Goal: Task Accomplishment & Management: Use online tool/utility

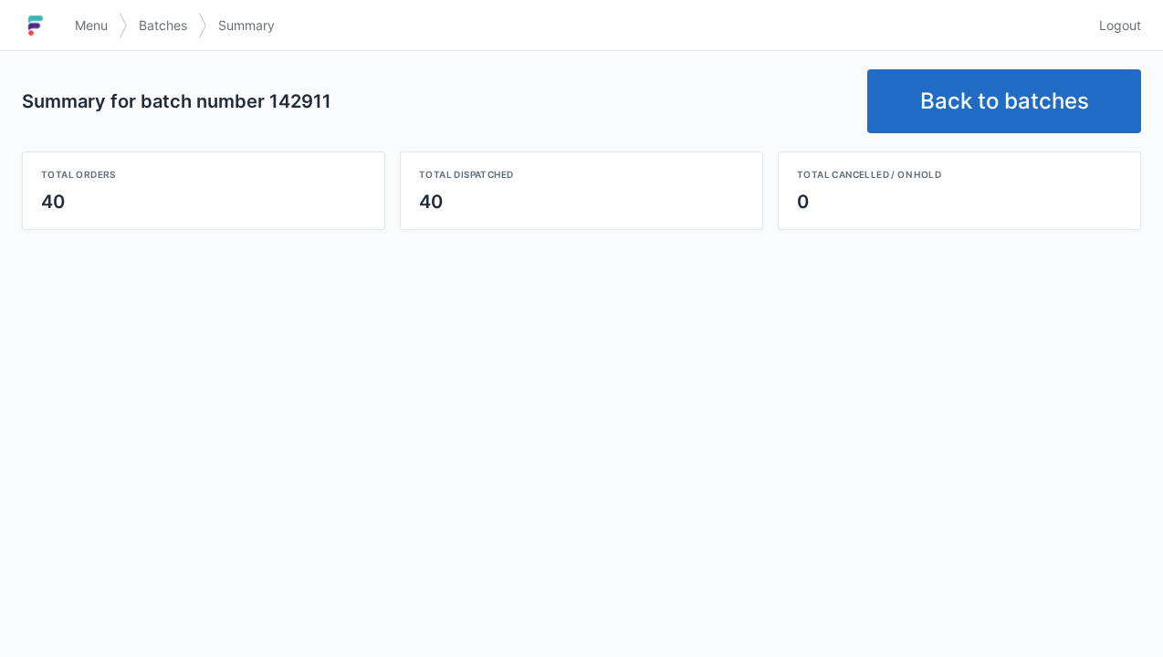
click at [971, 94] on link "Back to batches" at bounding box center [1004, 101] width 274 height 64
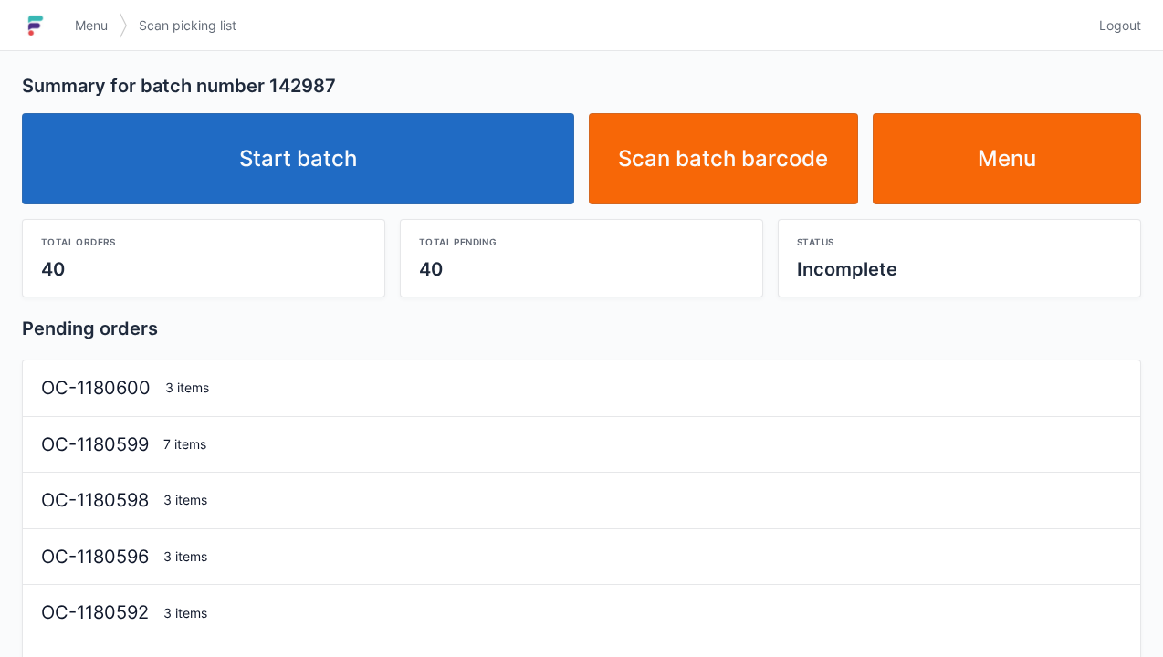
click at [232, 153] on link "Start batch" at bounding box center [298, 158] width 552 height 91
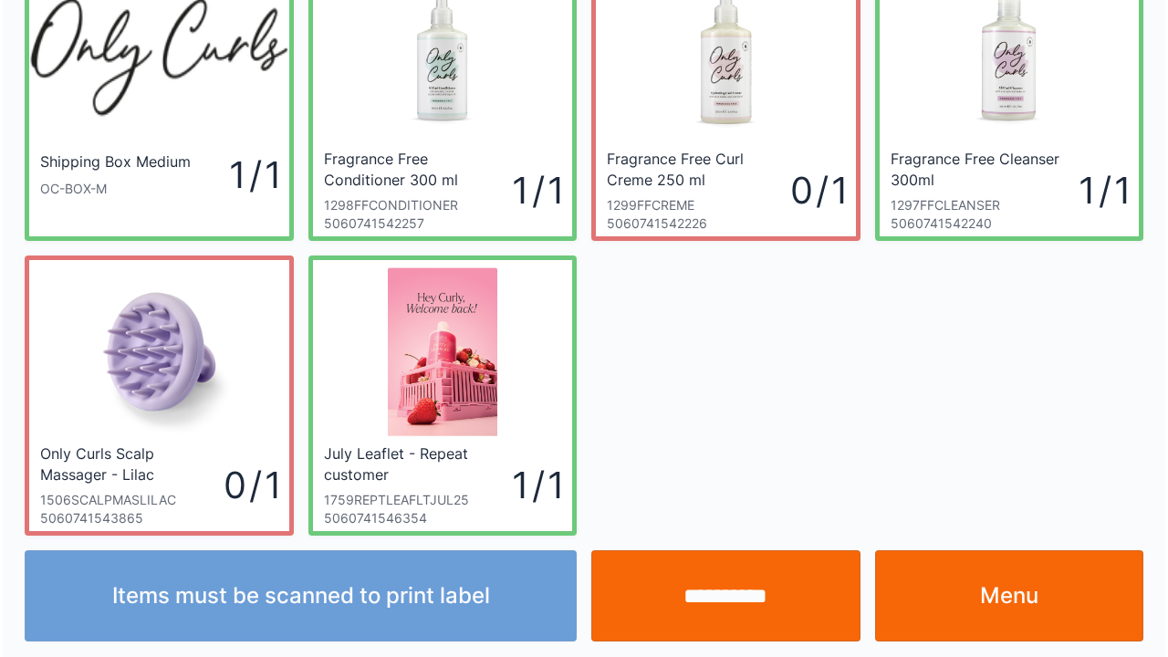
scroll to position [106, 0]
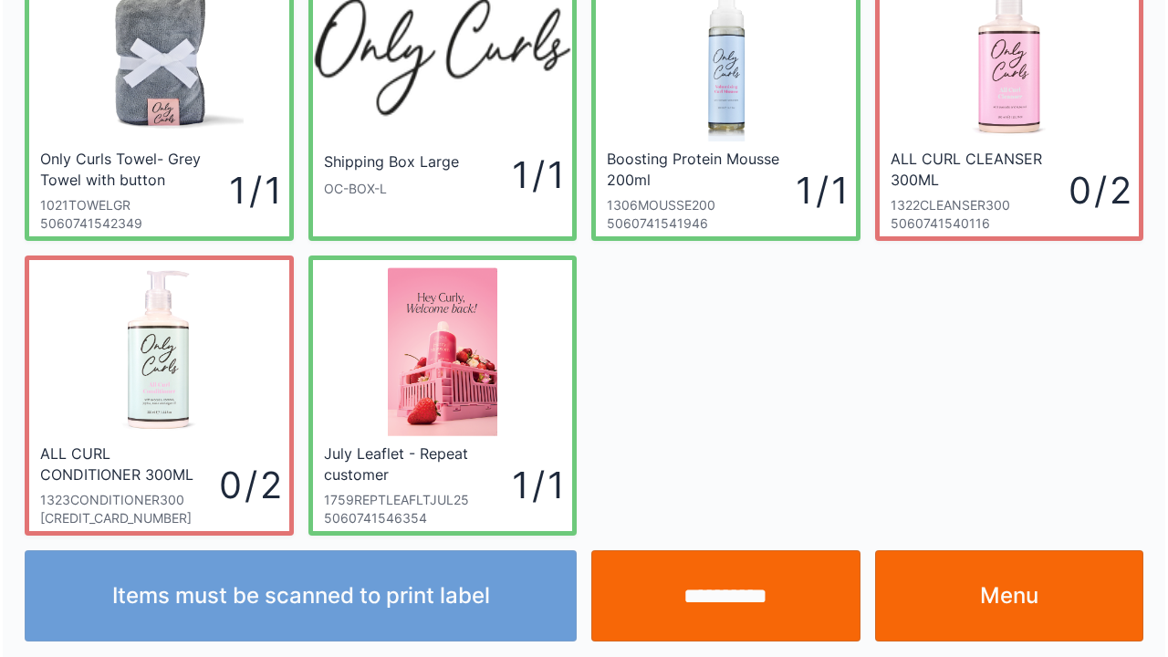
scroll to position [106, 0]
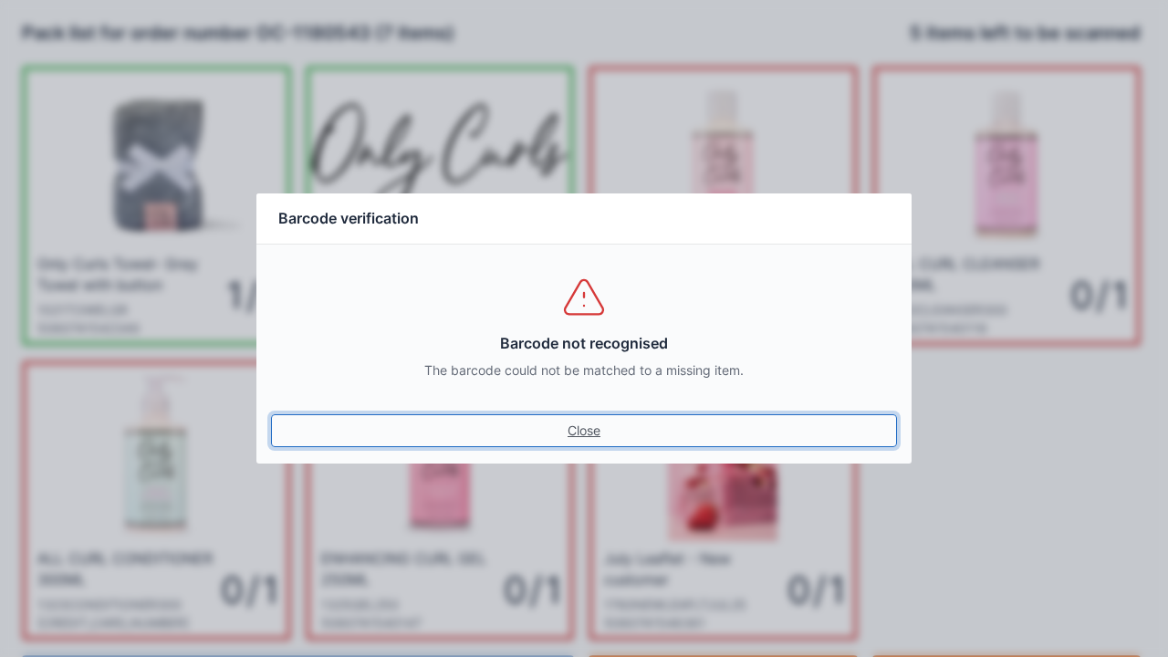
click at [580, 434] on link "Close" at bounding box center [584, 430] width 626 height 33
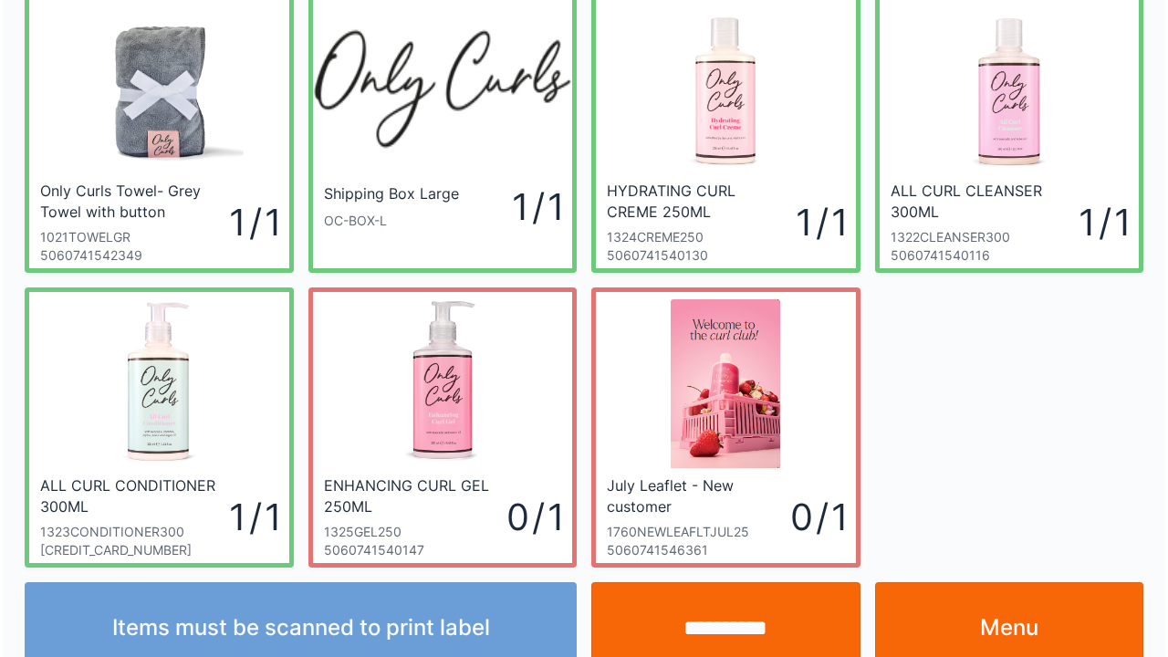
scroll to position [106, 0]
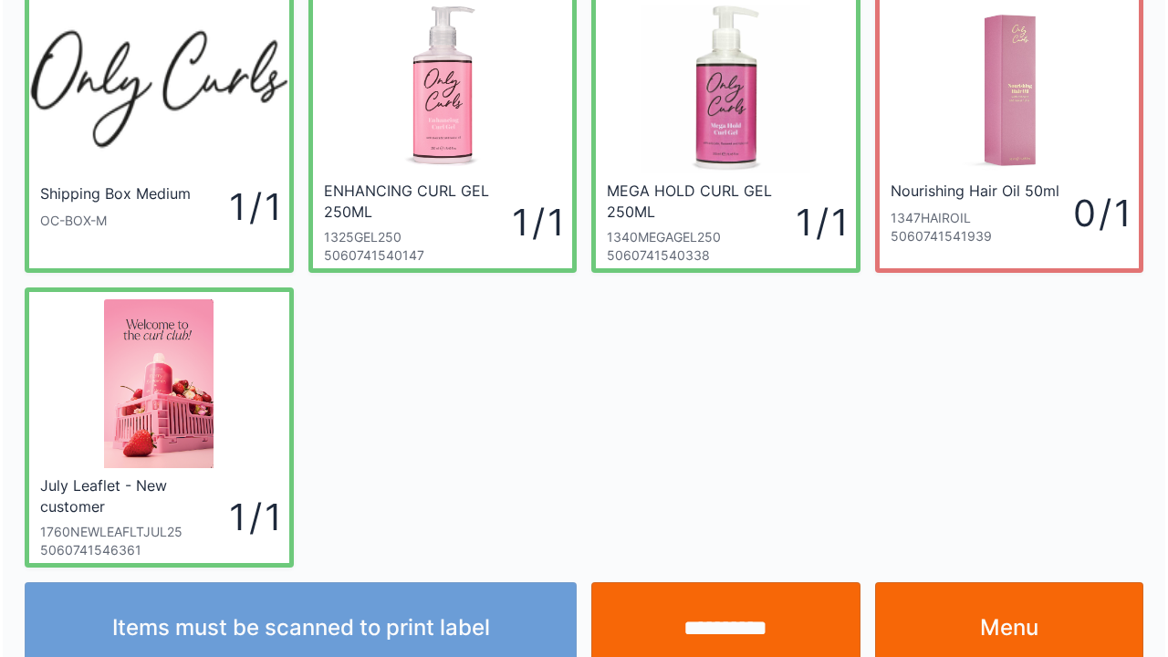
scroll to position [106, 0]
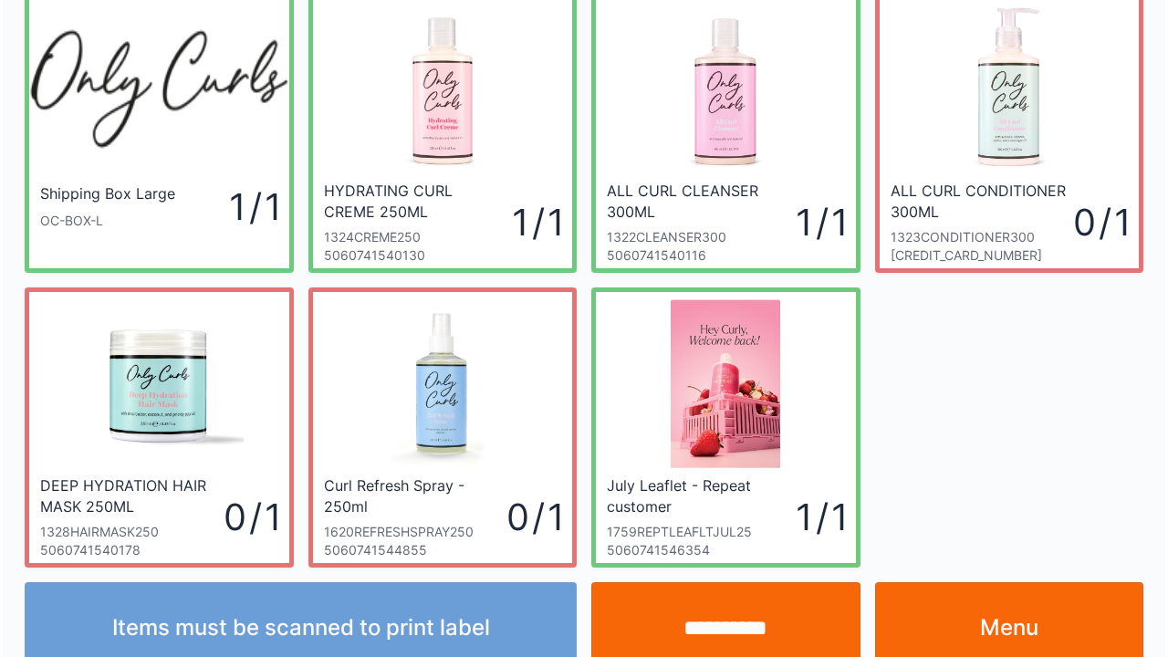
scroll to position [106, 0]
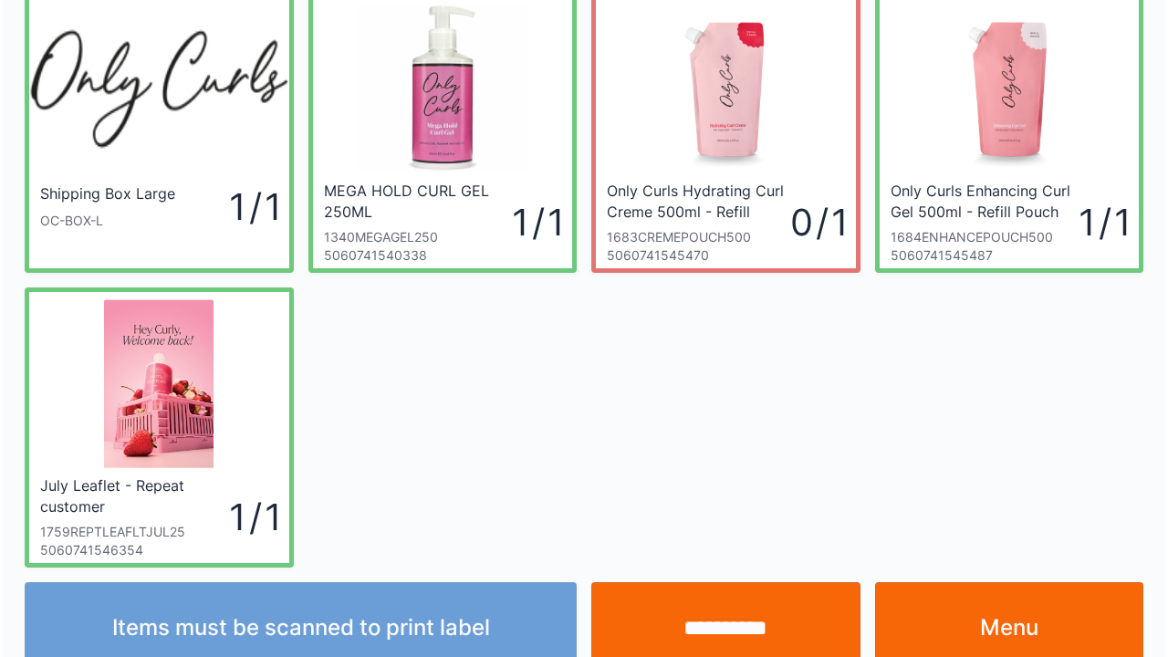
scroll to position [106, 0]
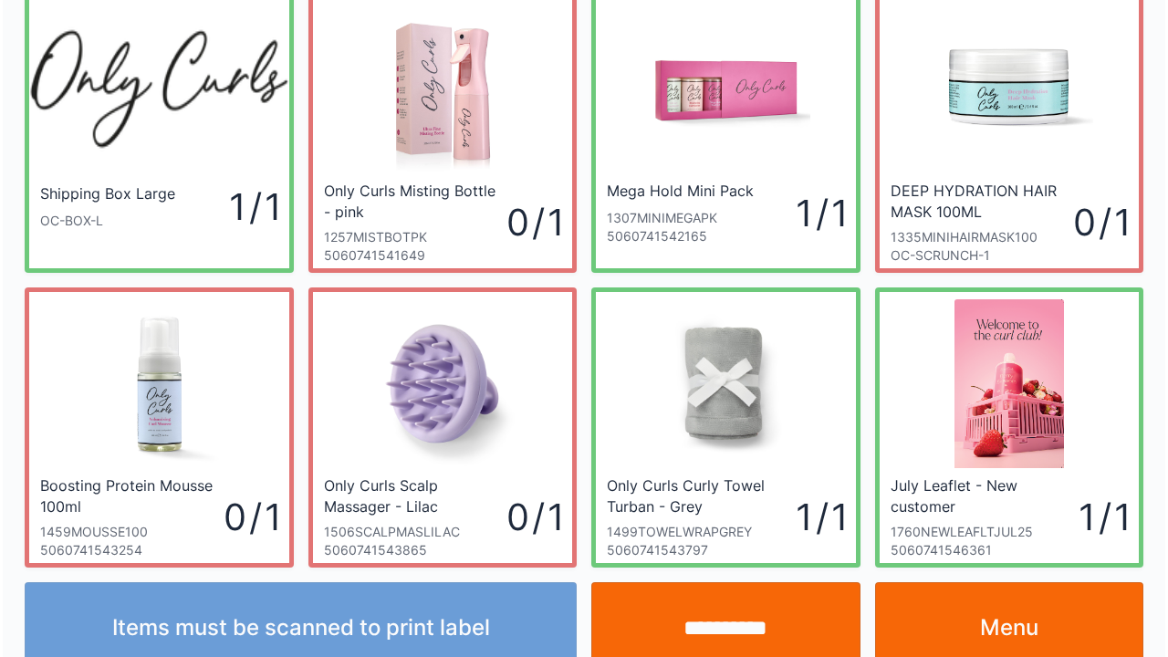
scroll to position [106, 0]
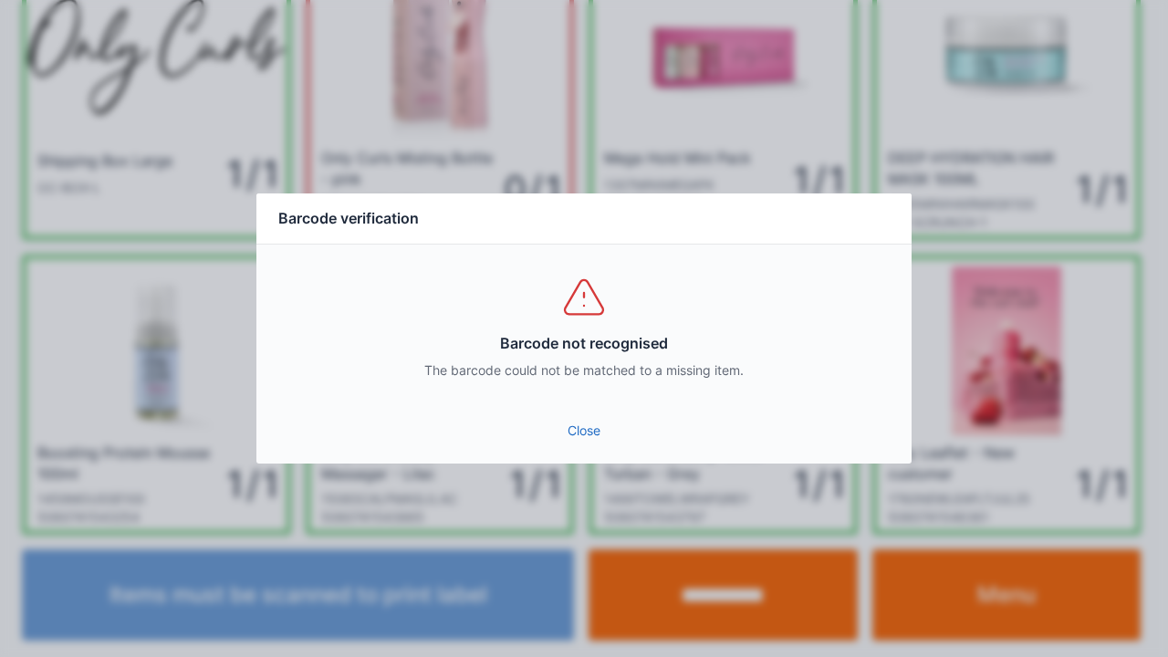
click at [583, 446] on link "Close" at bounding box center [584, 430] width 626 height 33
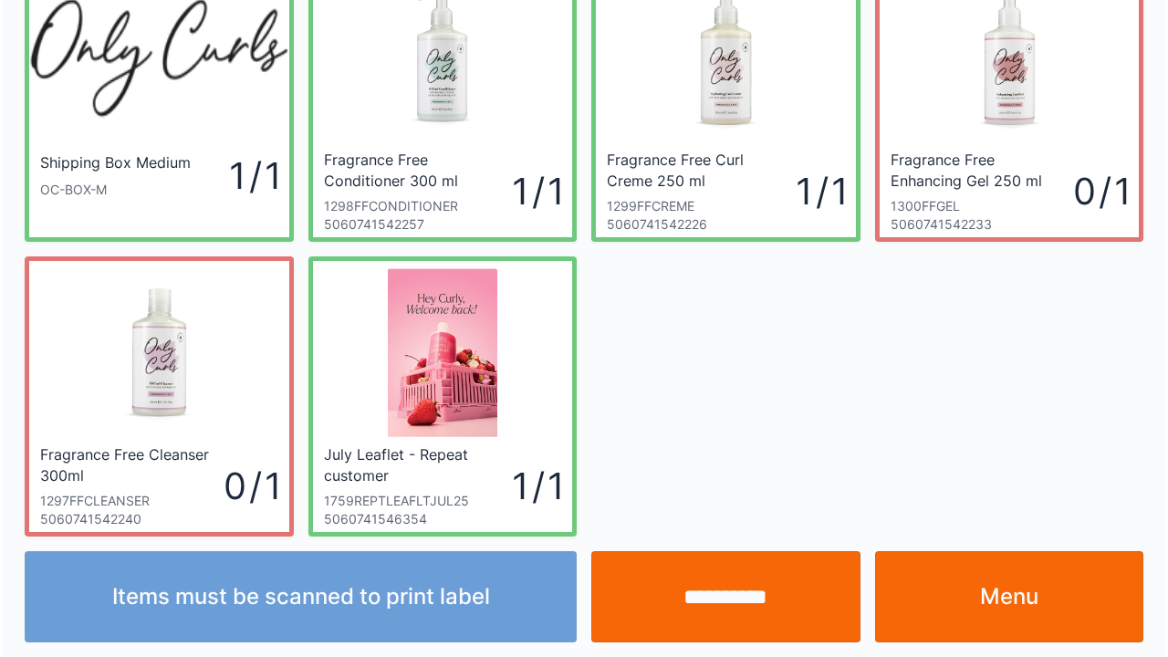
scroll to position [106, 0]
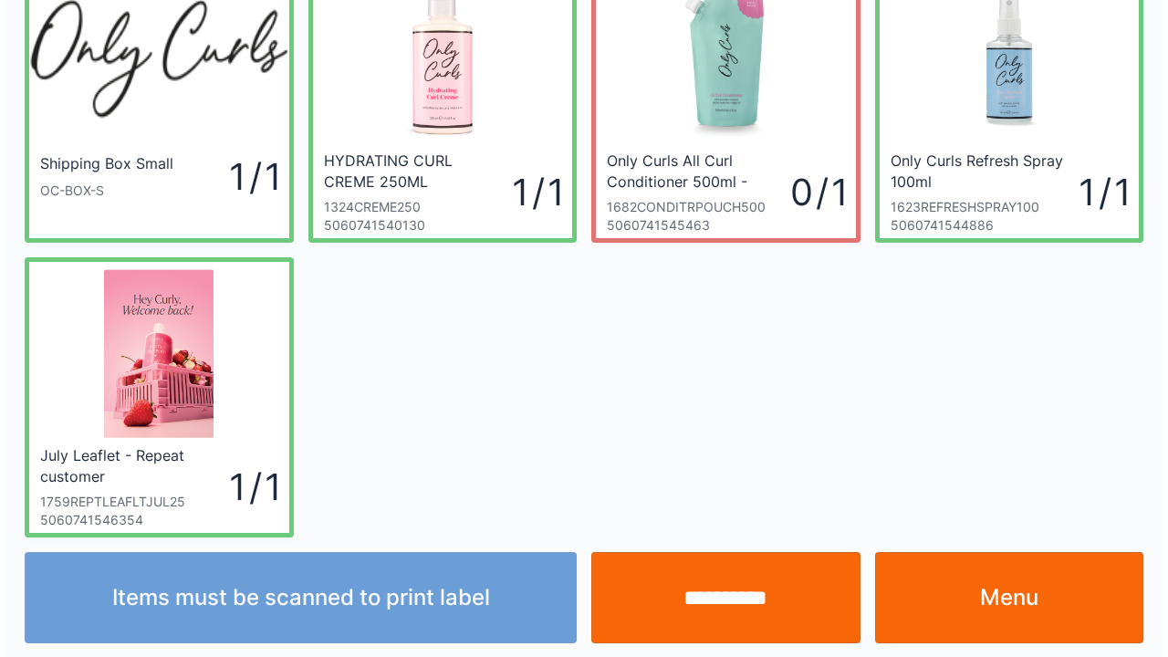
scroll to position [106, 0]
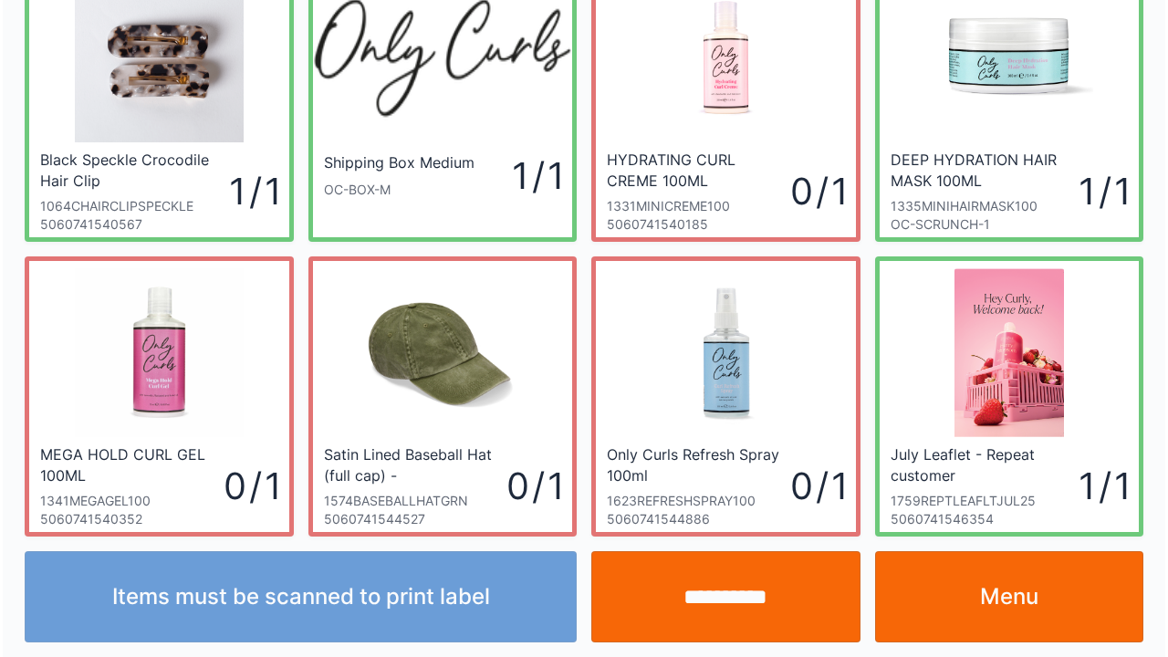
scroll to position [106, 0]
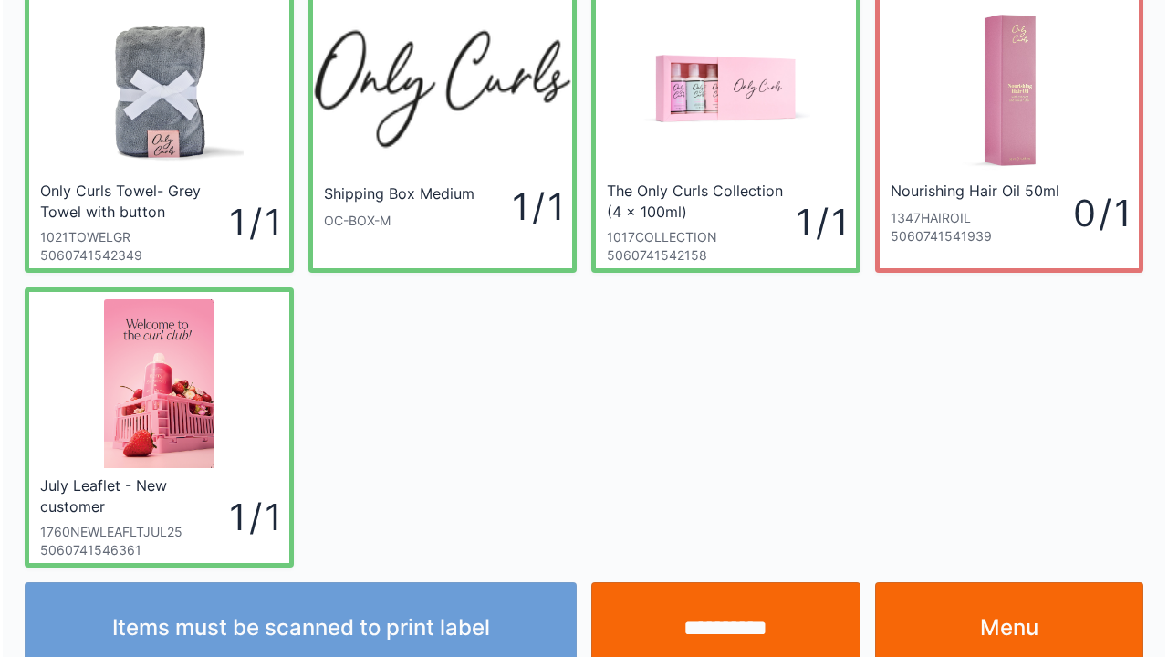
scroll to position [106, 0]
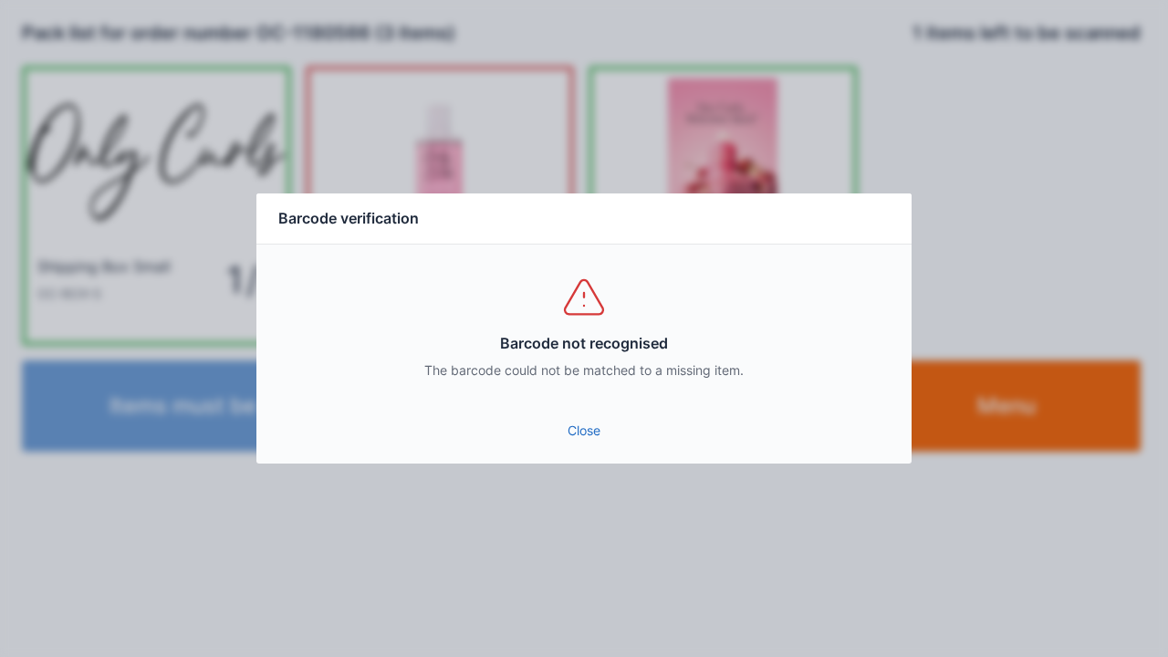
click at [573, 440] on link "Close" at bounding box center [584, 430] width 626 height 33
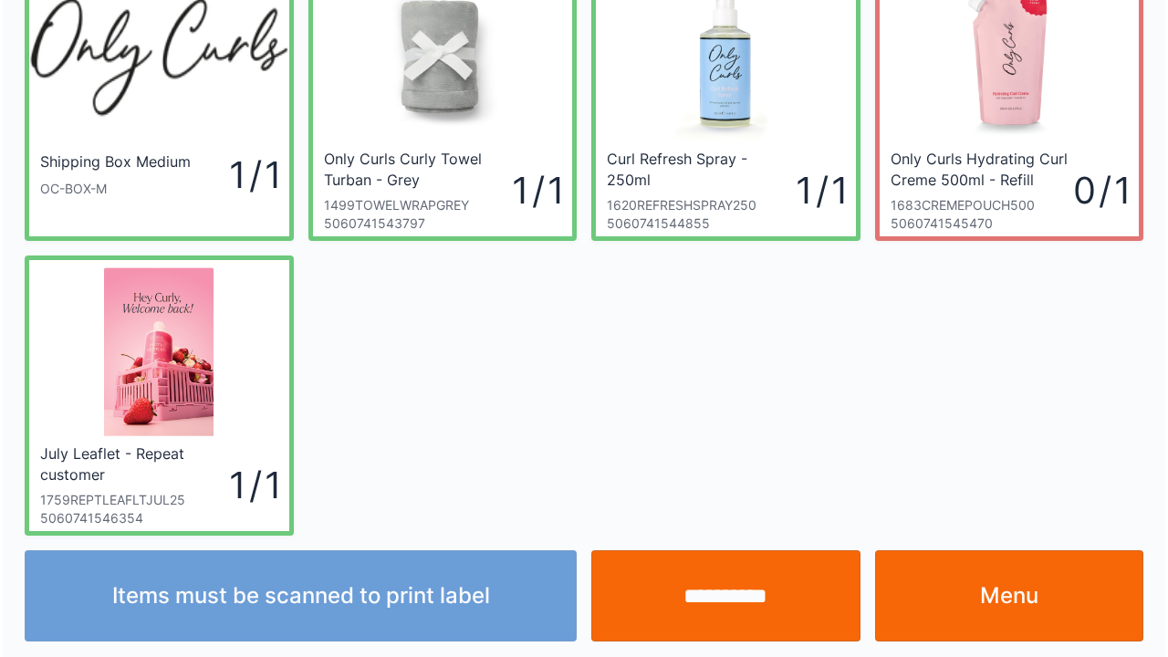
scroll to position [106, 0]
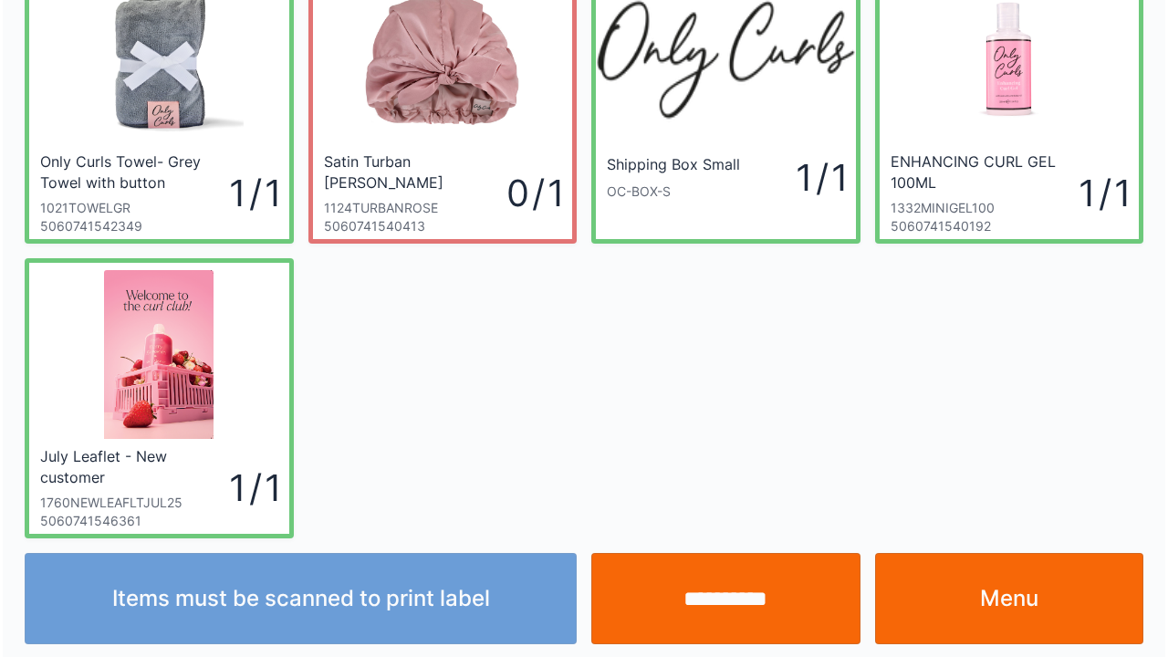
scroll to position [106, 0]
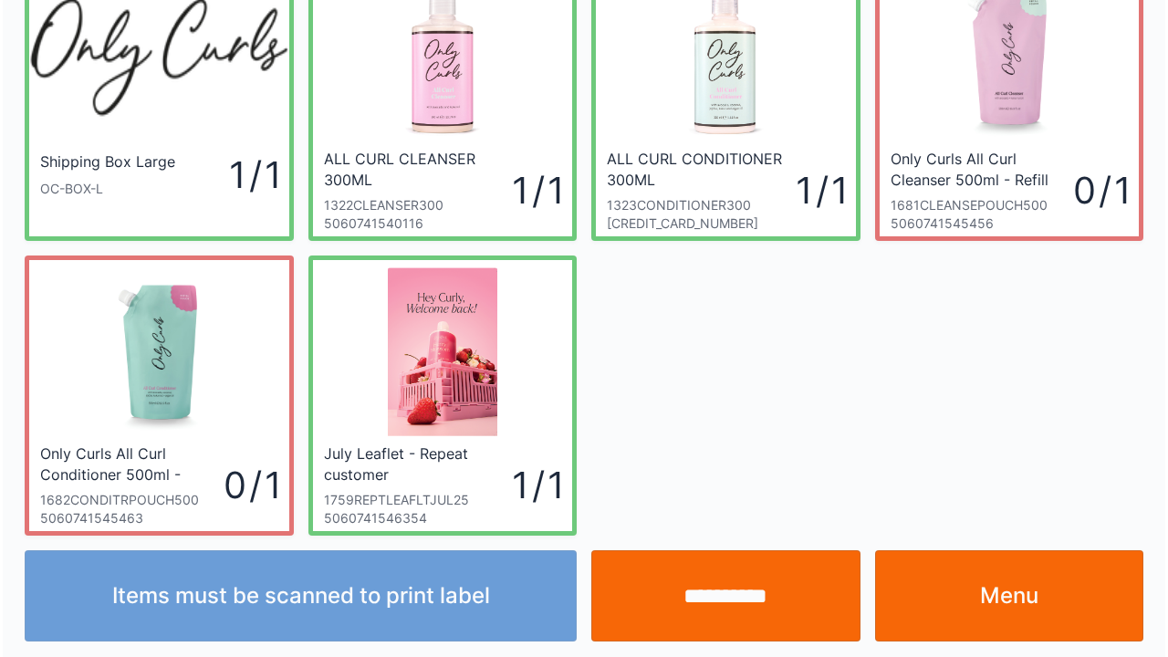
scroll to position [106, 0]
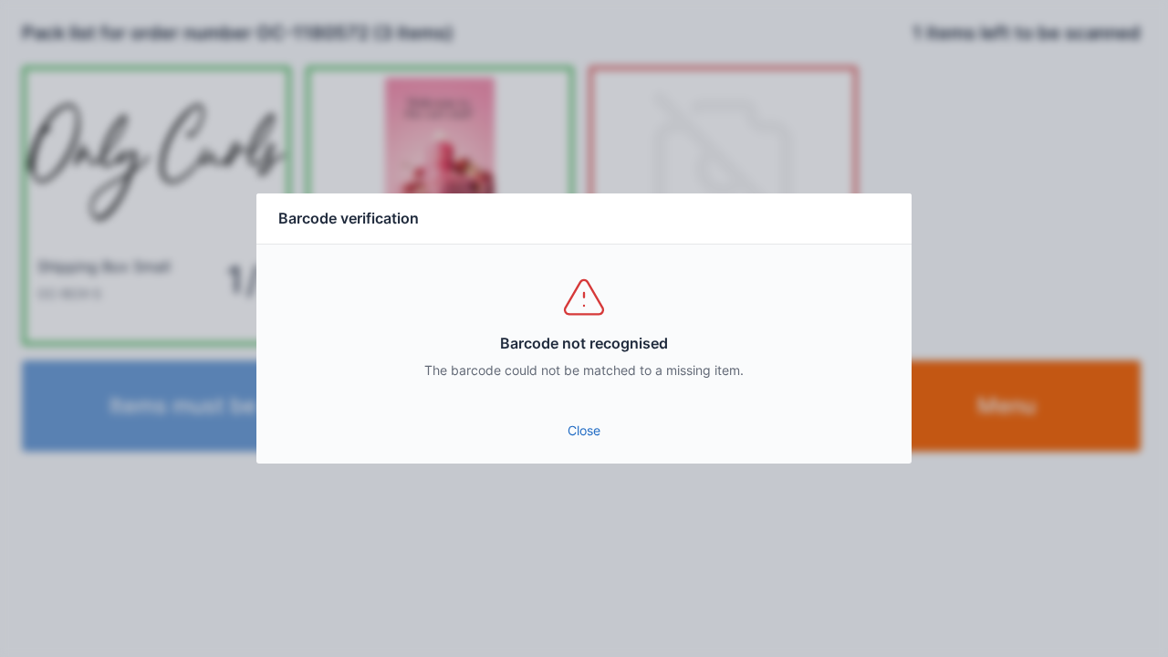
click at [591, 444] on link "Close" at bounding box center [584, 430] width 626 height 33
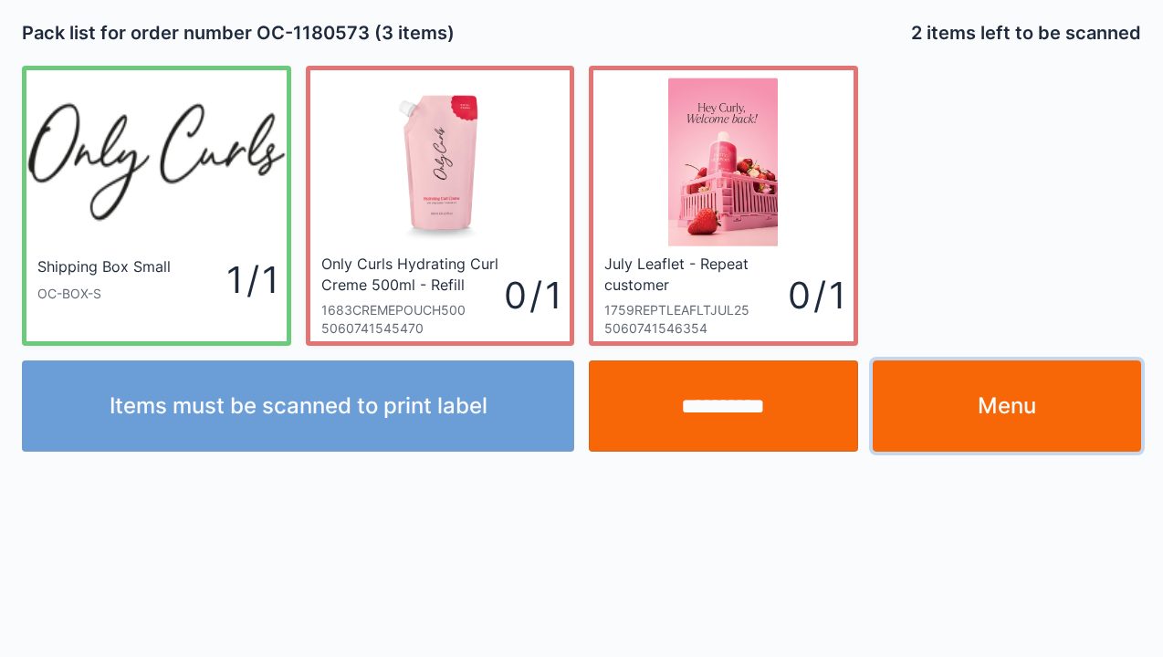
click at [1027, 381] on link "Menu" at bounding box center [1006, 405] width 269 height 91
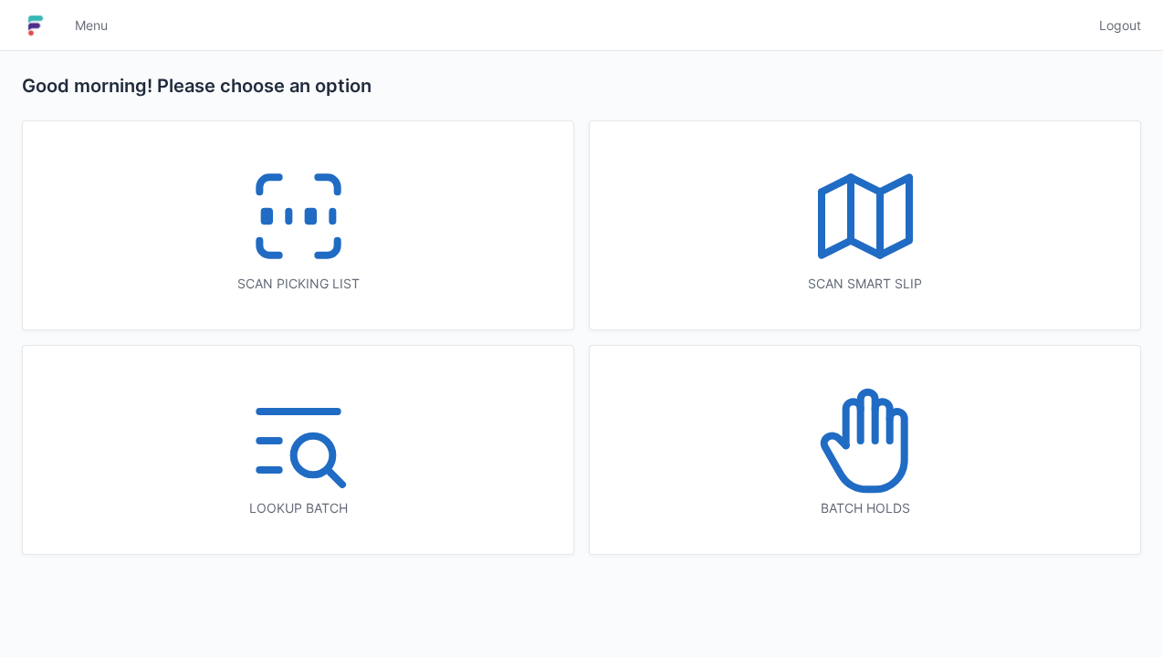
click at [288, 212] on line at bounding box center [288, 217] width 0 height 10
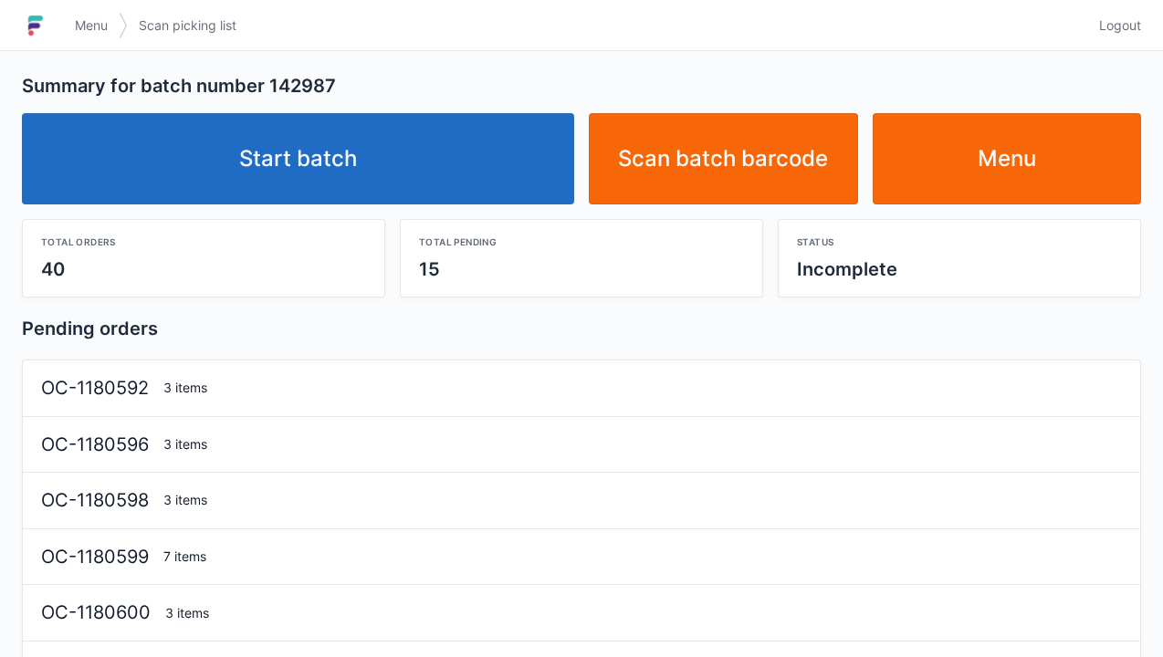
click at [351, 138] on link "Start batch" at bounding box center [298, 158] width 552 height 91
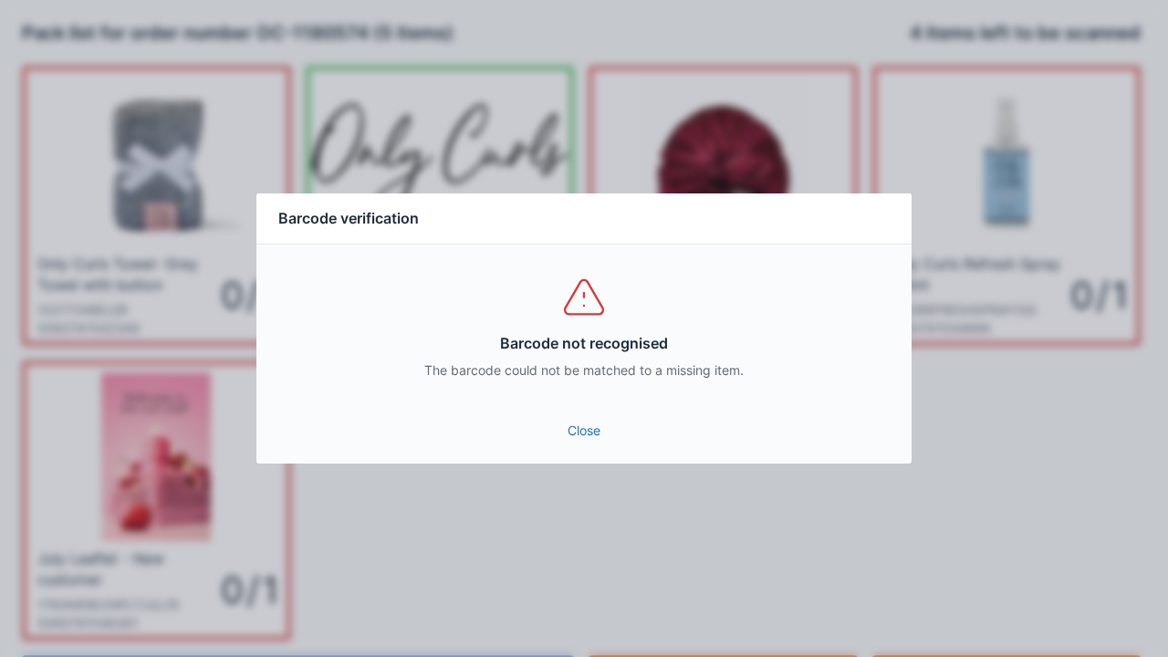
click at [597, 415] on link "Close" at bounding box center [584, 430] width 626 height 33
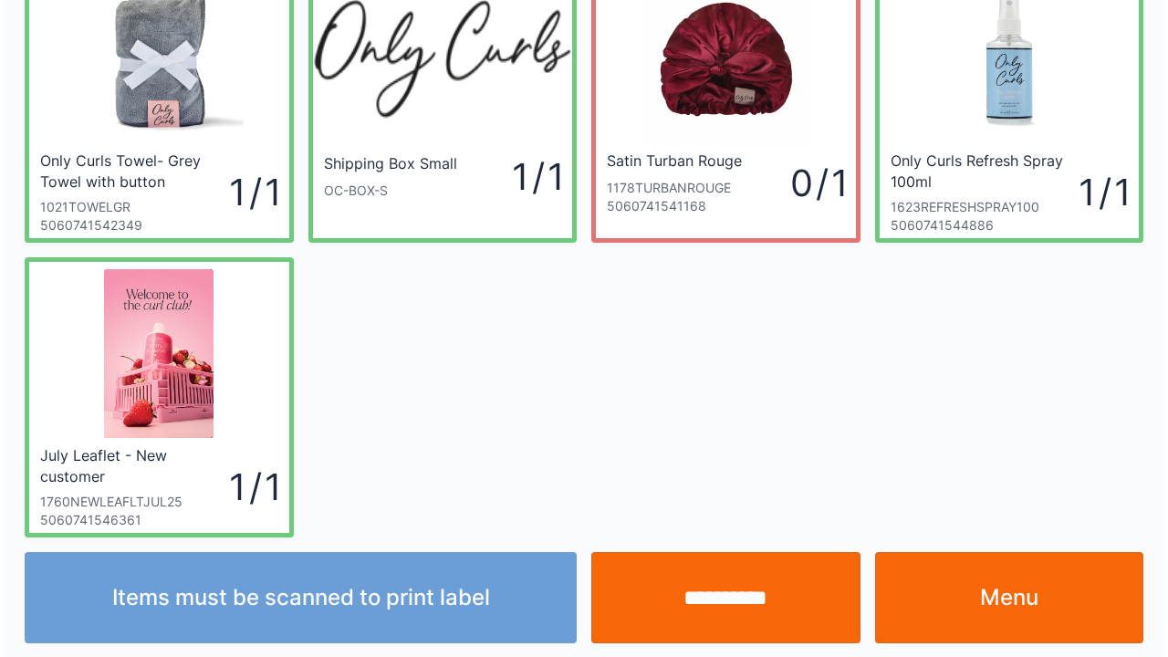
scroll to position [106, 0]
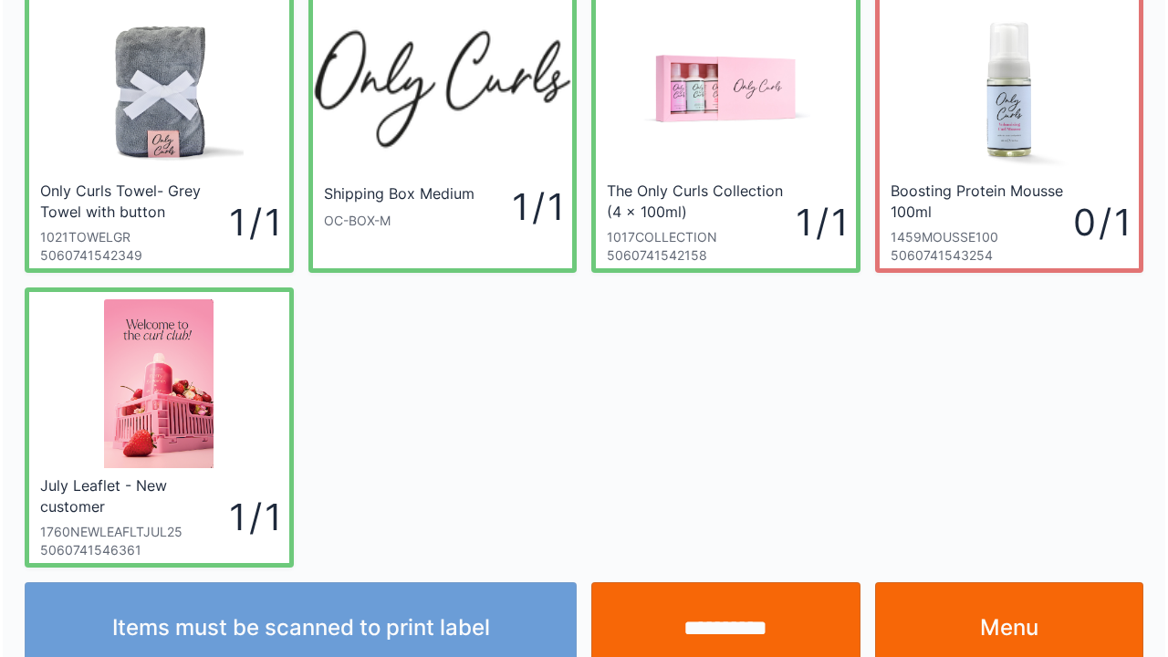
scroll to position [106, 0]
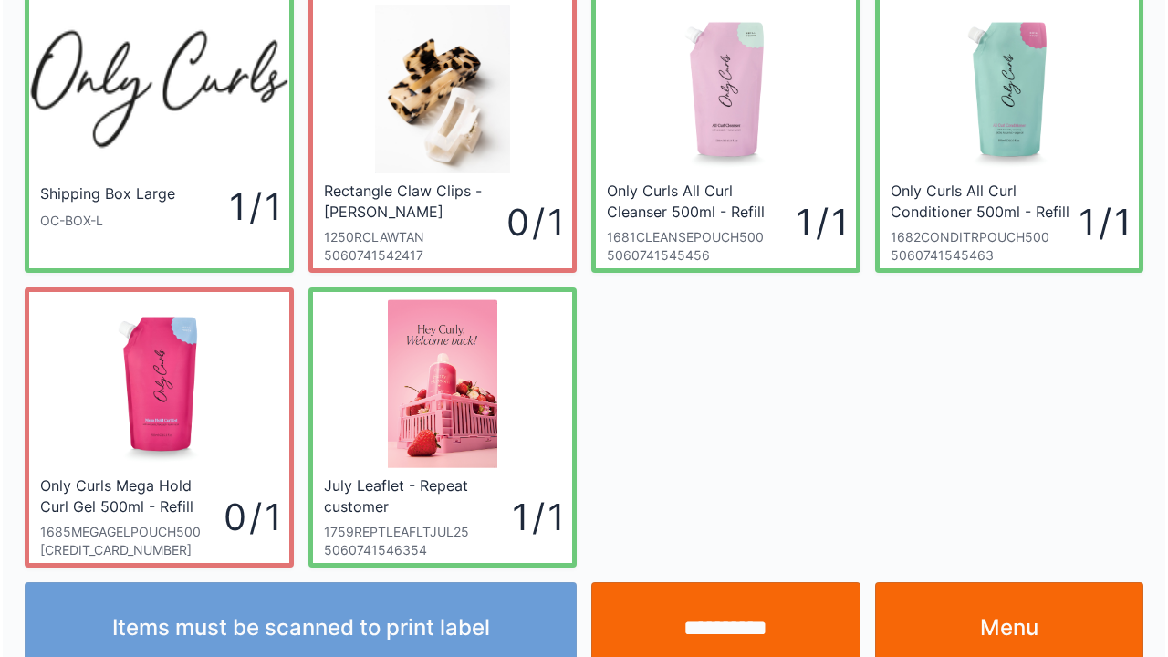
scroll to position [106, 0]
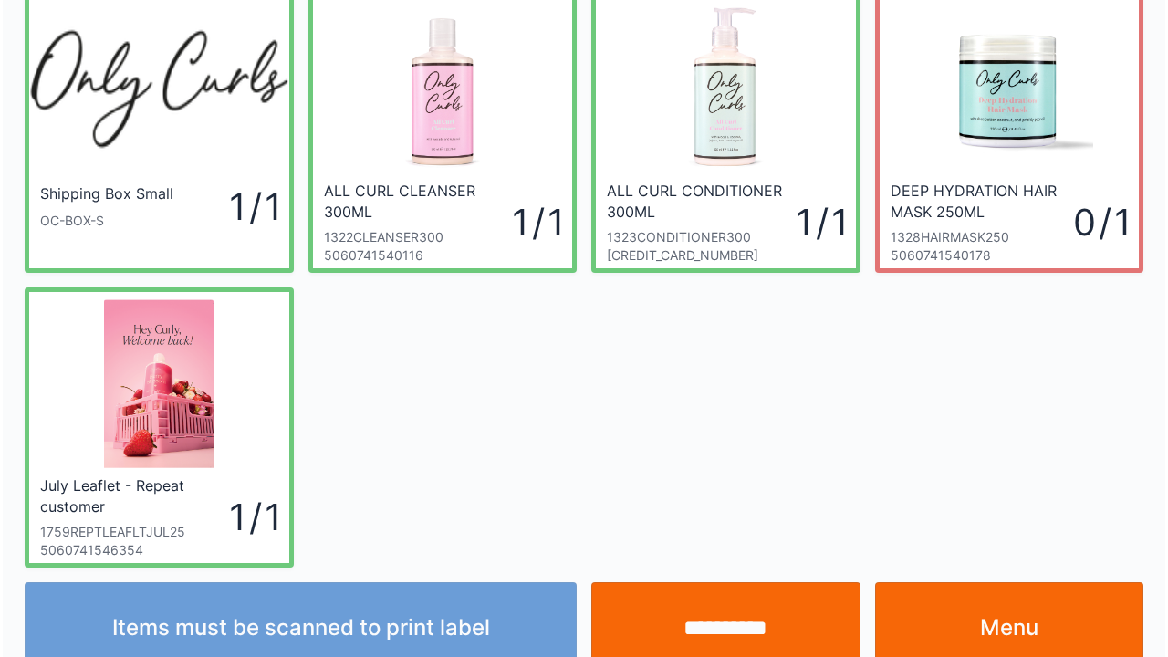
scroll to position [106, 0]
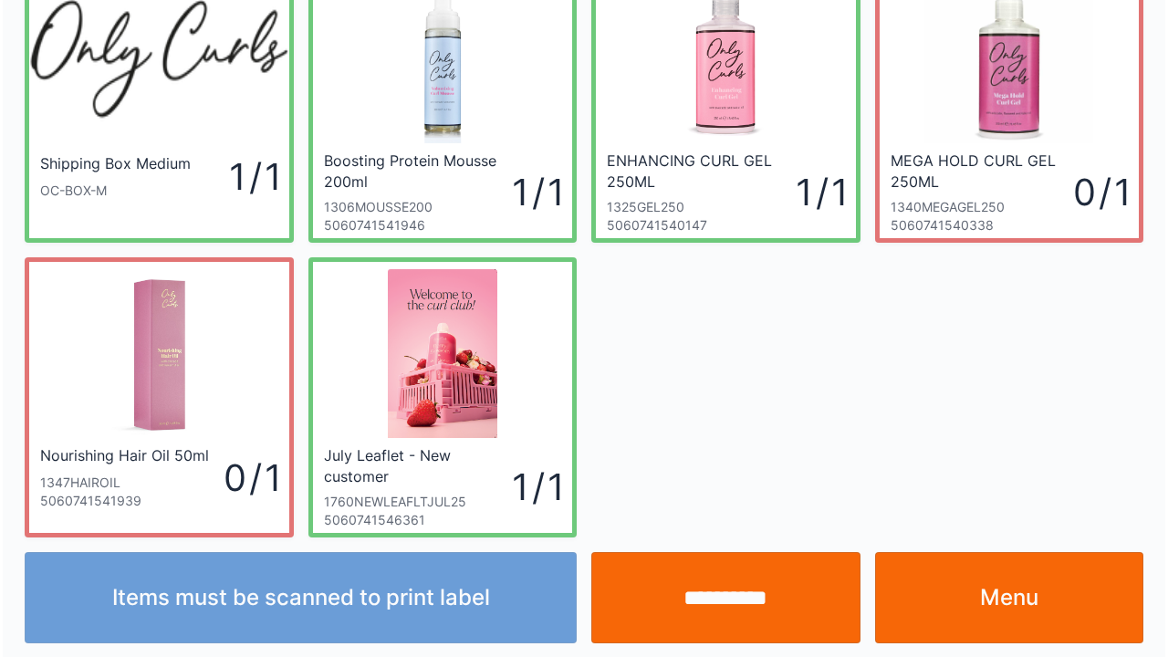
scroll to position [106, 0]
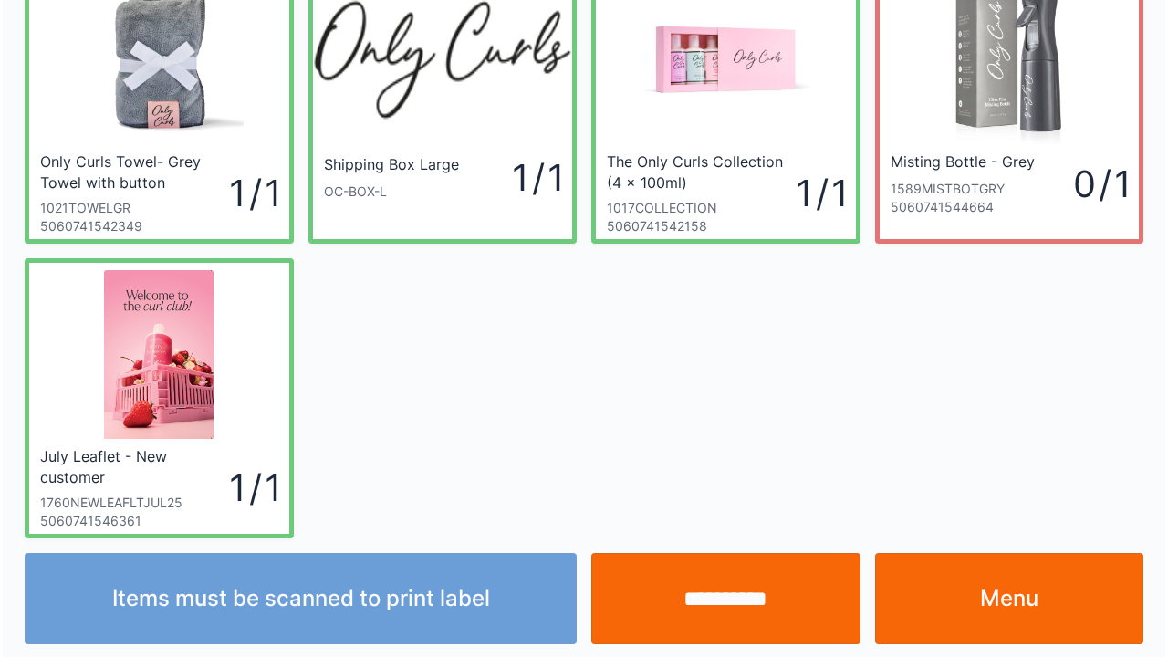
scroll to position [106, 0]
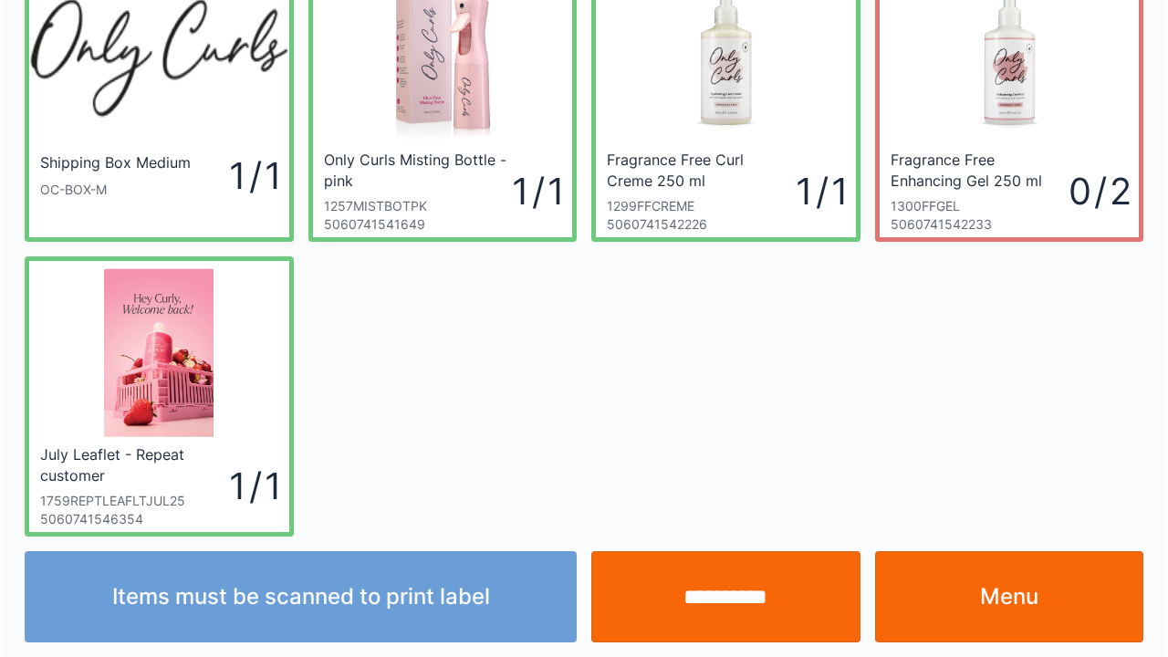
scroll to position [106, 0]
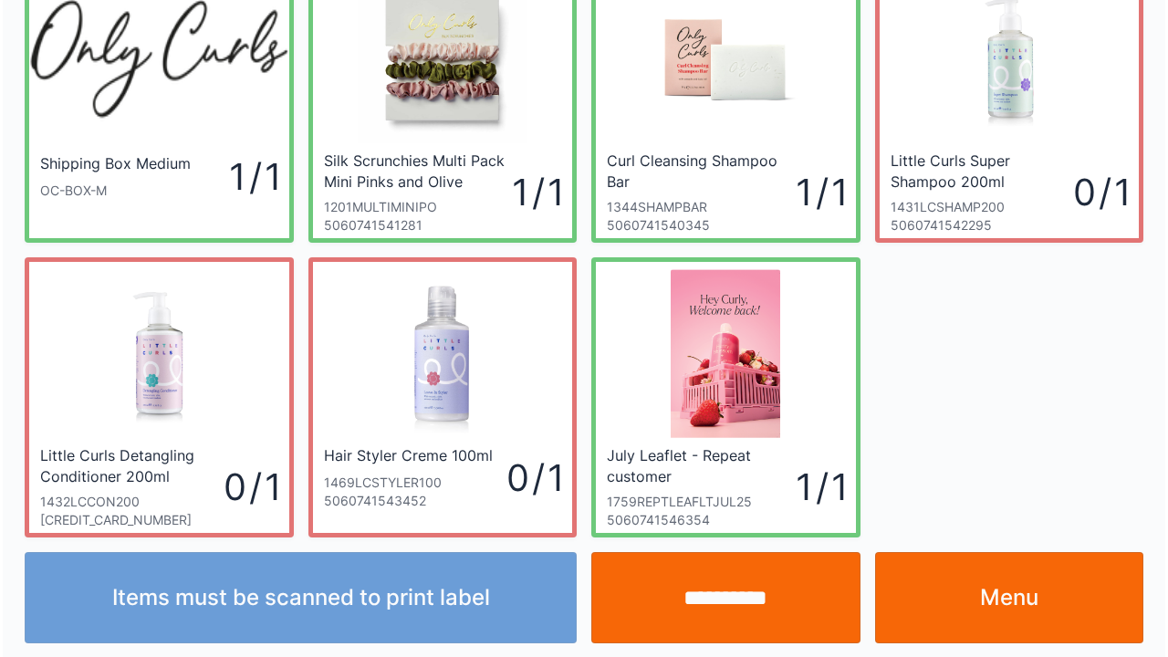
scroll to position [106, 0]
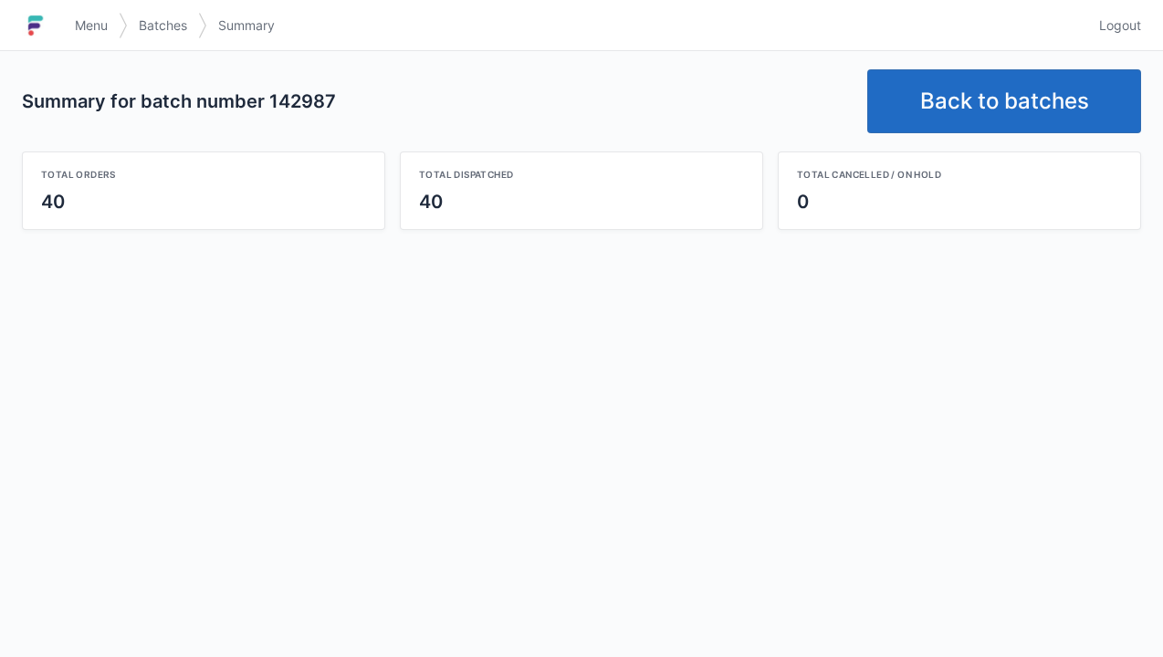
click at [991, 91] on link "Back to batches" at bounding box center [1004, 101] width 274 height 64
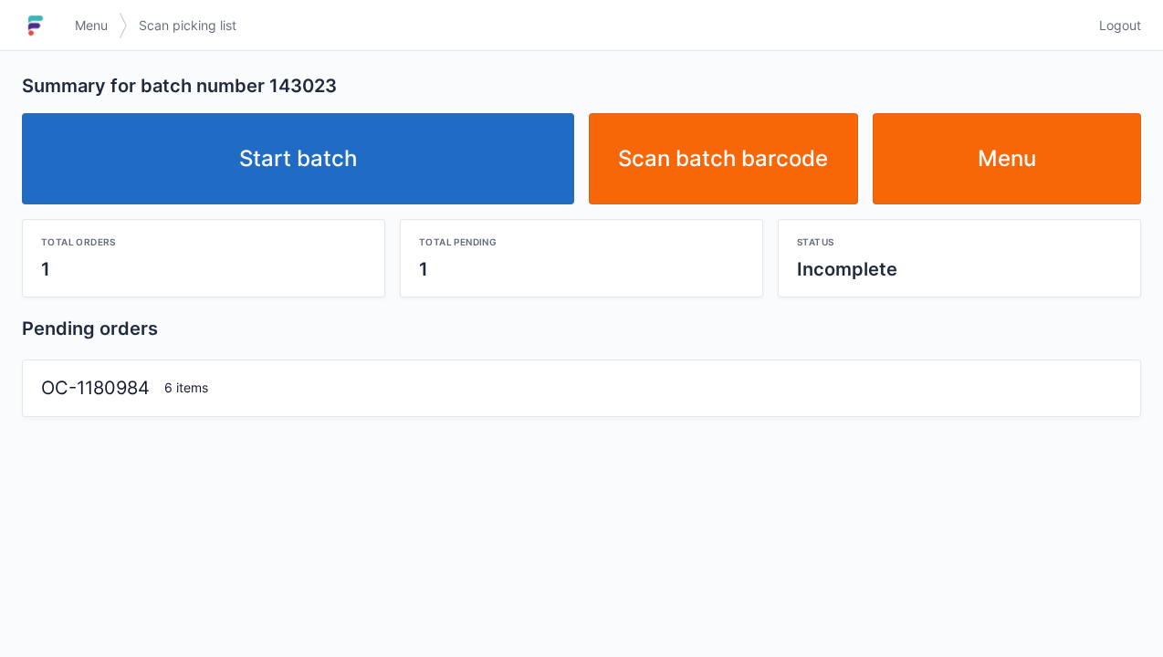
click at [329, 167] on link "Start batch" at bounding box center [298, 158] width 552 height 91
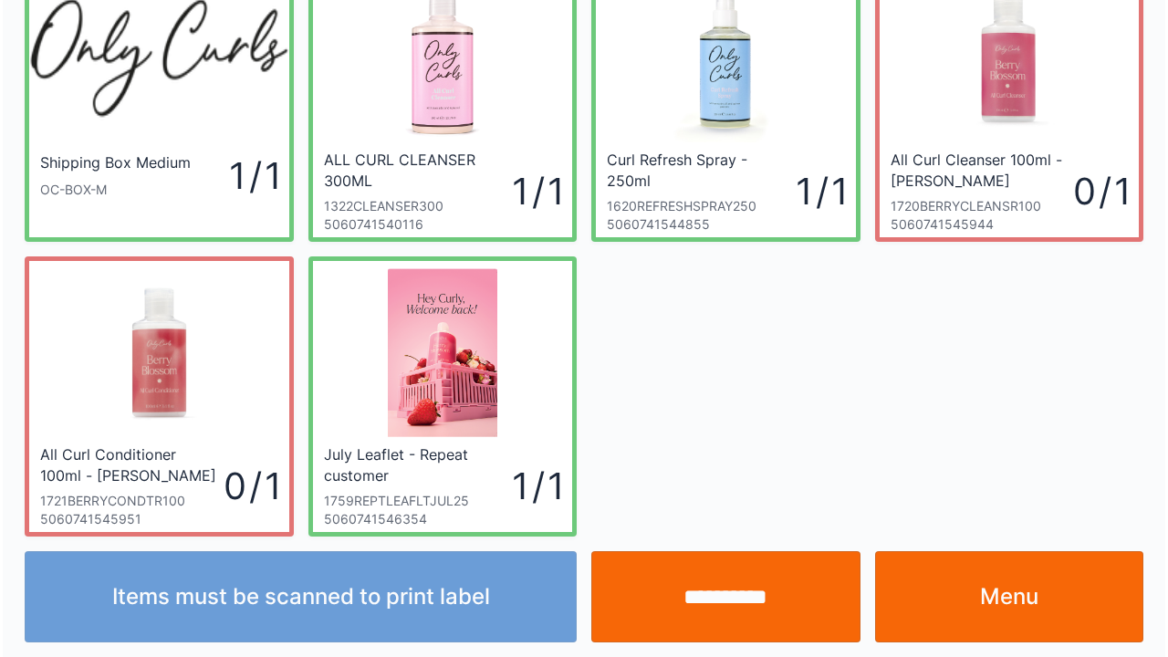
scroll to position [106, 0]
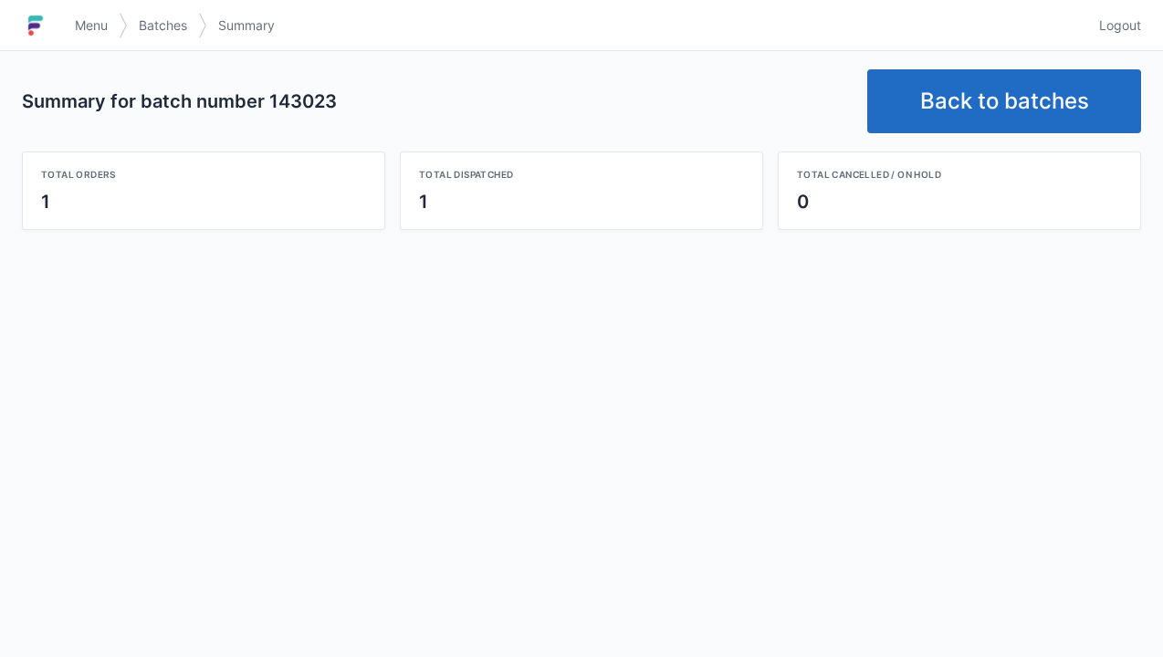
click at [969, 111] on link "Back to batches" at bounding box center [1004, 101] width 274 height 64
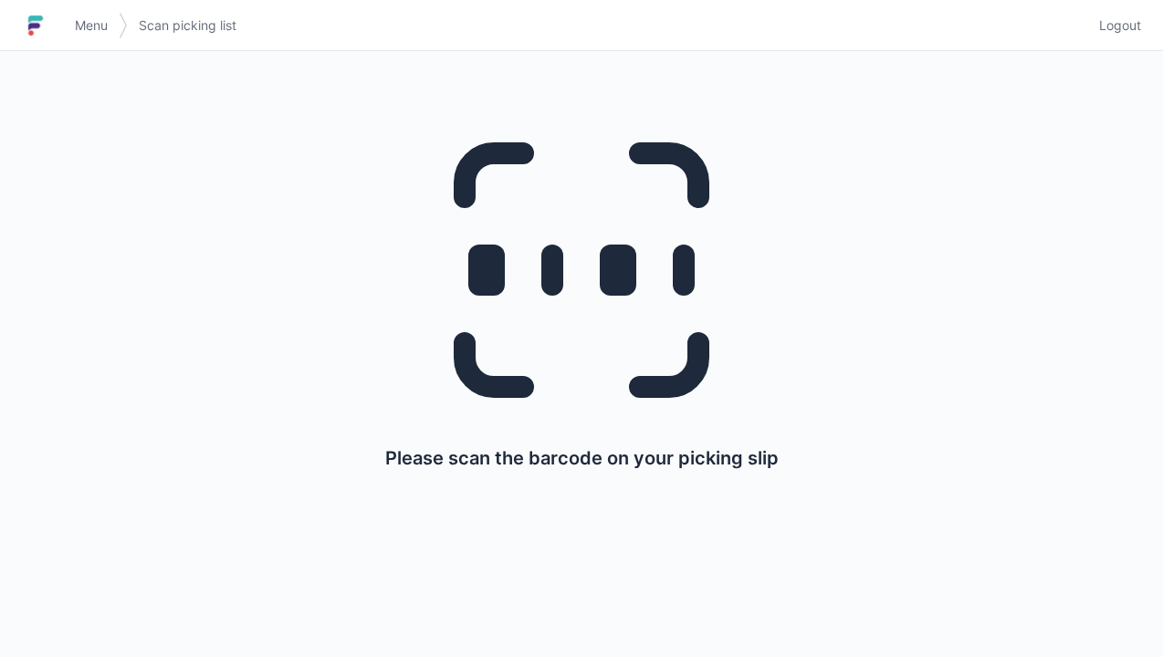
click at [78, 40] on link "Menu" at bounding box center [91, 25] width 55 height 33
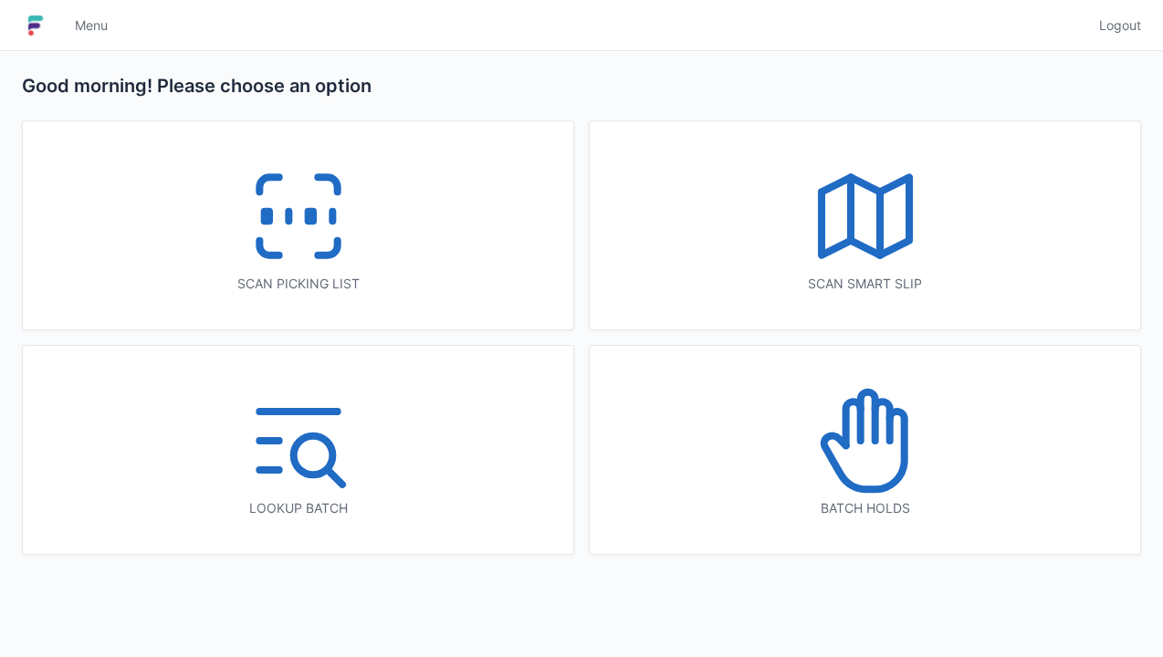
click at [871, 204] on icon at bounding box center [865, 216] width 117 height 117
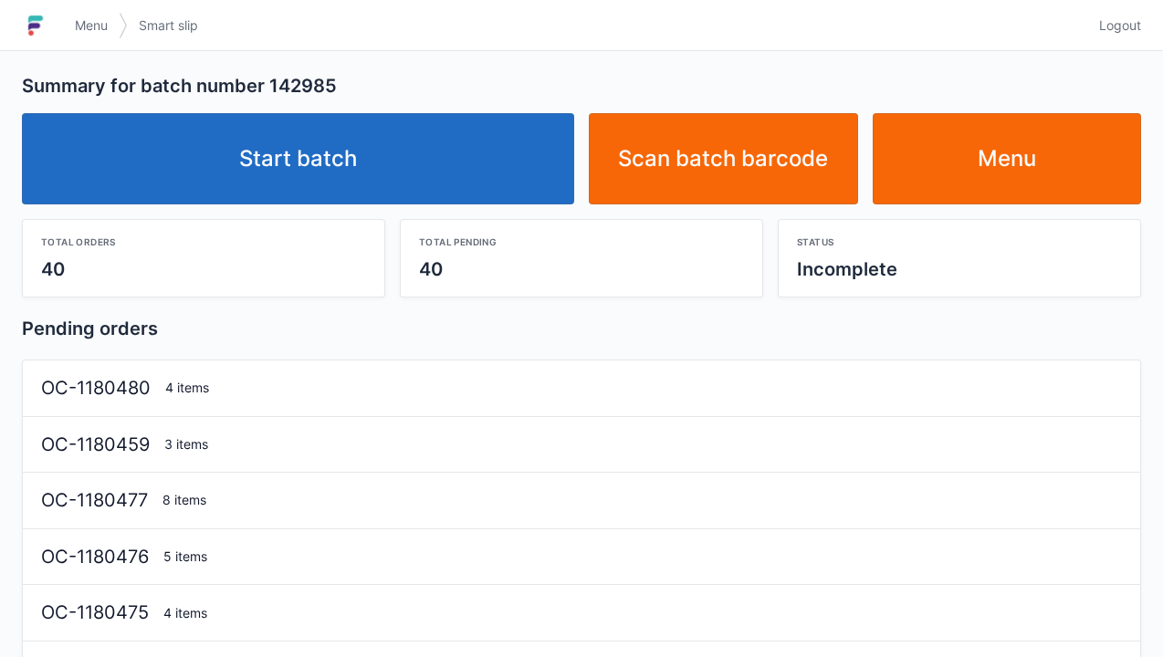
click at [324, 144] on link "Start batch" at bounding box center [298, 158] width 552 height 91
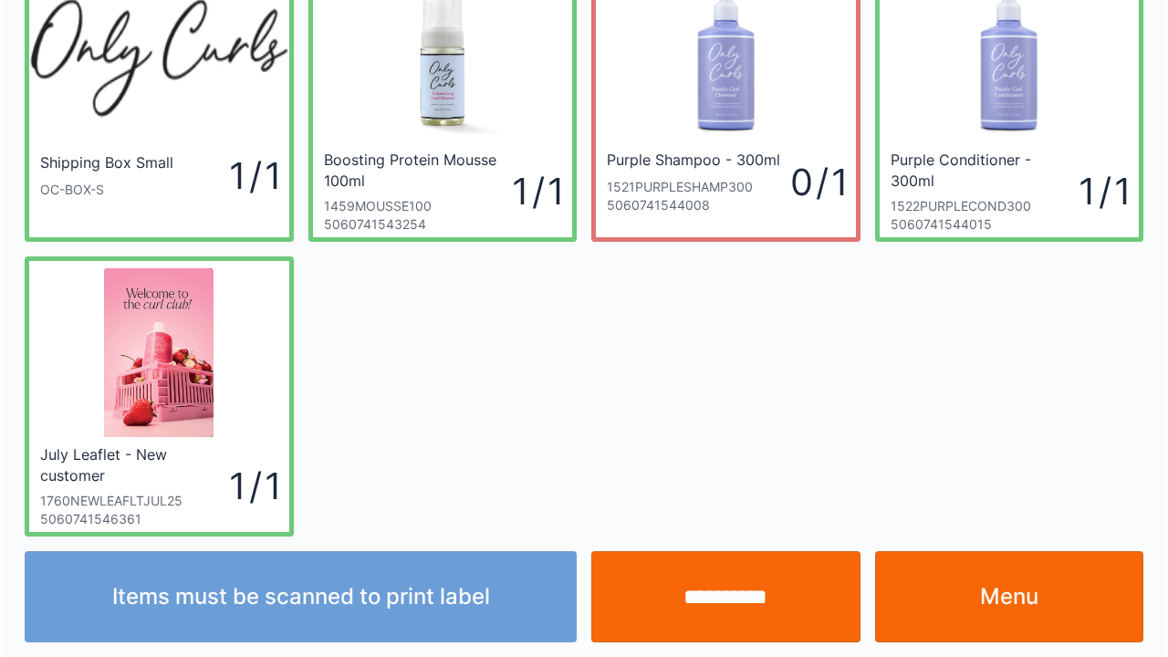
scroll to position [106, 0]
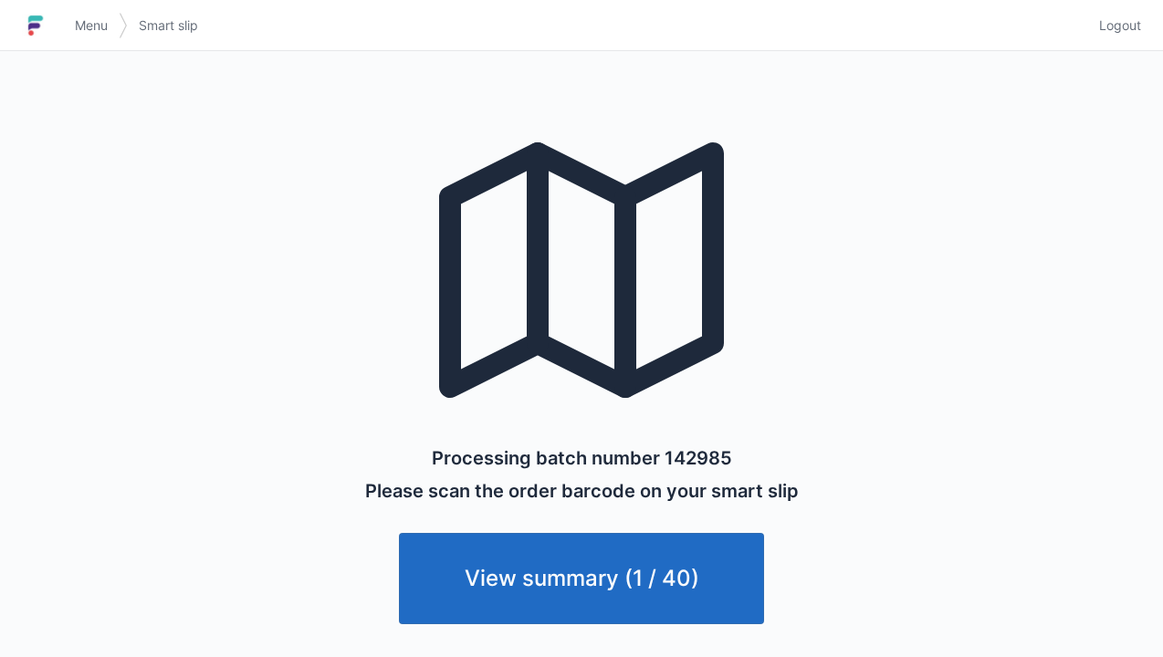
click at [62, 16] on h1 at bounding box center [43, 26] width 42 height 44
click at [78, 14] on link "Menu" at bounding box center [91, 25] width 55 height 33
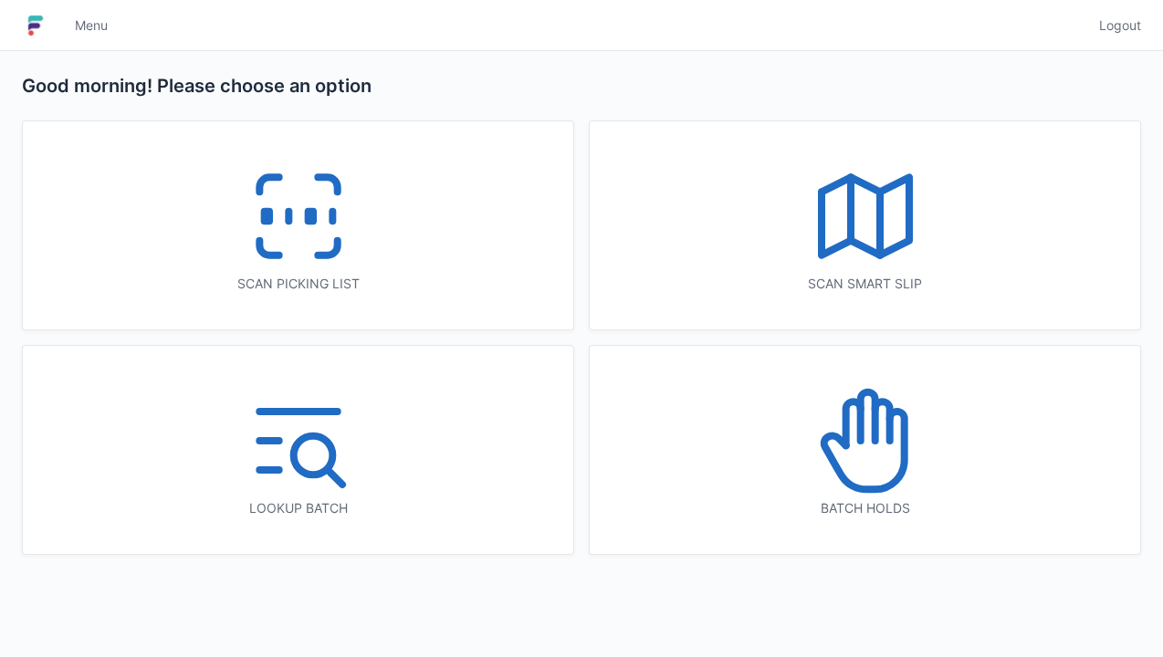
click at [279, 206] on icon at bounding box center [298, 216] width 117 height 117
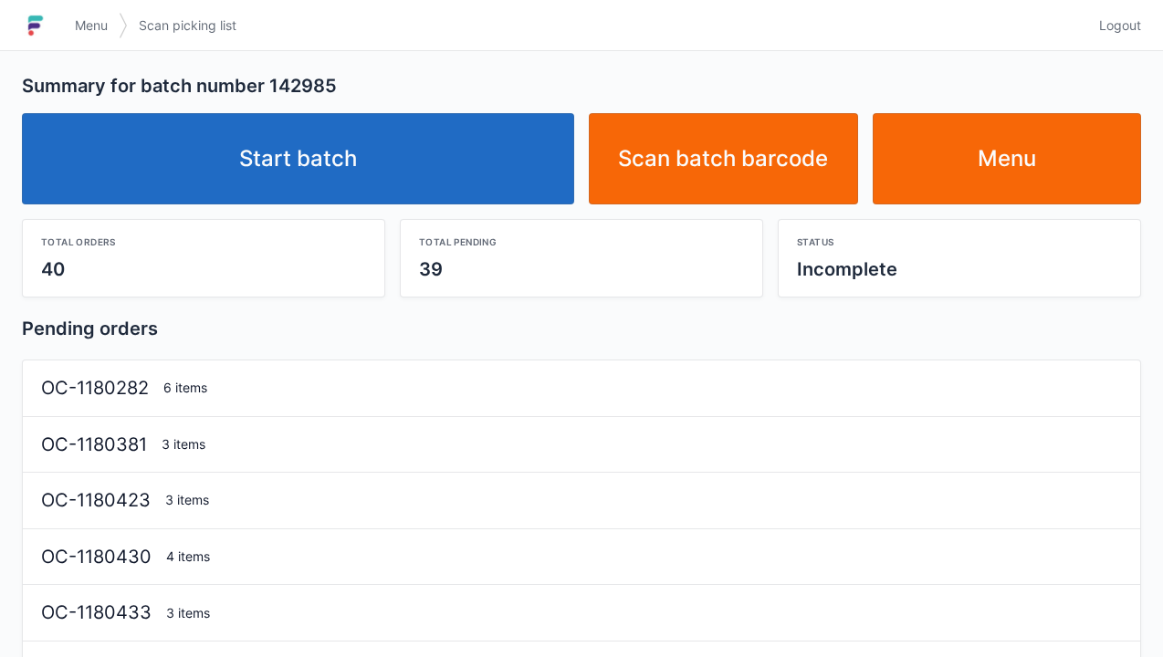
click at [325, 161] on link "Start batch" at bounding box center [298, 158] width 552 height 91
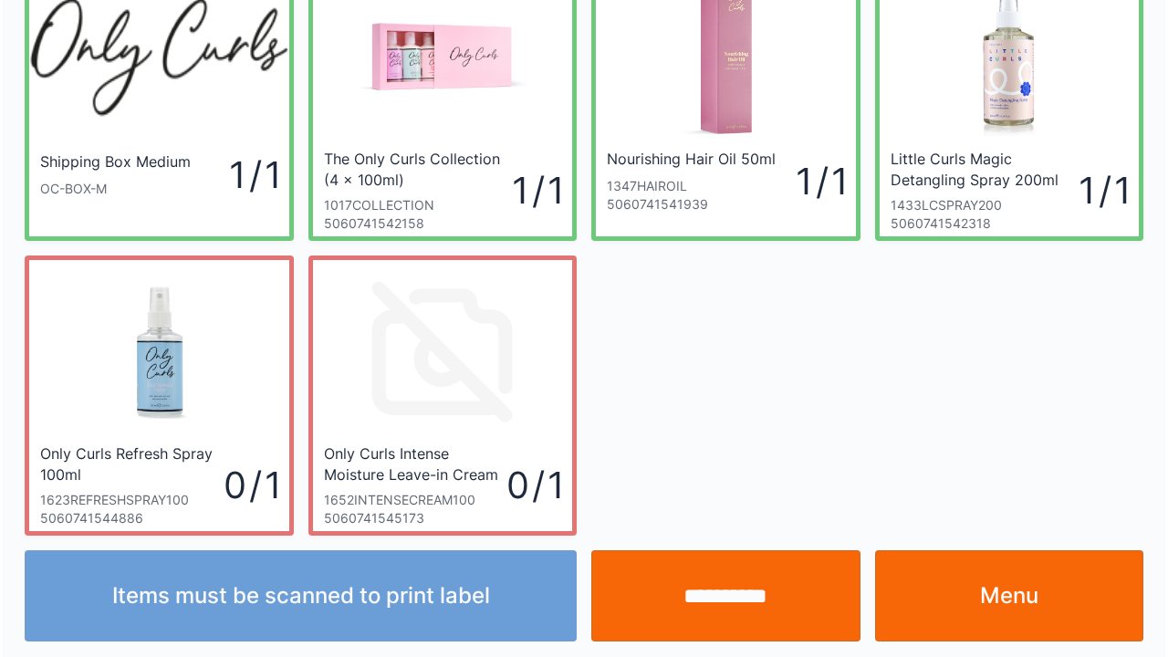
scroll to position [106, 0]
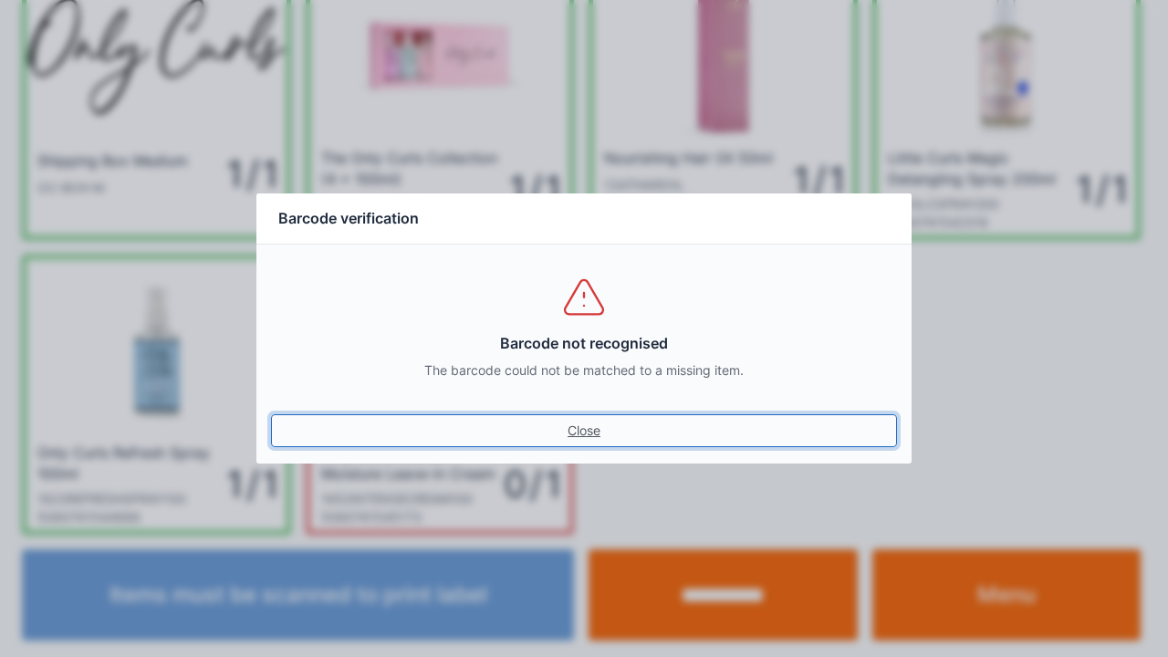
click at [579, 433] on link "Close" at bounding box center [584, 430] width 626 height 33
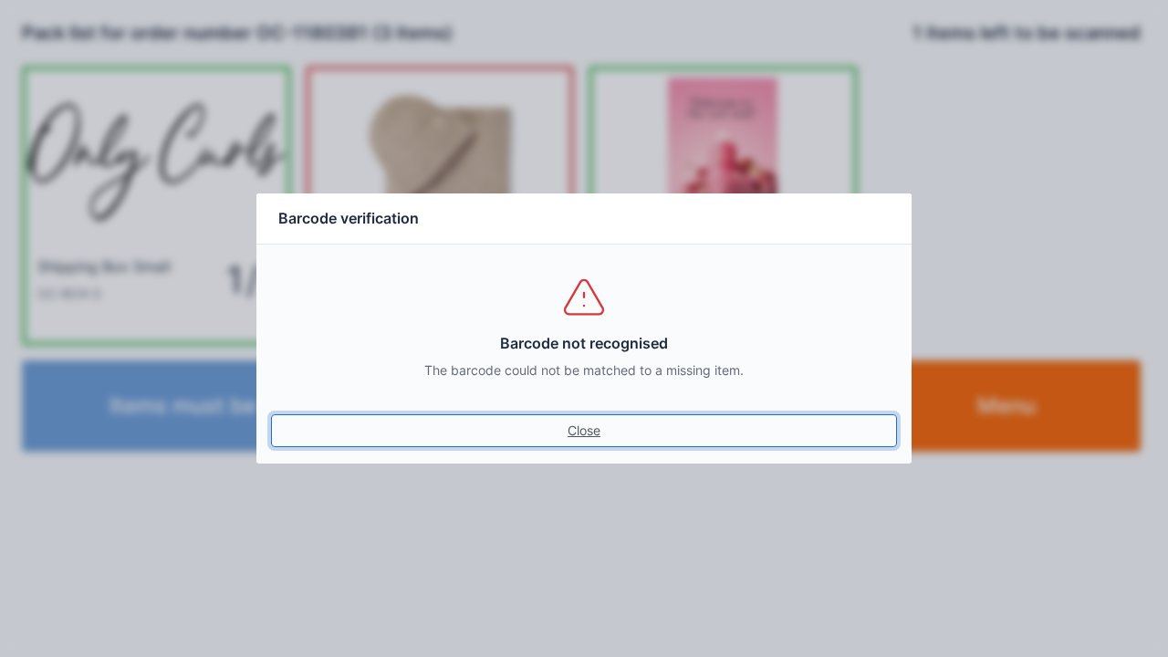
click at [572, 430] on link "Close" at bounding box center [584, 430] width 626 height 33
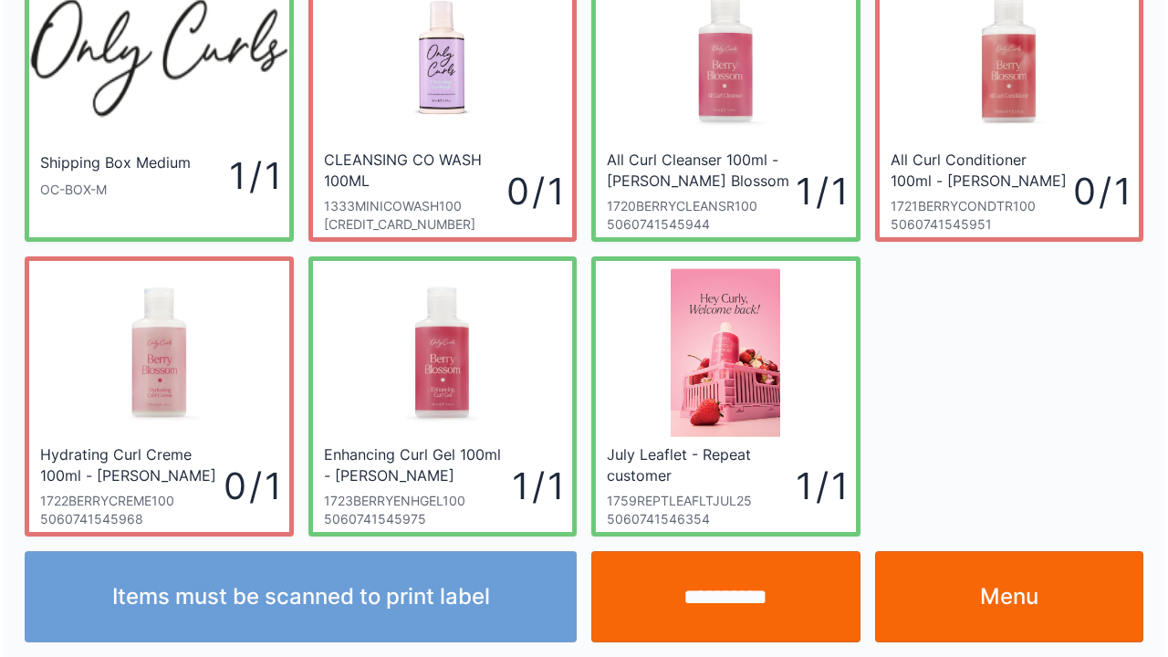
scroll to position [106, 0]
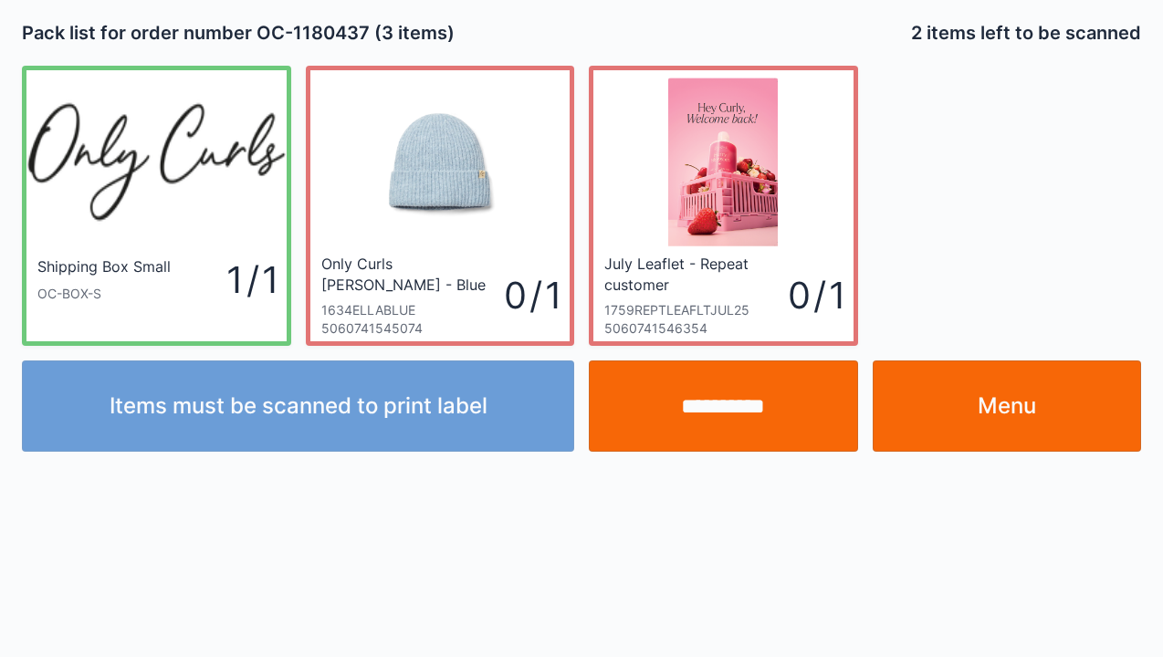
click at [996, 402] on link "Menu" at bounding box center [1006, 405] width 269 height 91
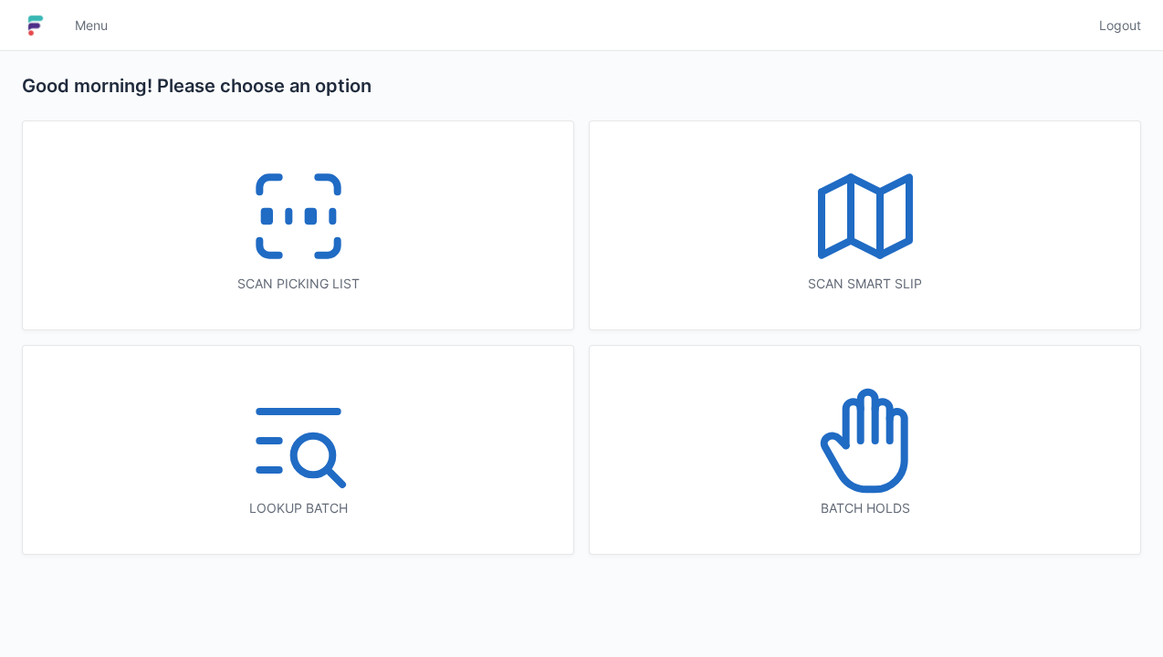
click at [267, 217] on rect at bounding box center [266, 217] width 5 height 10
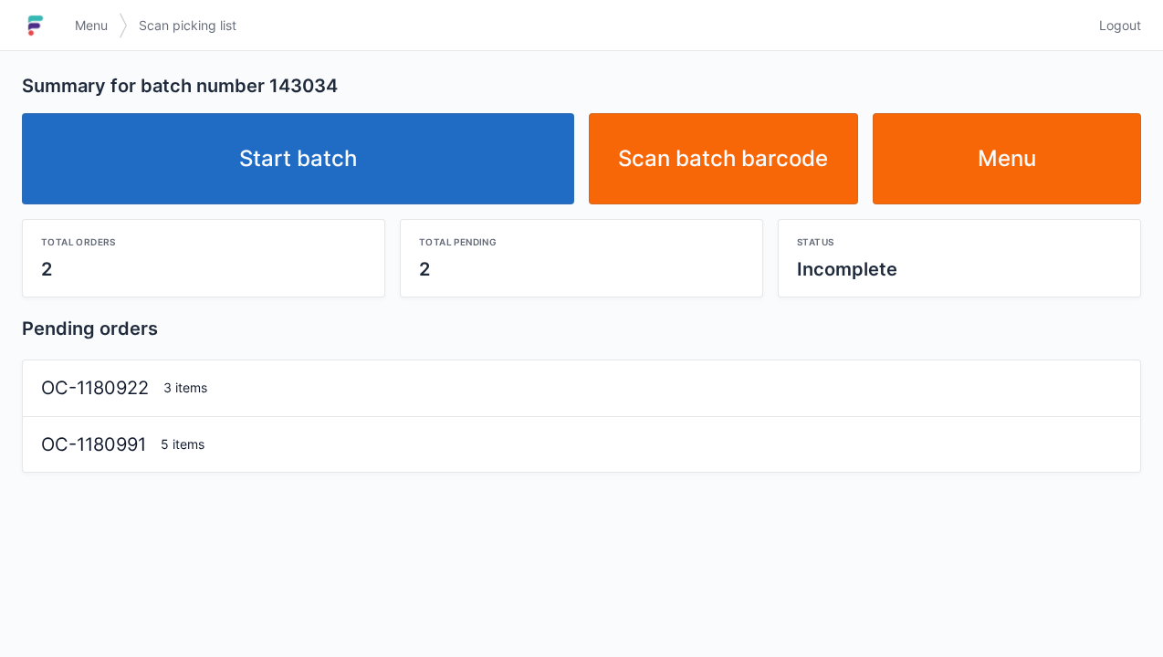
click at [324, 132] on link "Start batch" at bounding box center [298, 158] width 552 height 91
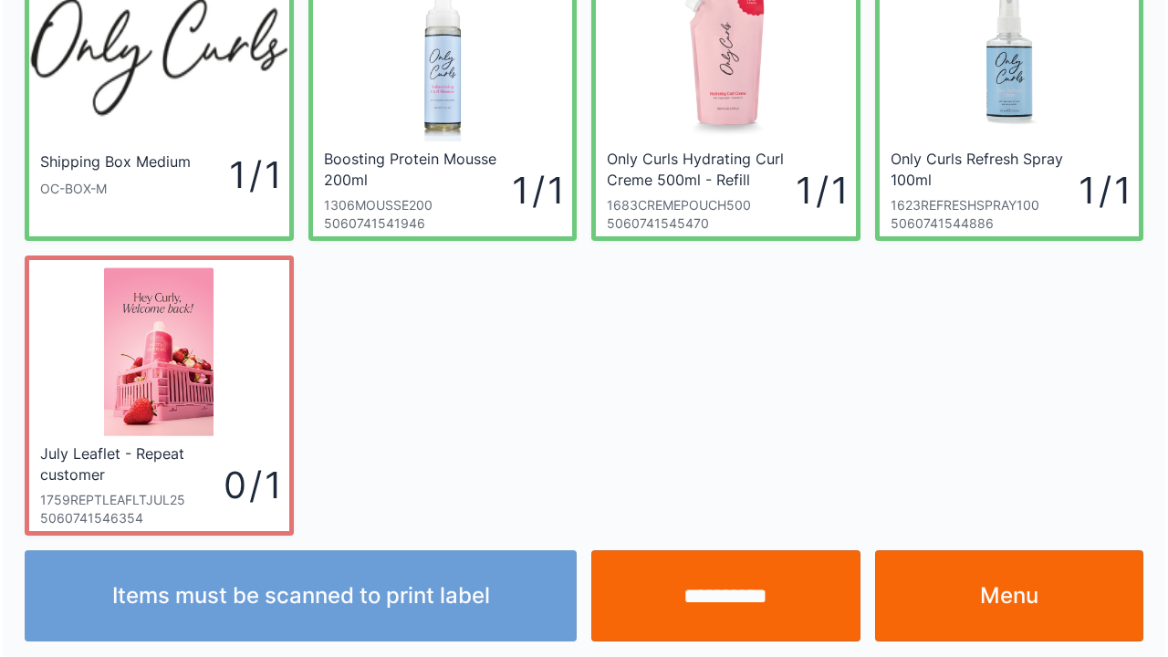
scroll to position [106, 0]
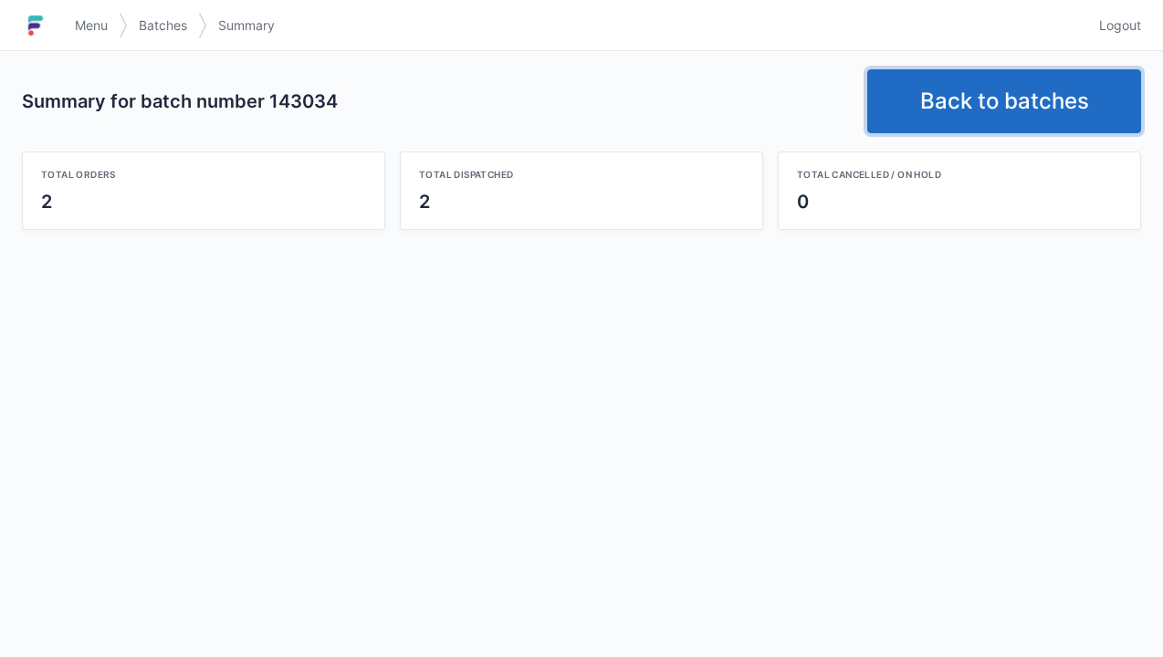
click at [966, 89] on link "Back to batches" at bounding box center [1004, 101] width 274 height 64
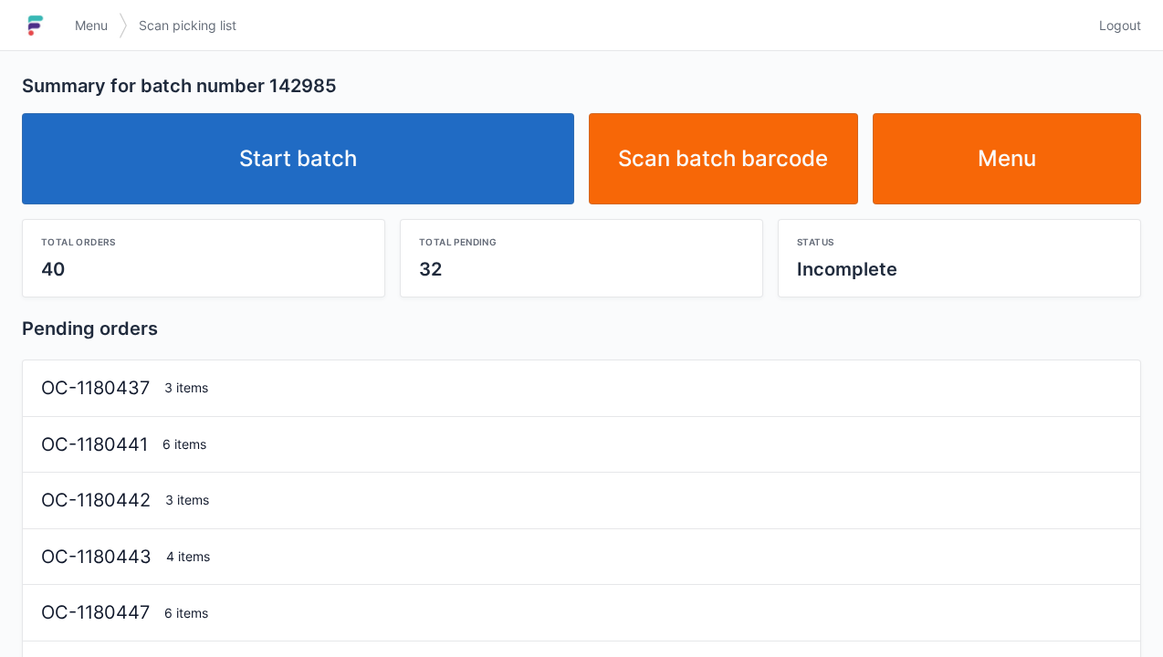
click at [412, 159] on link "Start batch" at bounding box center [298, 158] width 552 height 91
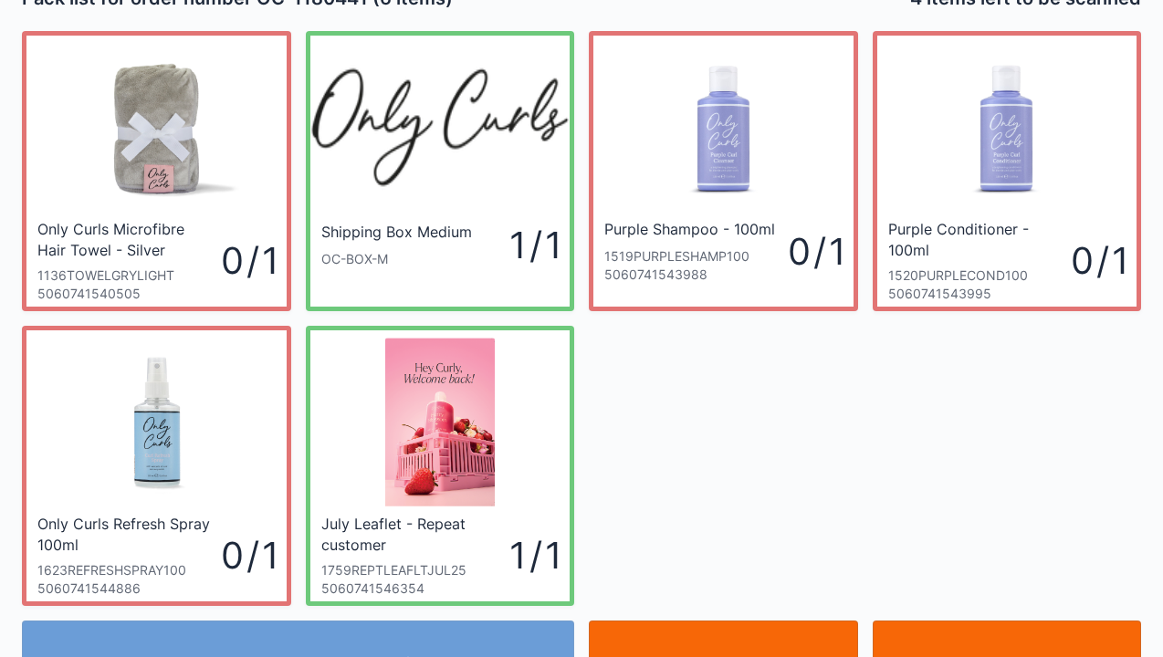
scroll to position [37, 0]
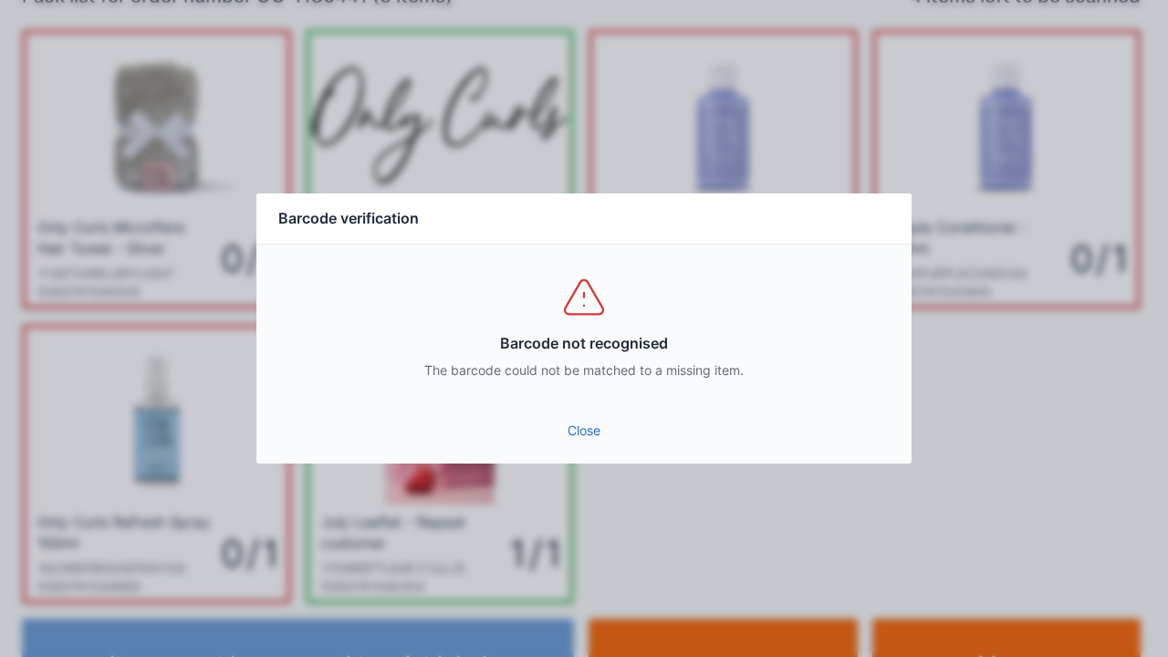
click at [591, 445] on link "Close" at bounding box center [584, 430] width 626 height 33
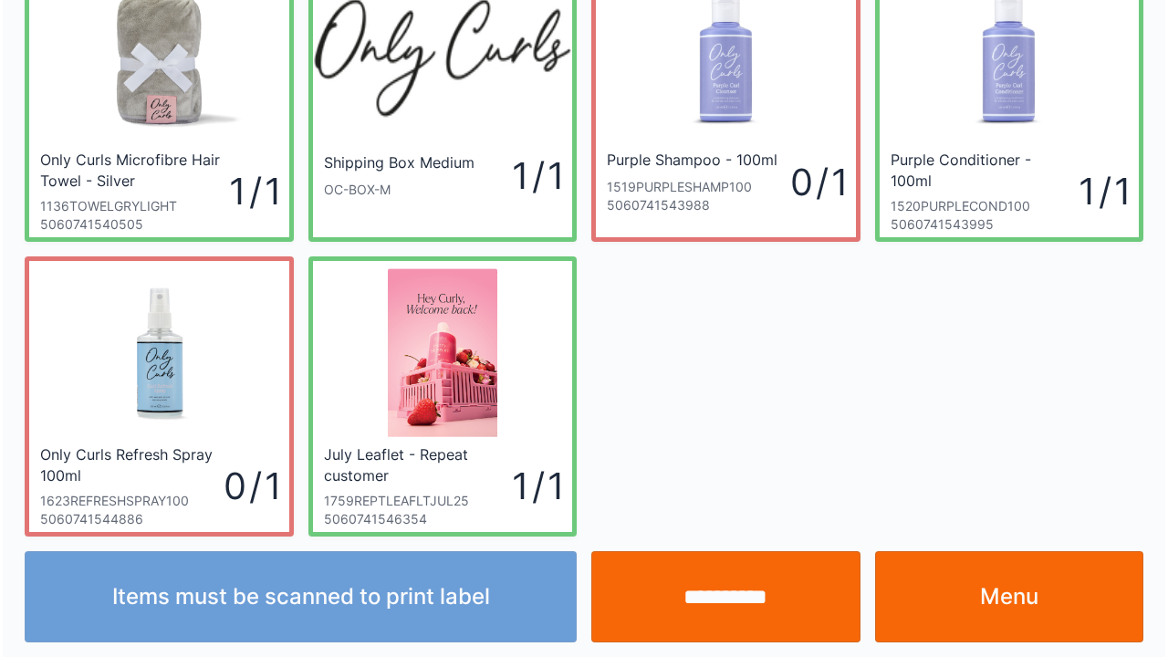
scroll to position [106, 0]
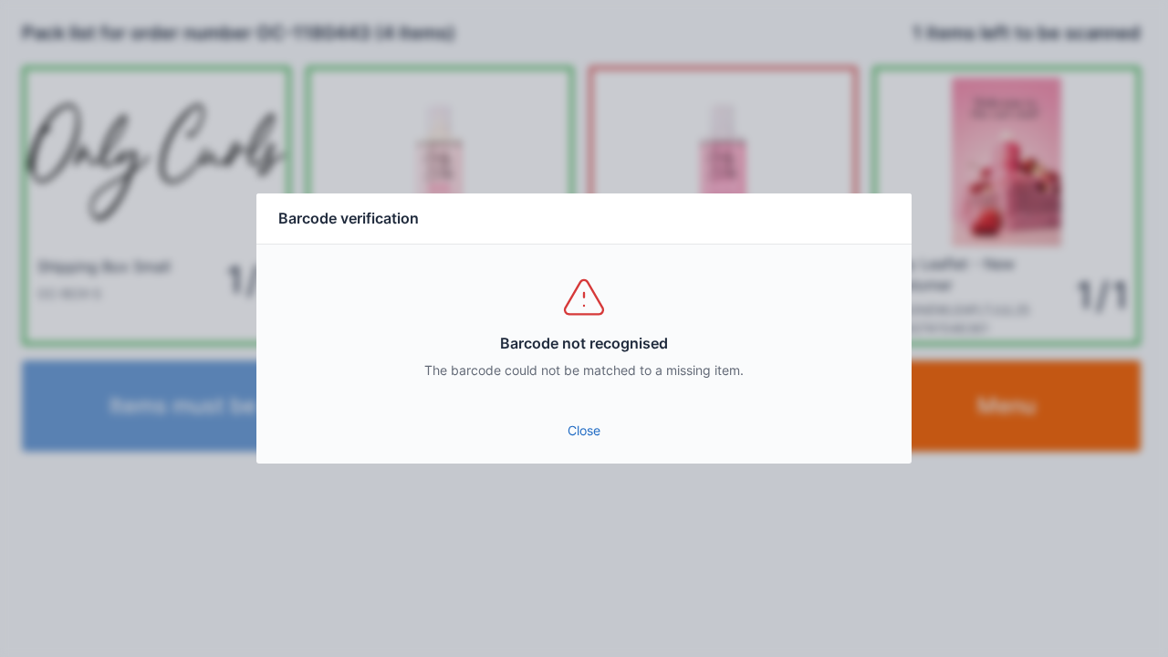
click at [584, 431] on link "Close" at bounding box center [584, 430] width 626 height 33
click at [590, 418] on link "Close" at bounding box center [584, 430] width 626 height 33
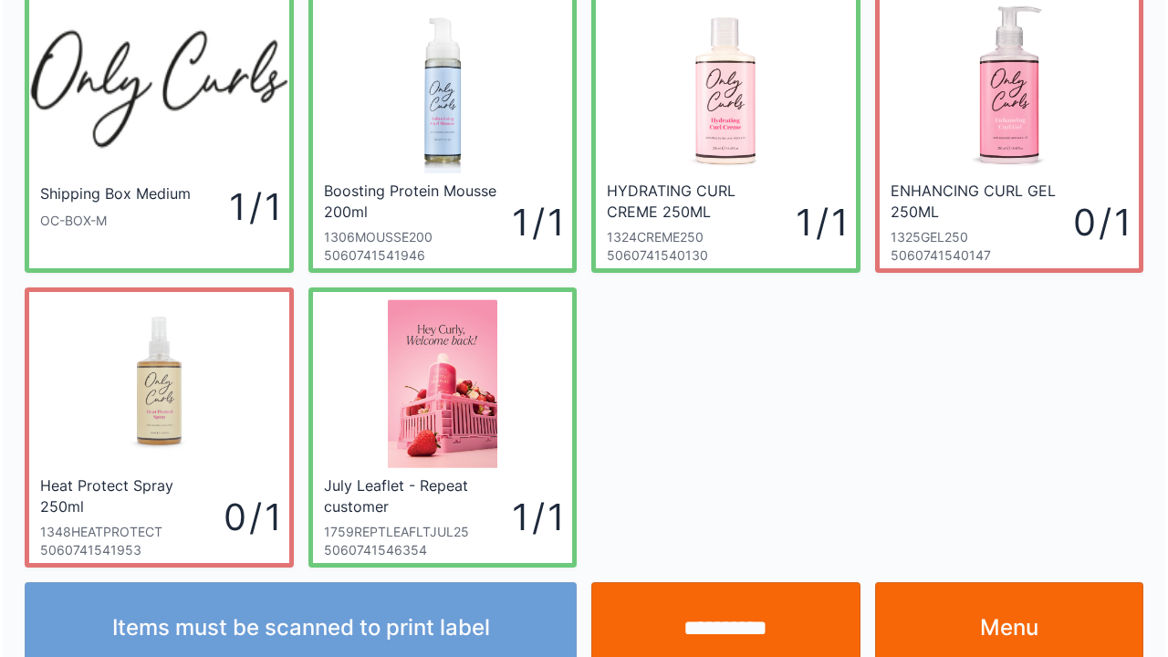
scroll to position [106, 0]
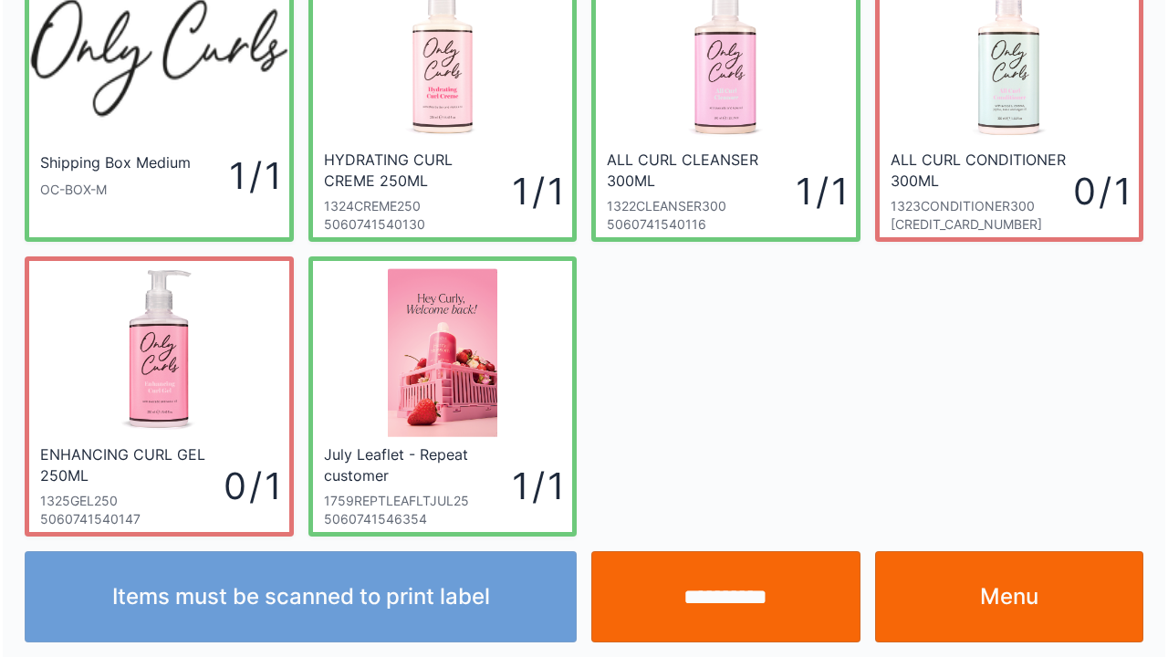
scroll to position [106, 0]
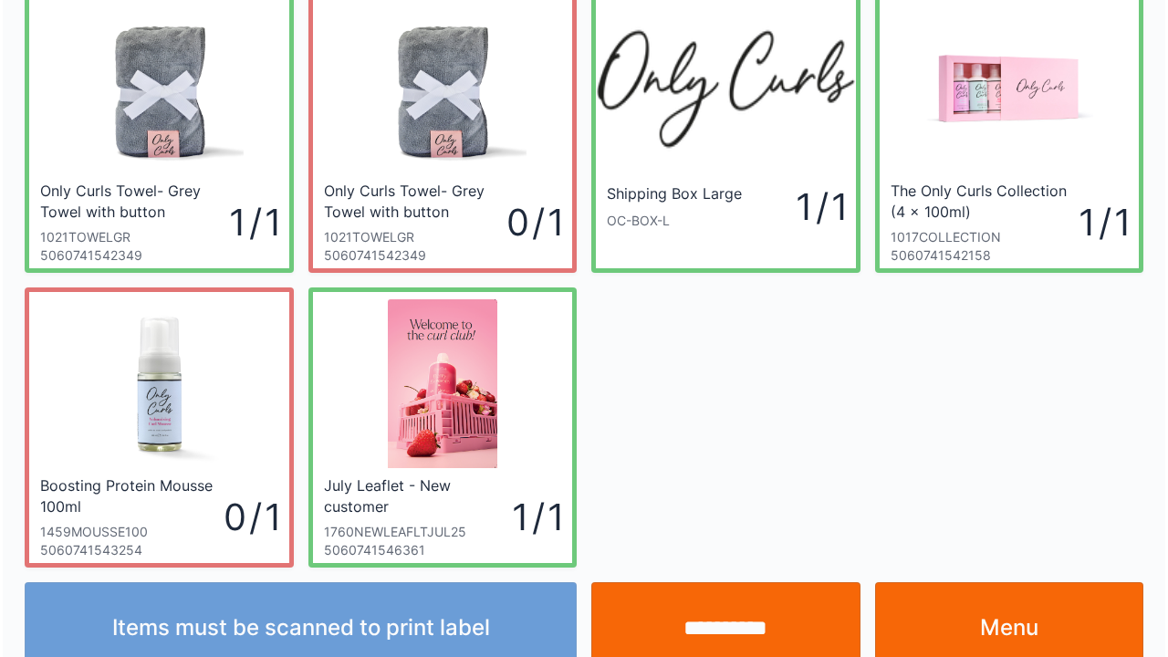
scroll to position [106, 0]
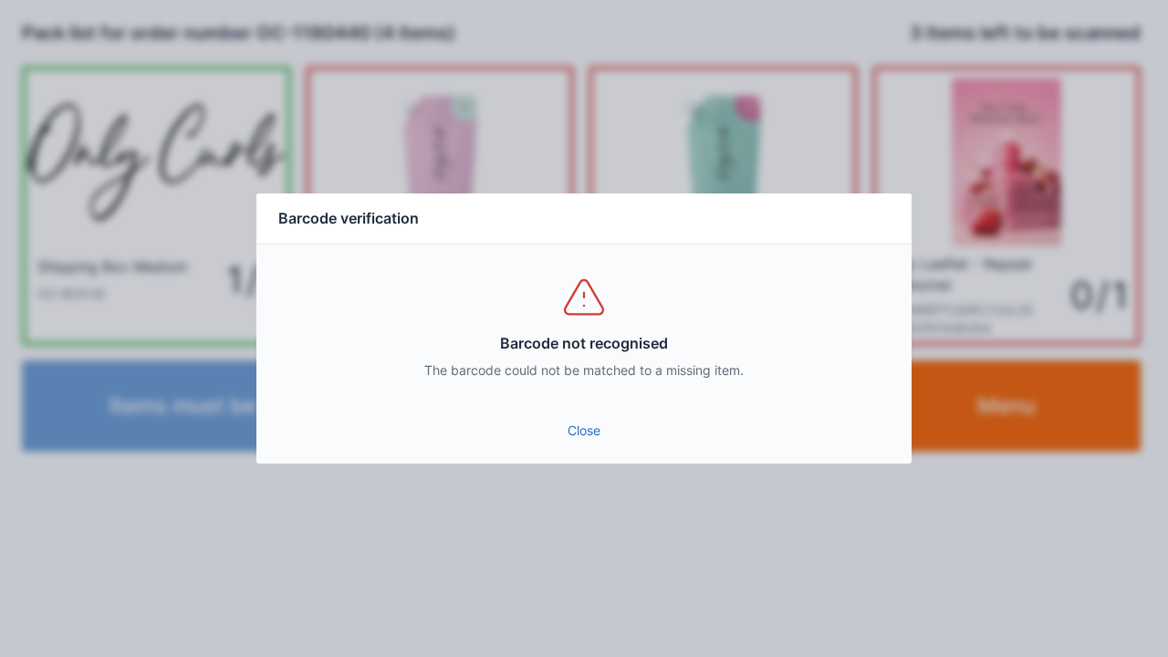
click at [579, 417] on link "Close" at bounding box center [584, 430] width 626 height 33
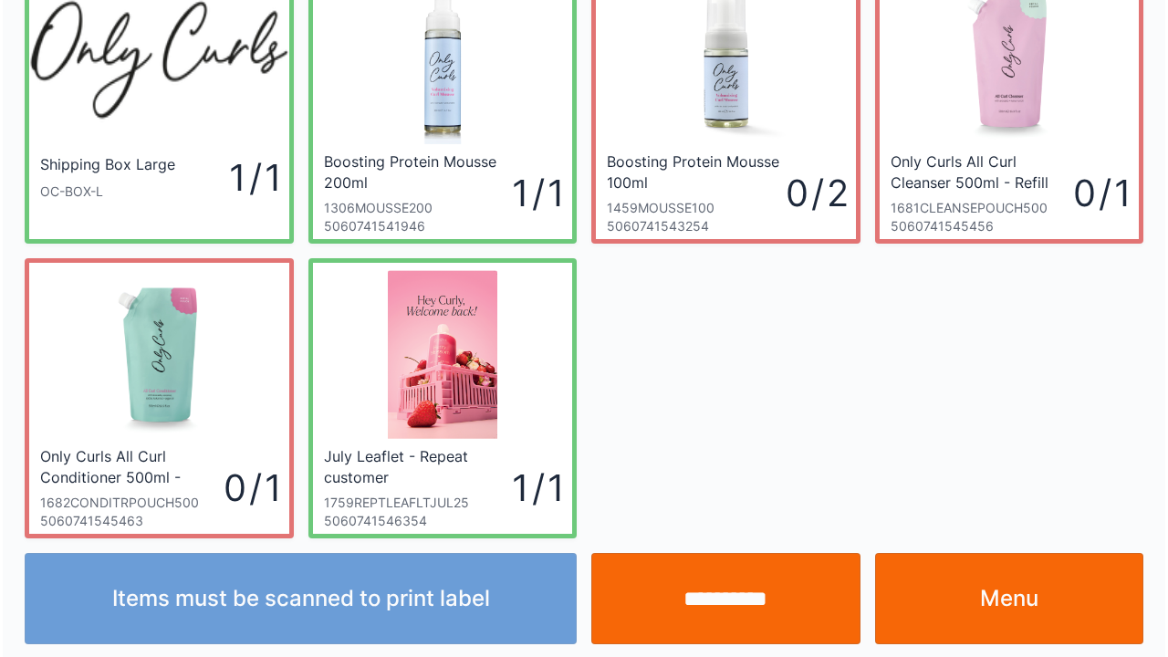
scroll to position [106, 0]
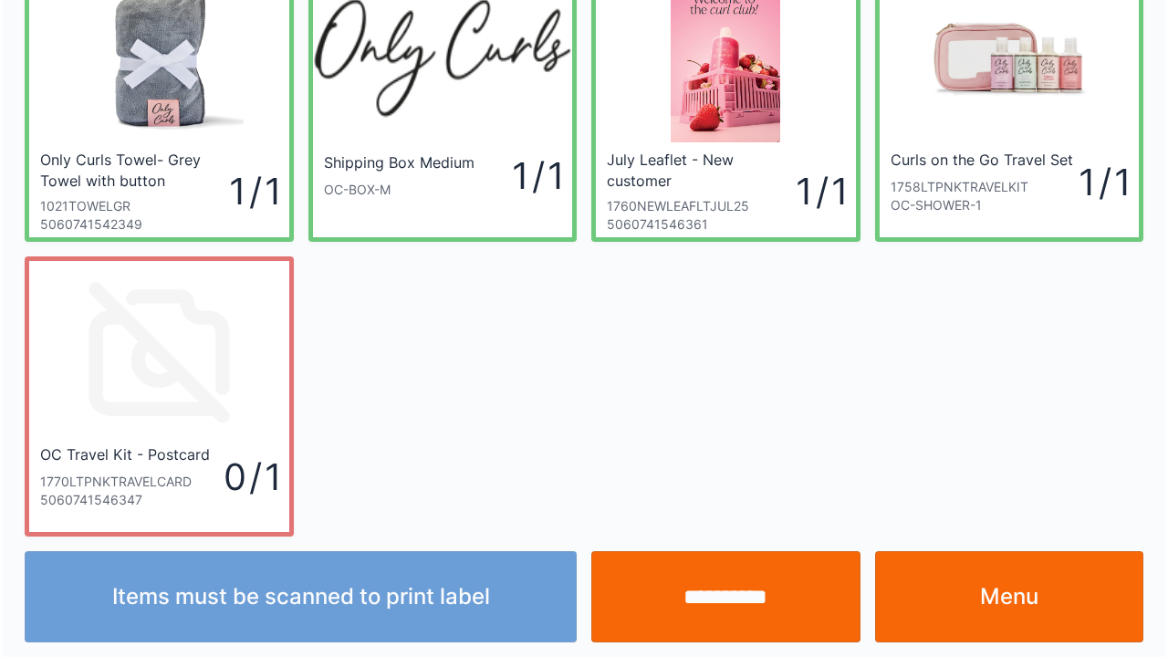
scroll to position [106, 0]
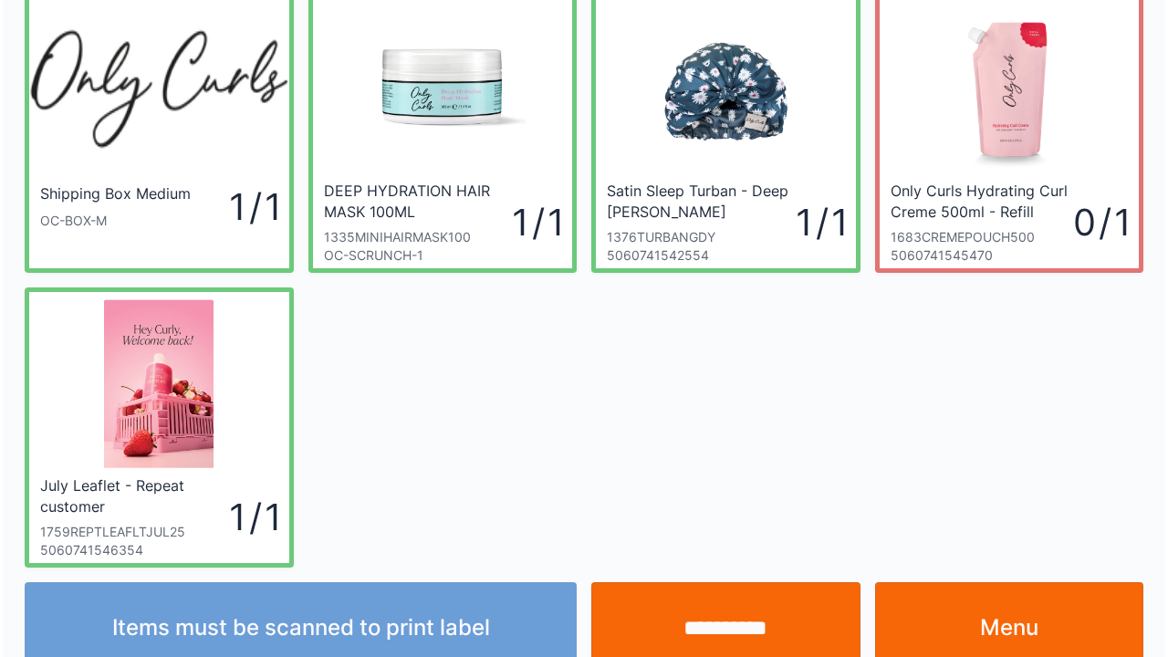
scroll to position [106, 0]
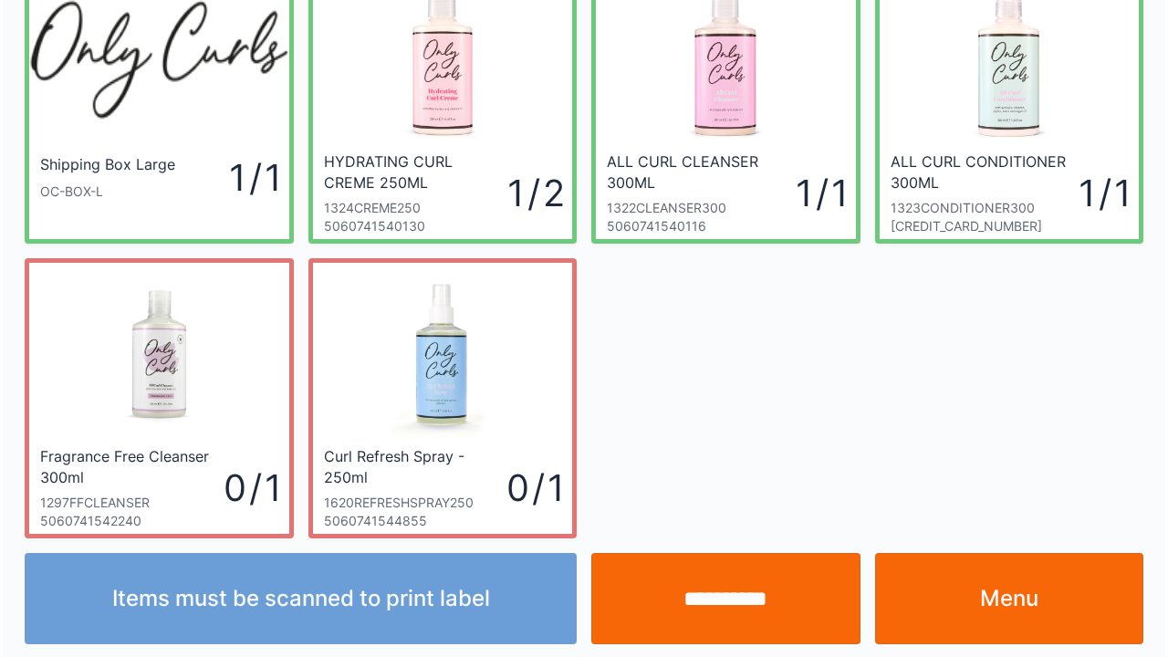
scroll to position [106, 0]
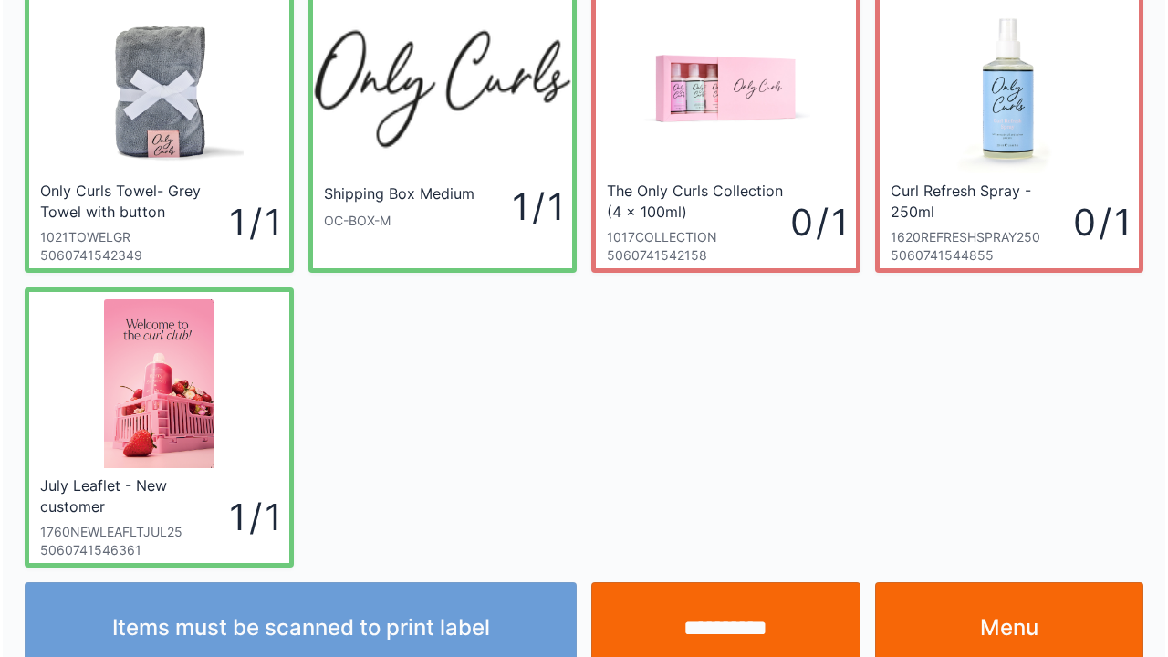
scroll to position [106, 0]
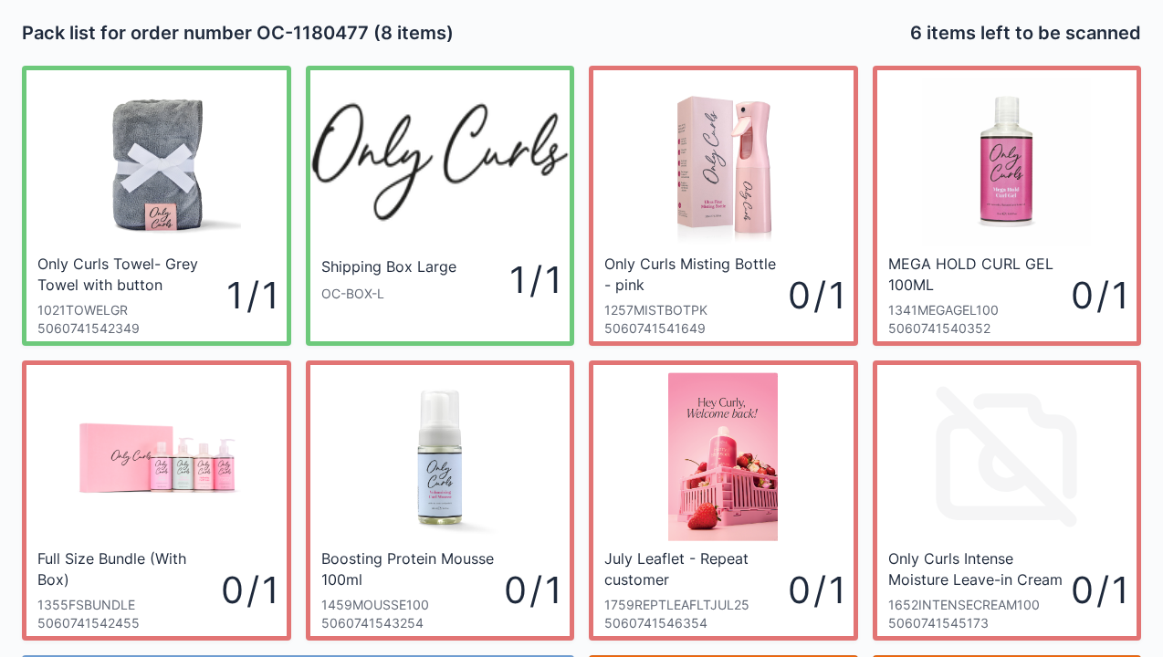
scroll to position [37, 0]
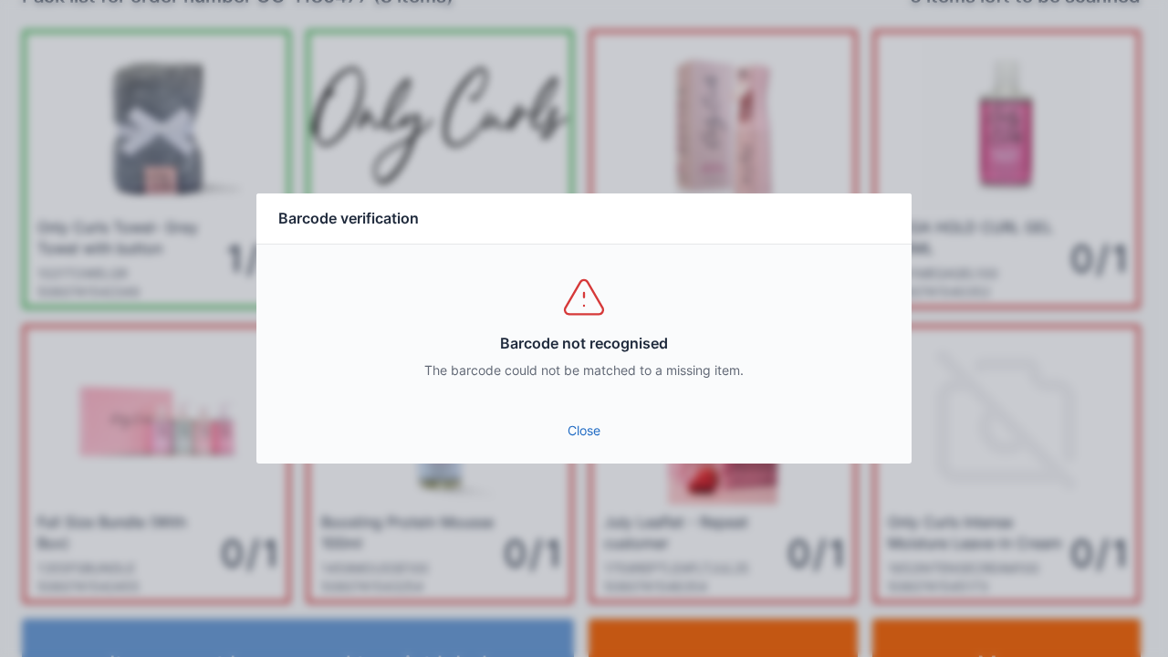
click at [577, 430] on link "Close" at bounding box center [584, 430] width 626 height 33
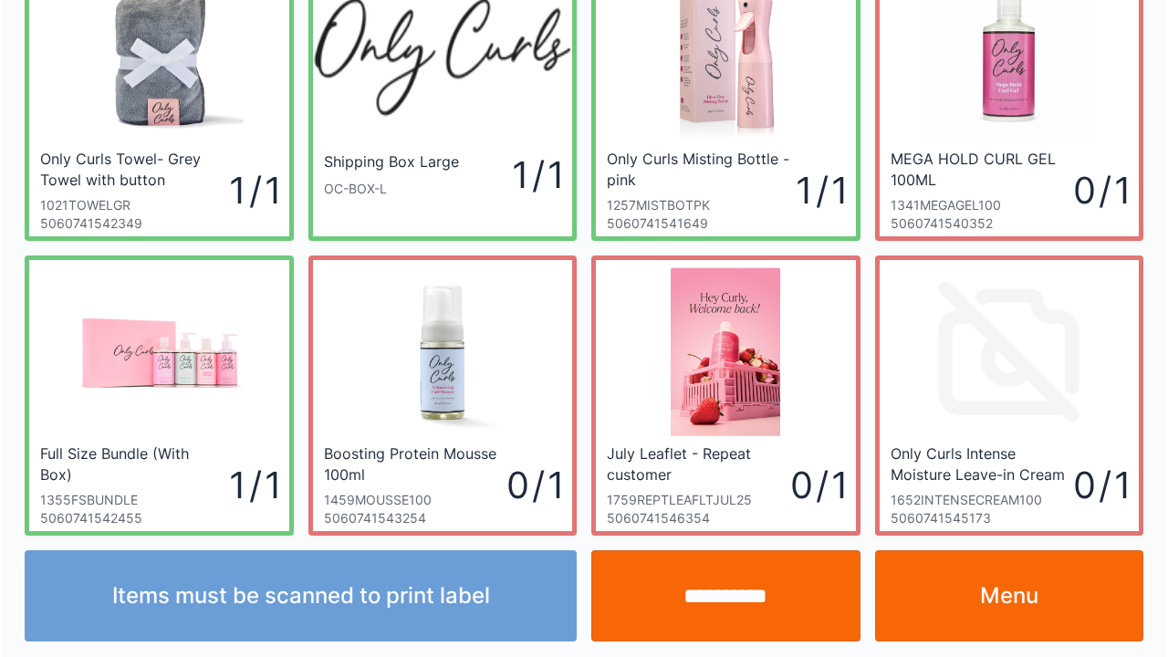
scroll to position [106, 0]
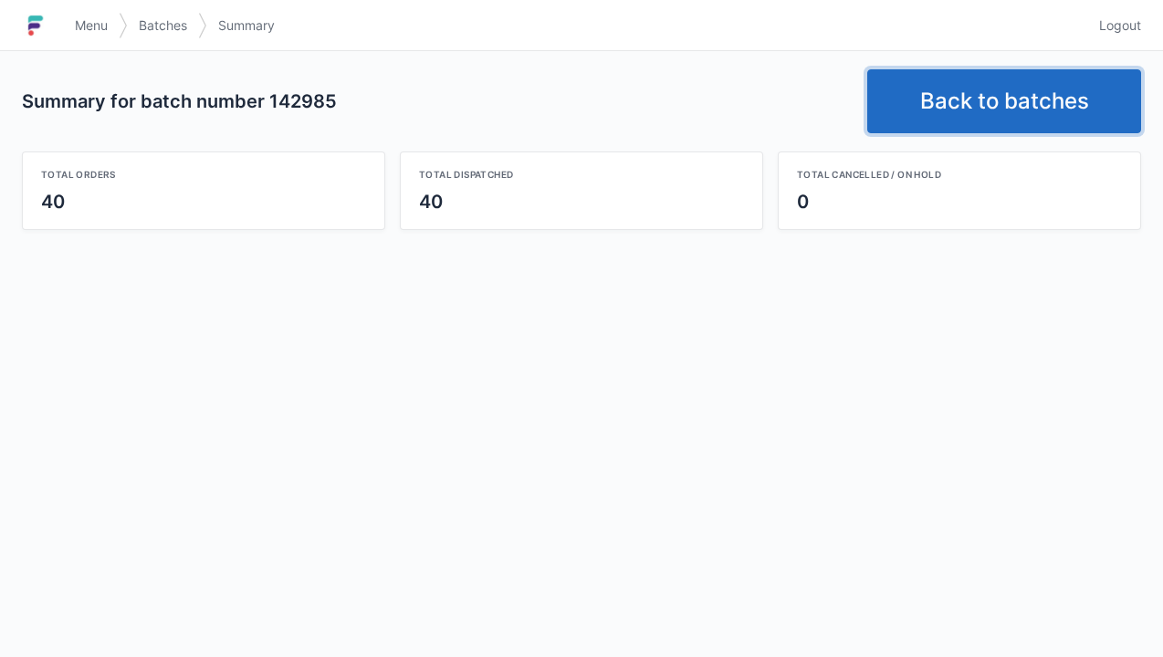
click at [962, 111] on link "Back to batches" at bounding box center [1004, 101] width 274 height 64
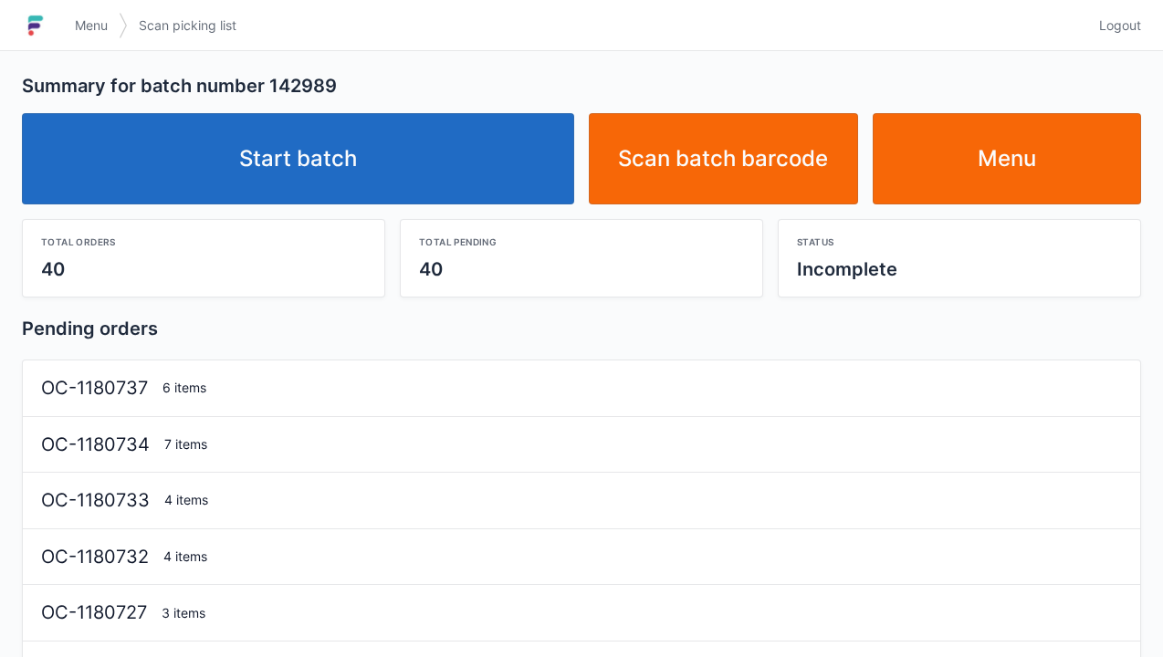
click at [295, 188] on link "Start batch" at bounding box center [298, 158] width 552 height 91
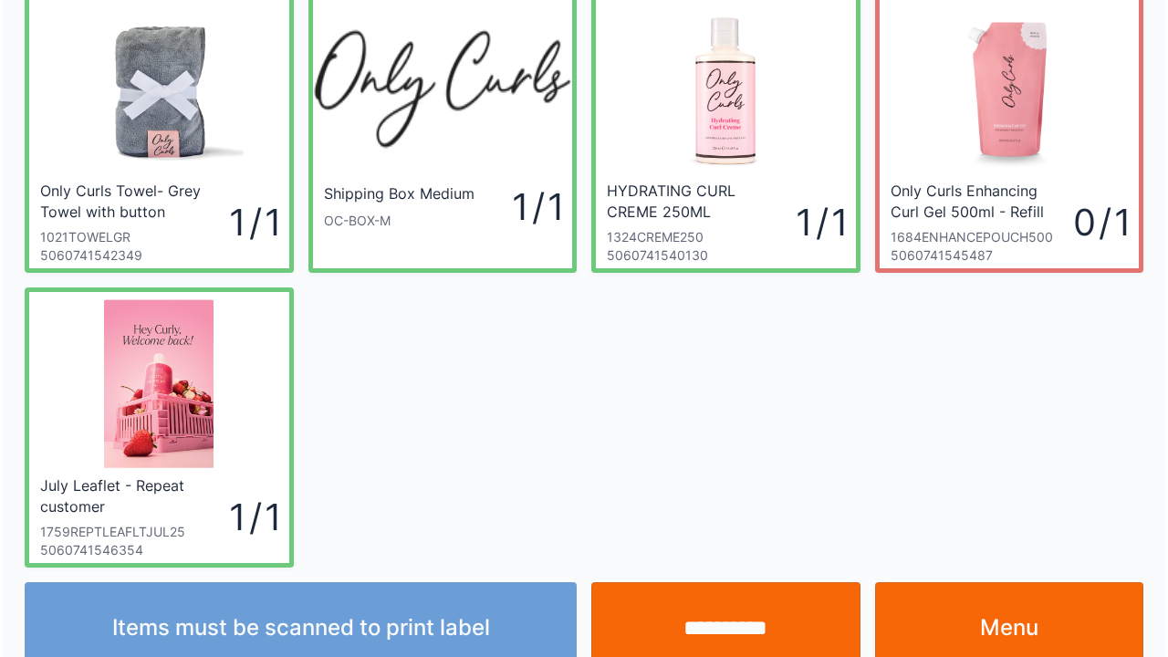
scroll to position [106, 0]
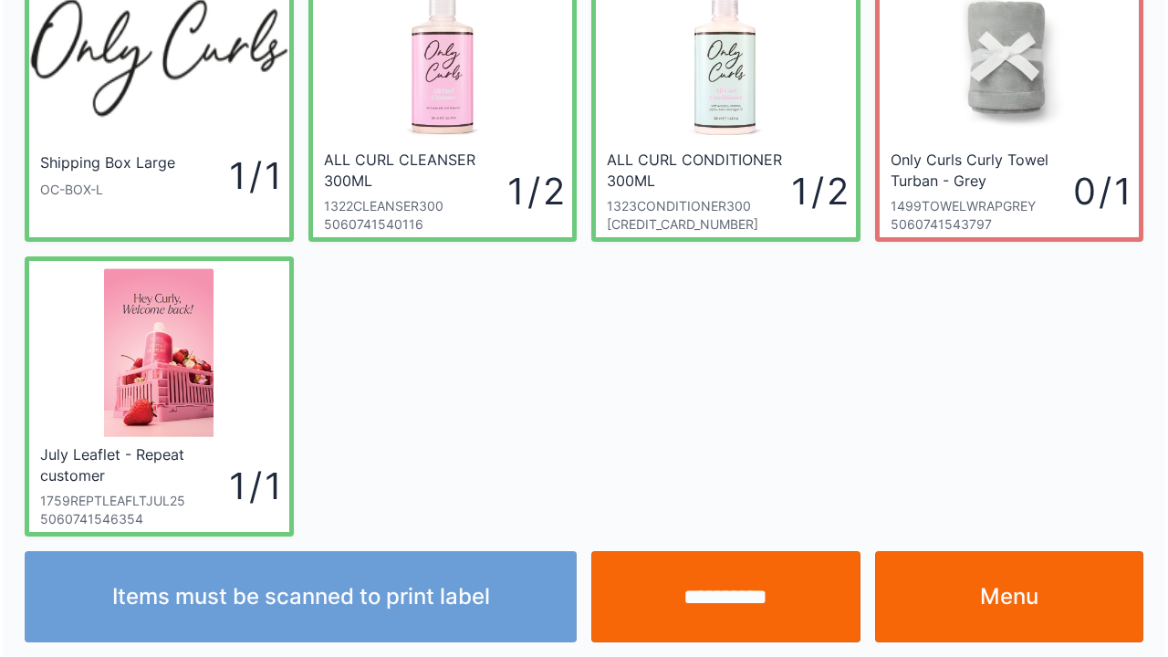
scroll to position [106, 0]
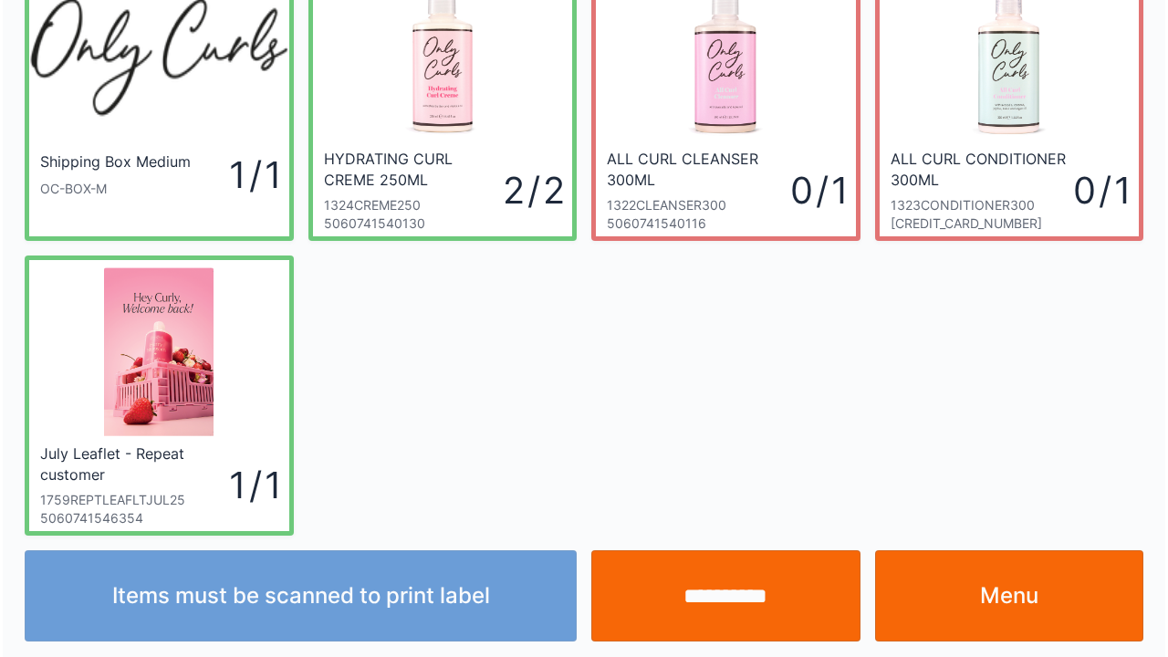
scroll to position [106, 0]
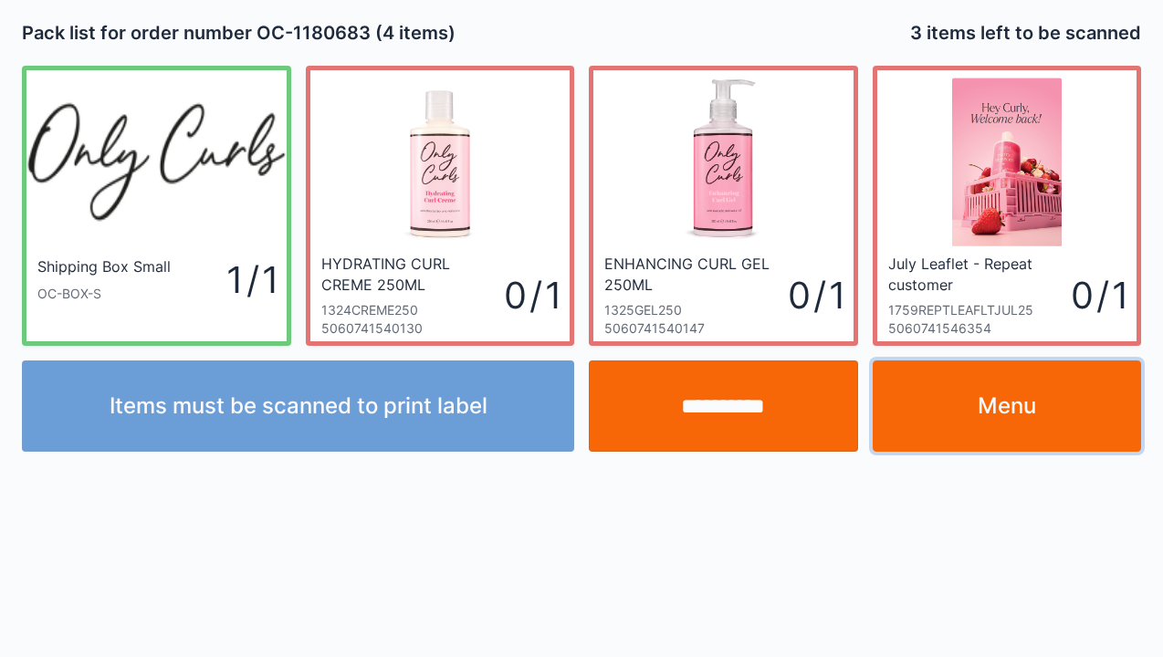
click at [1005, 430] on link "Menu" at bounding box center [1006, 405] width 269 height 91
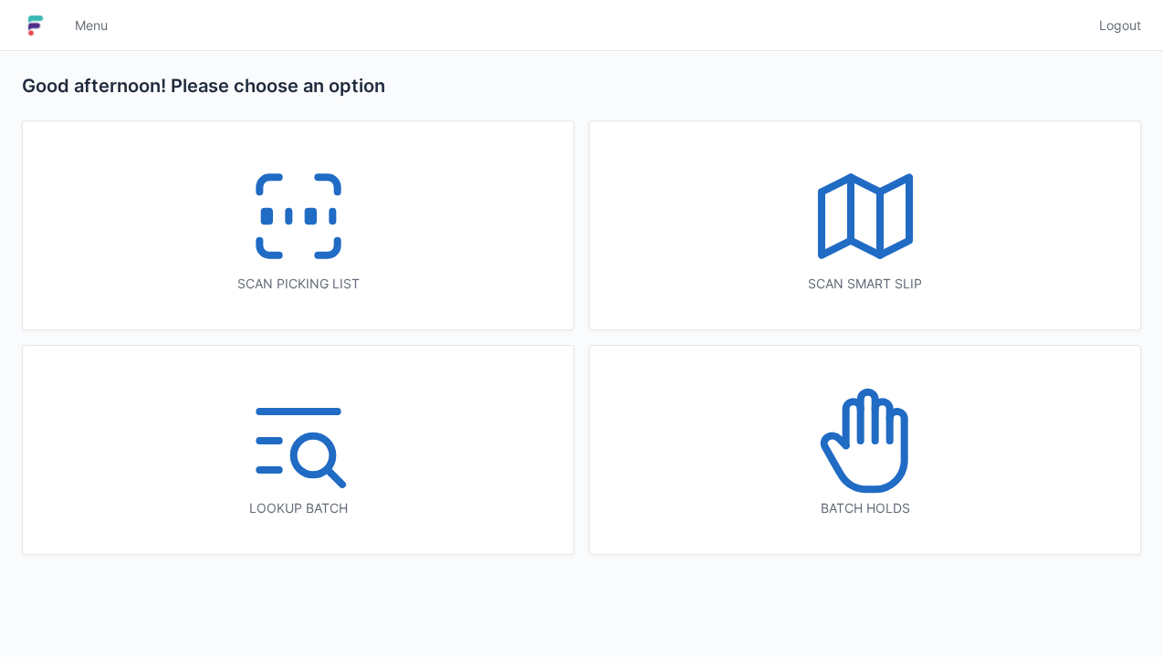
click at [295, 215] on icon at bounding box center [298, 216] width 117 height 117
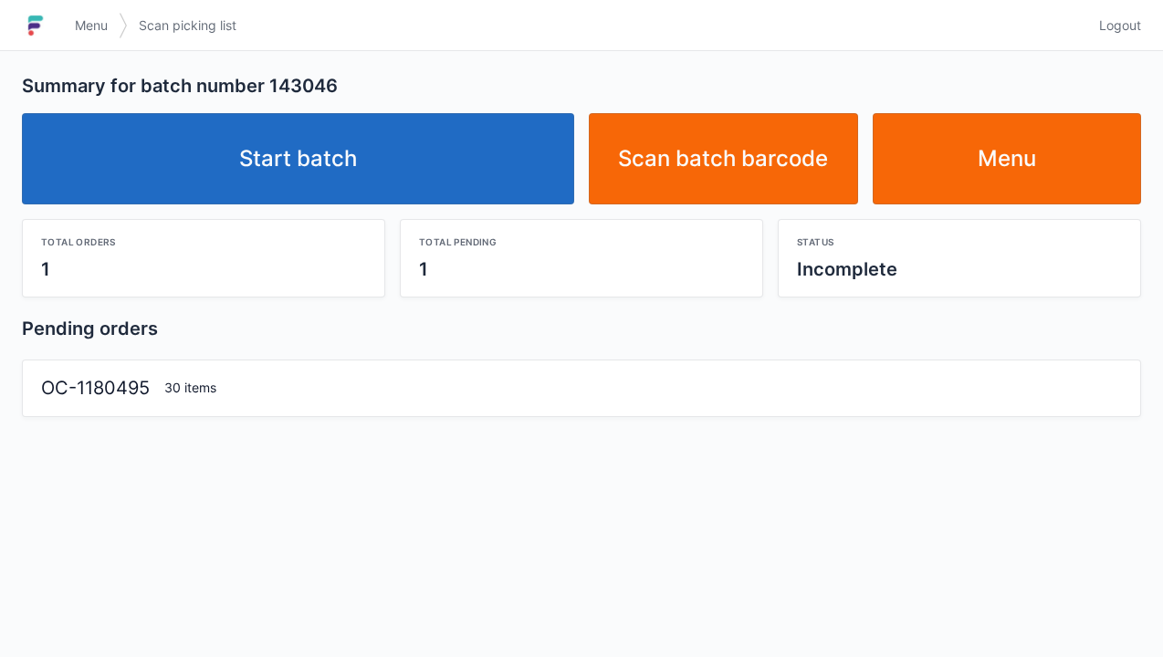
click at [325, 154] on link "Start batch" at bounding box center [298, 158] width 552 height 91
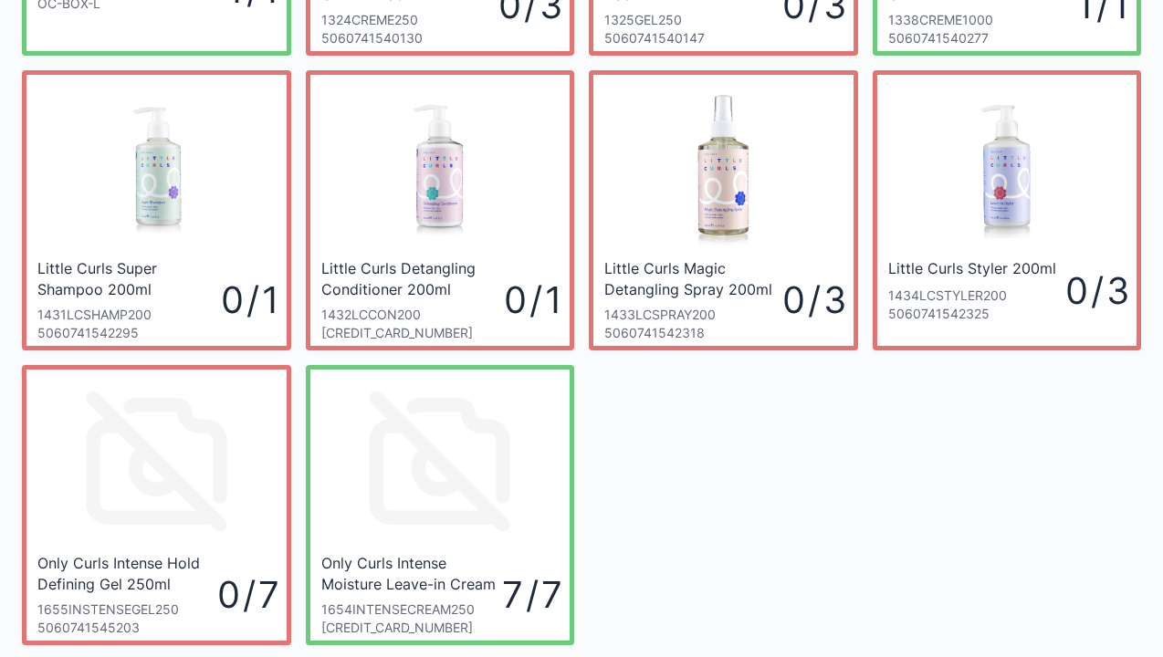
scroll to position [292, 0]
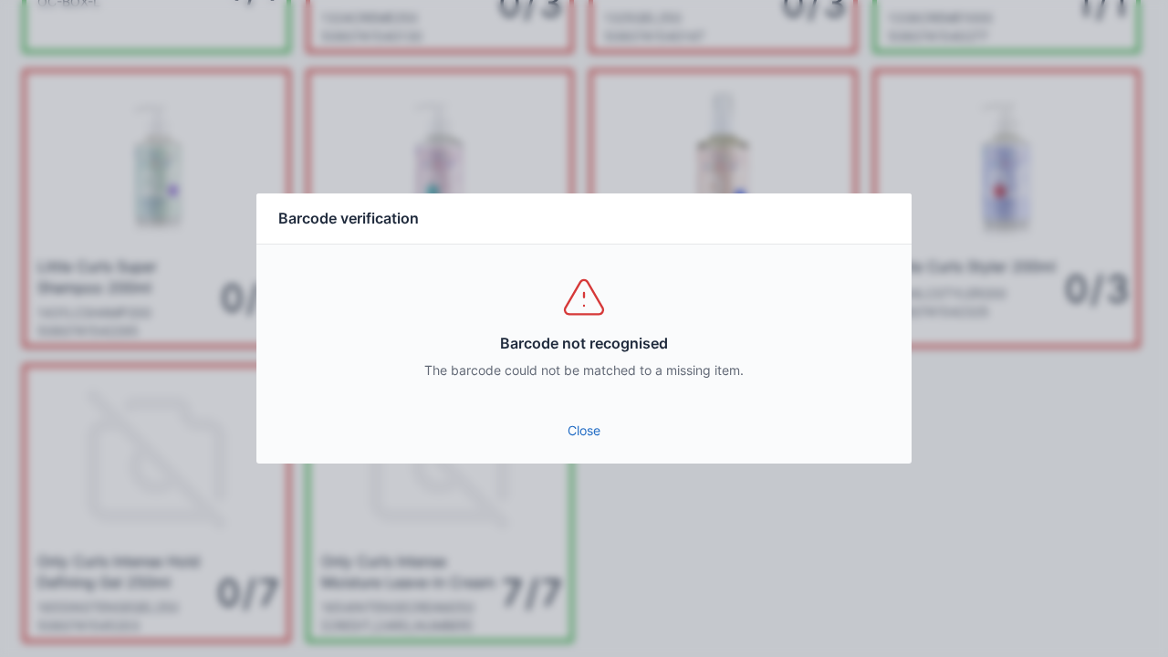
click at [576, 432] on link "Close" at bounding box center [584, 430] width 626 height 33
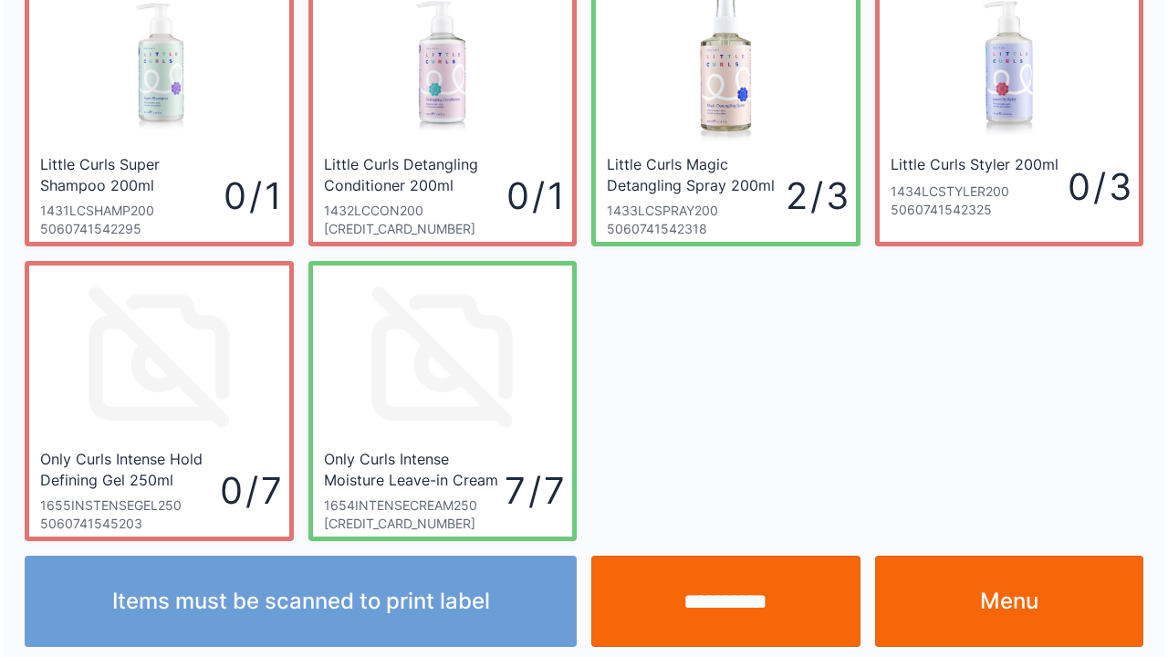
scroll to position [401, 0]
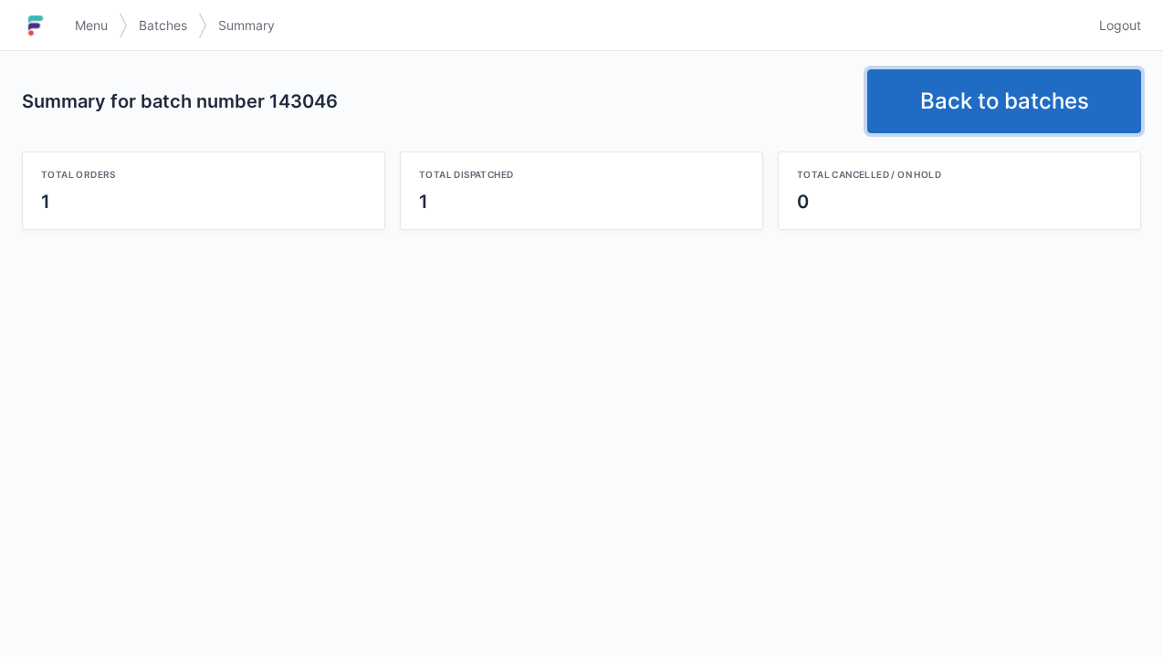
click at [998, 93] on link "Back to batches" at bounding box center [1004, 101] width 274 height 64
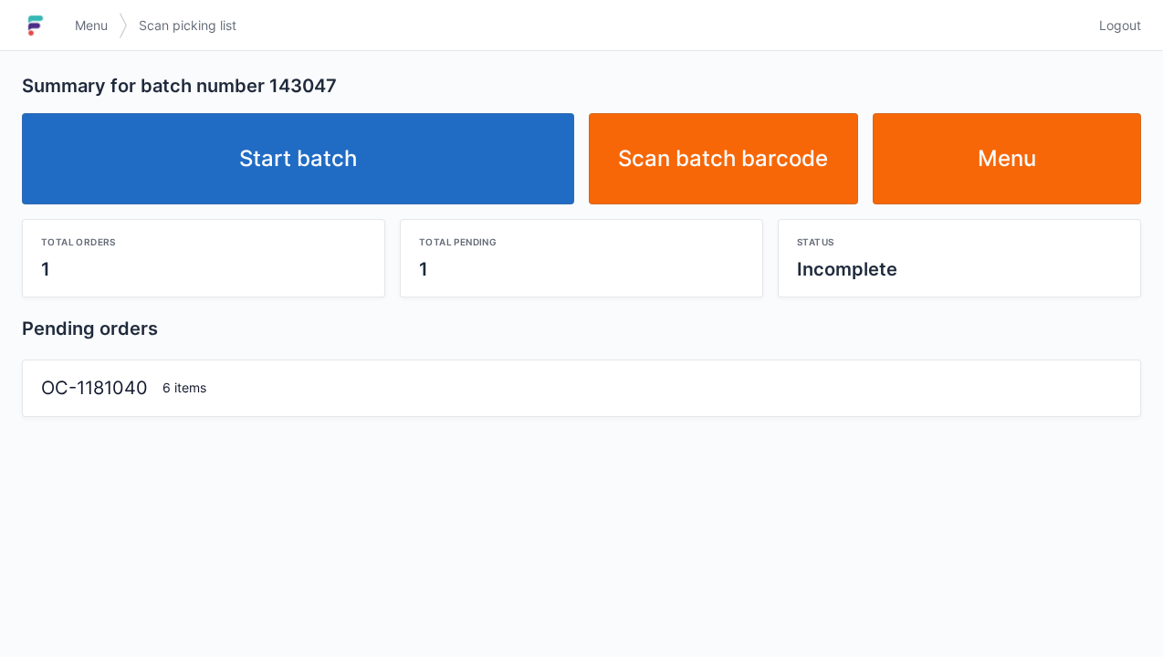
click at [265, 177] on link "Start batch" at bounding box center [298, 158] width 552 height 91
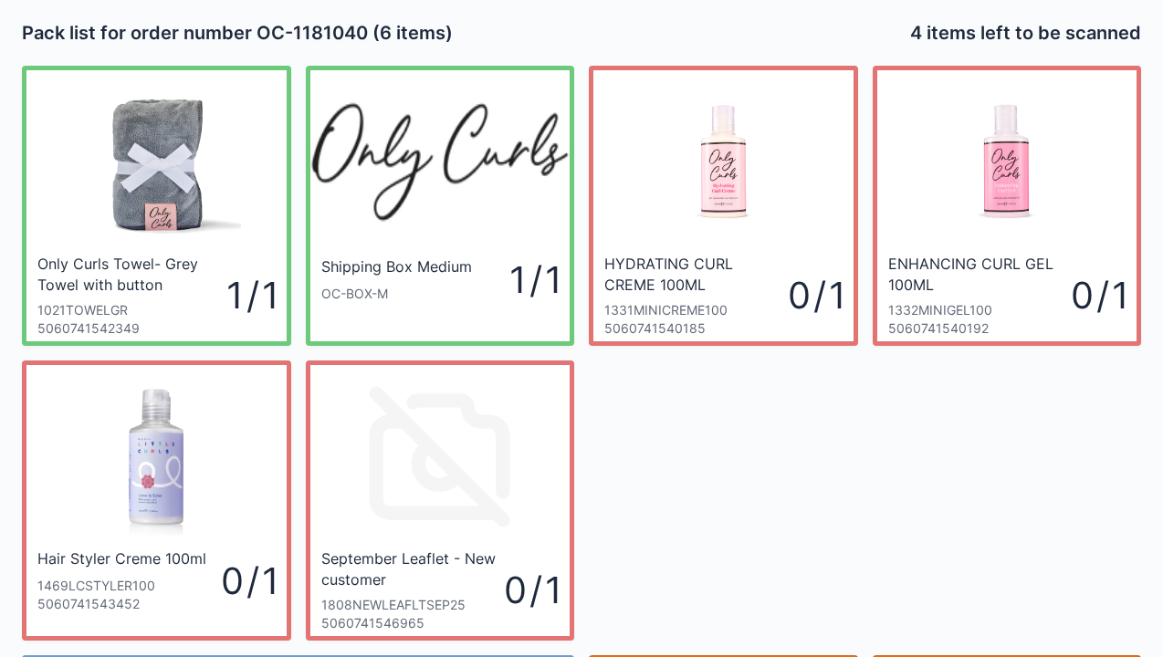
scroll to position [37, 0]
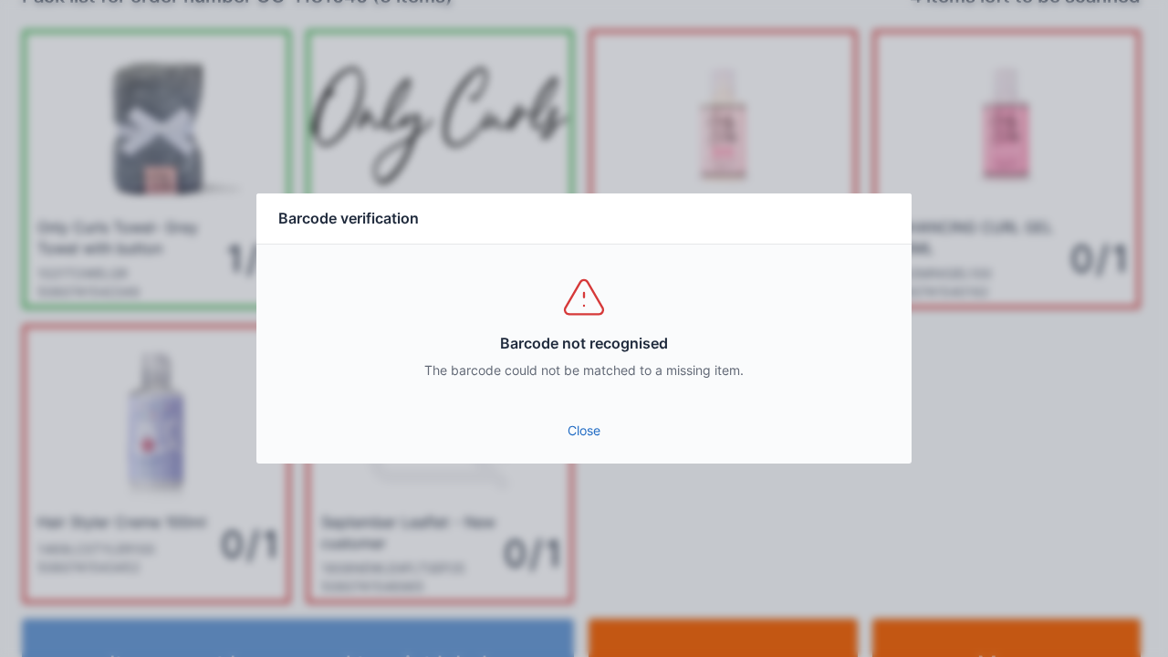
click at [586, 439] on link "Close" at bounding box center [584, 430] width 626 height 33
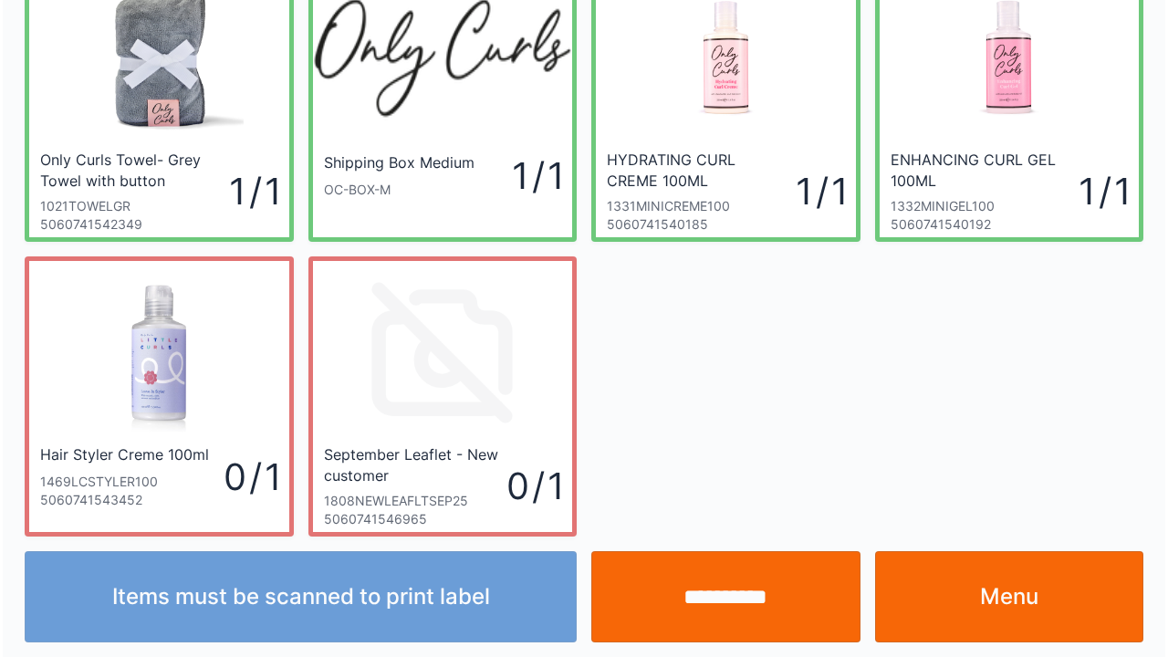
scroll to position [106, 0]
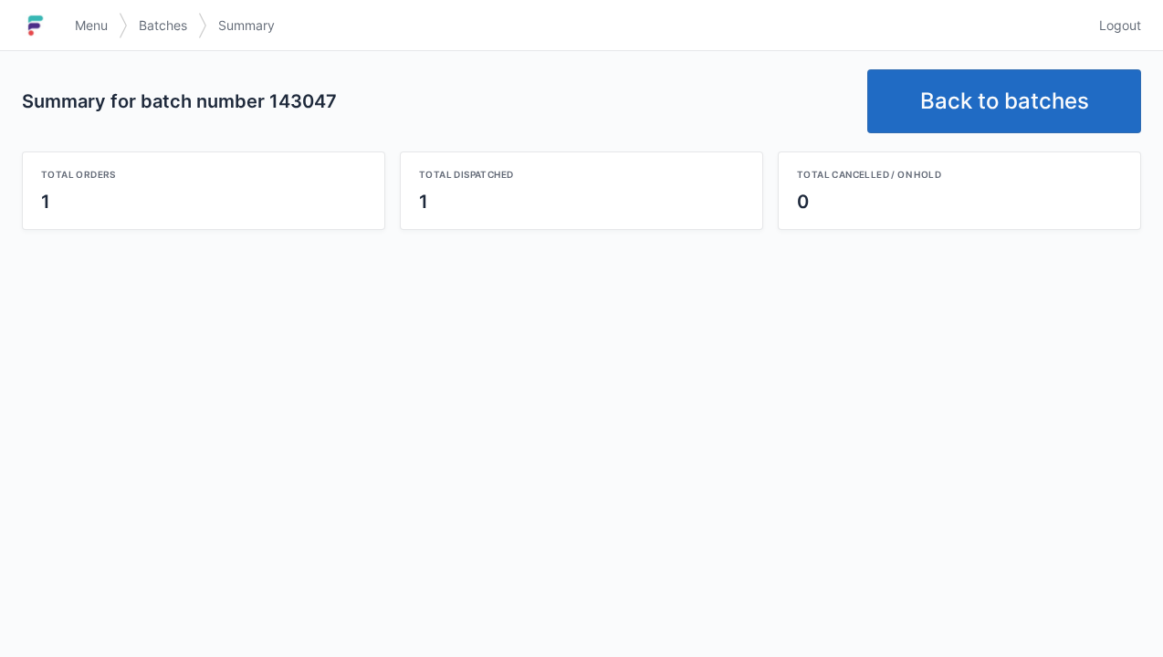
click at [971, 94] on link "Back to batches" at bounding box center [1004, 101] width 274 height 64
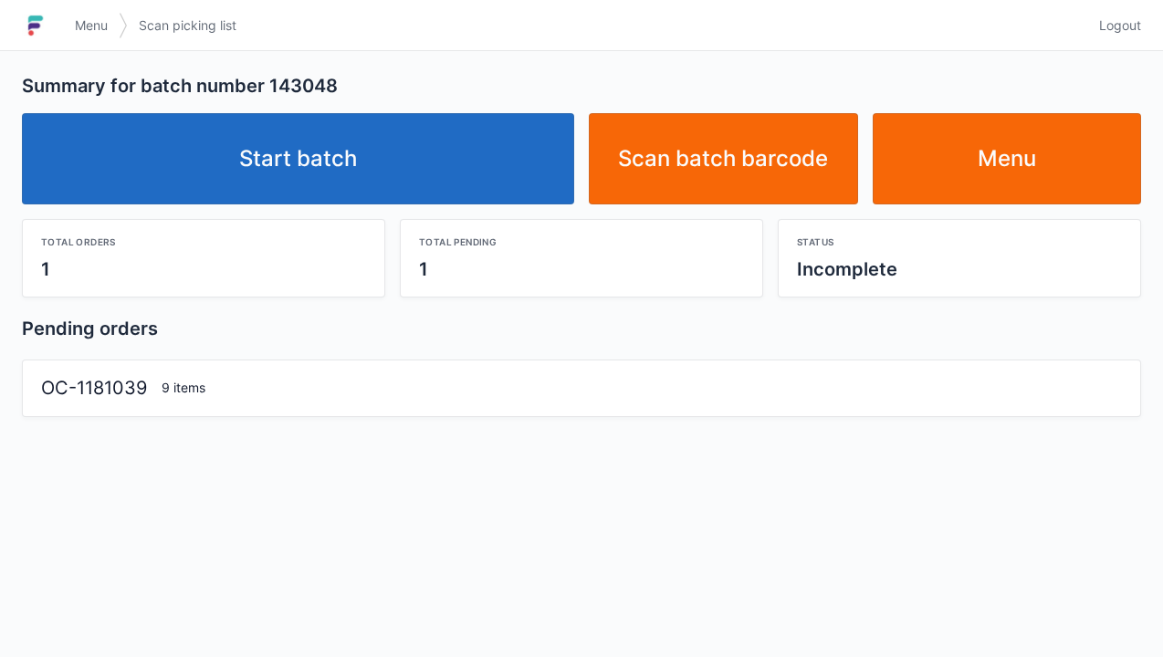
click at [321, 172] on link "Start batch" at bounding box center [298, 158] width 552 height 91
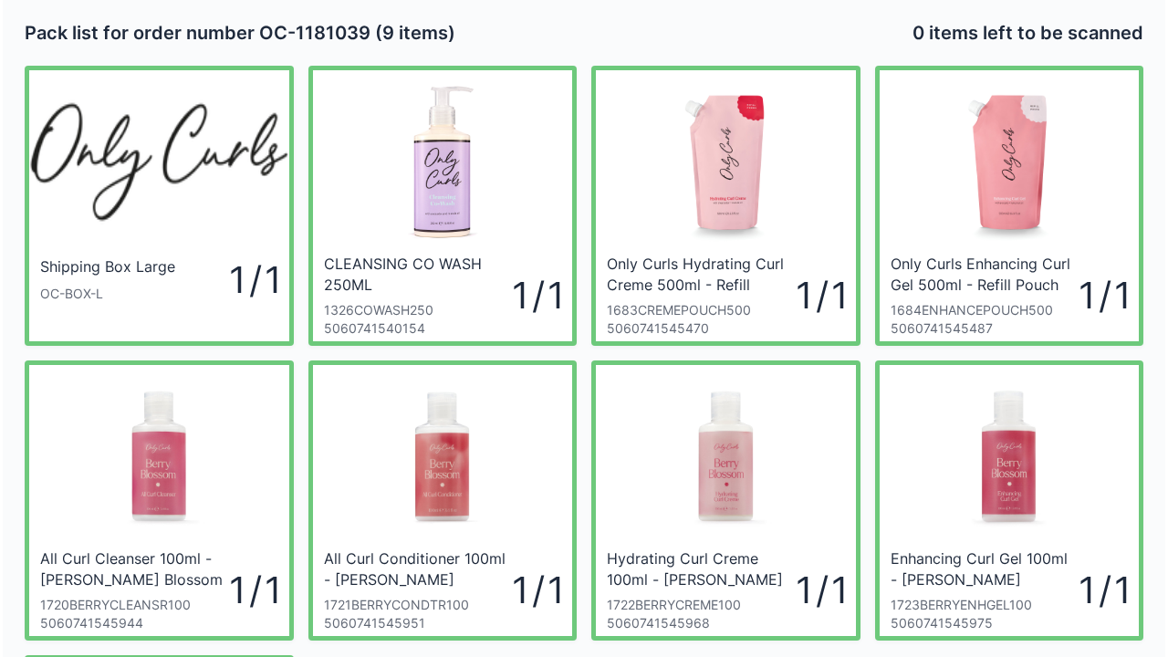
scroll to position [37, 0]
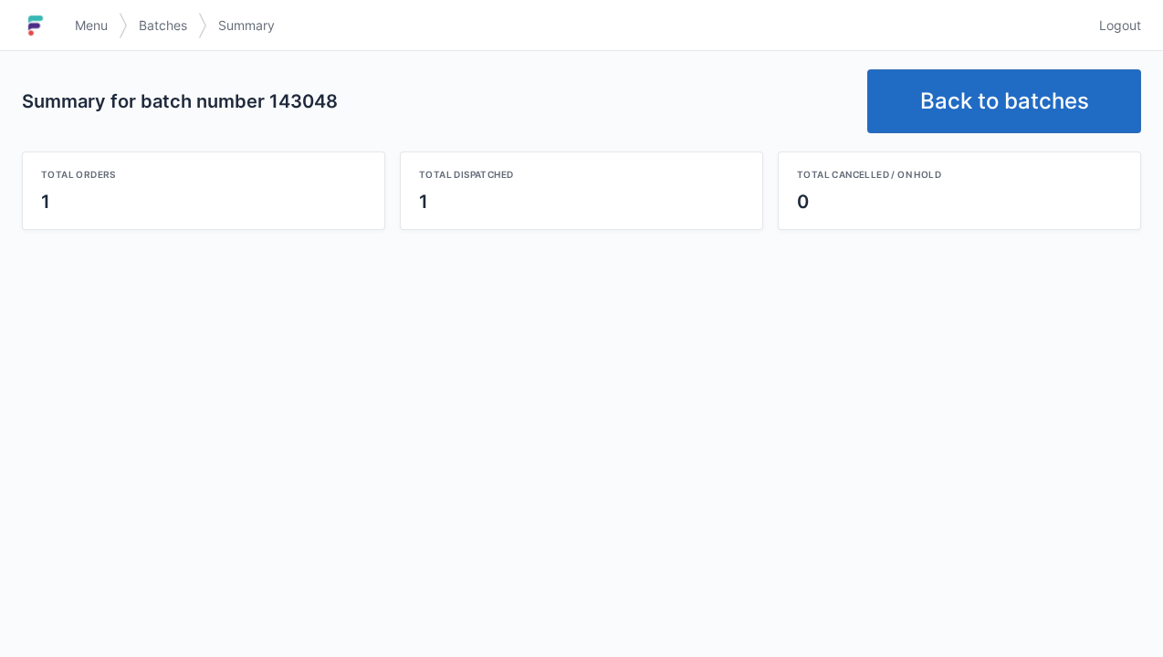
click at [965, 104] on link "Back to batches" at bounding box center [1004, 101] width 274 height 64
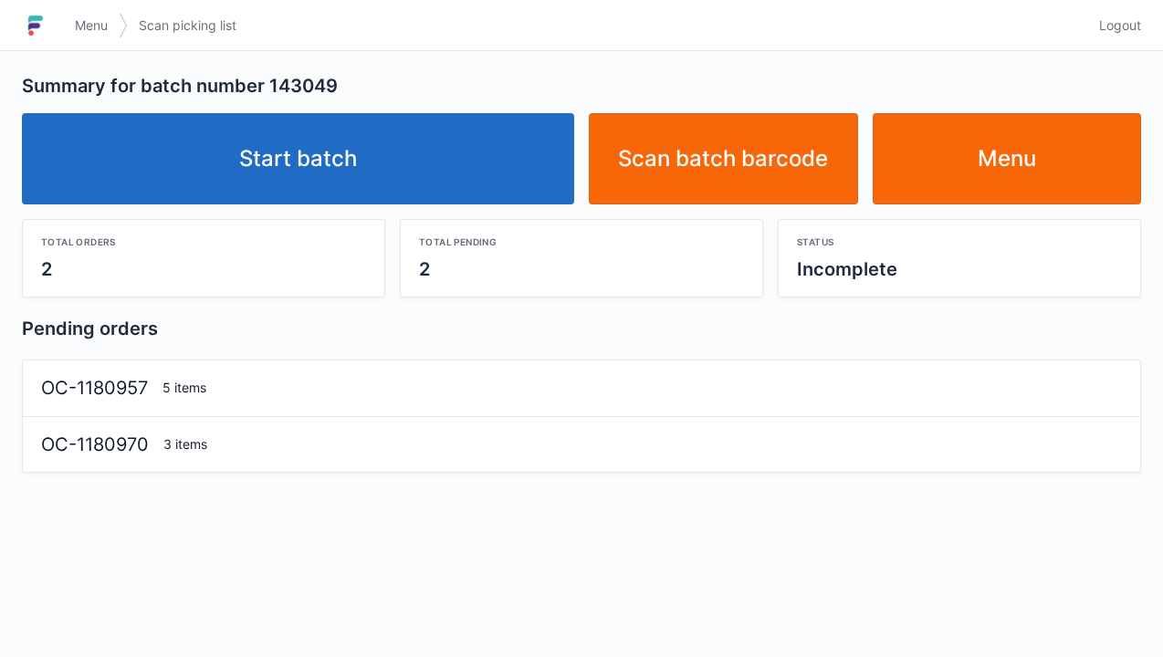
click at [251, 176] on link "Start batch" at bounding box center [298, 158] width 552 height 91
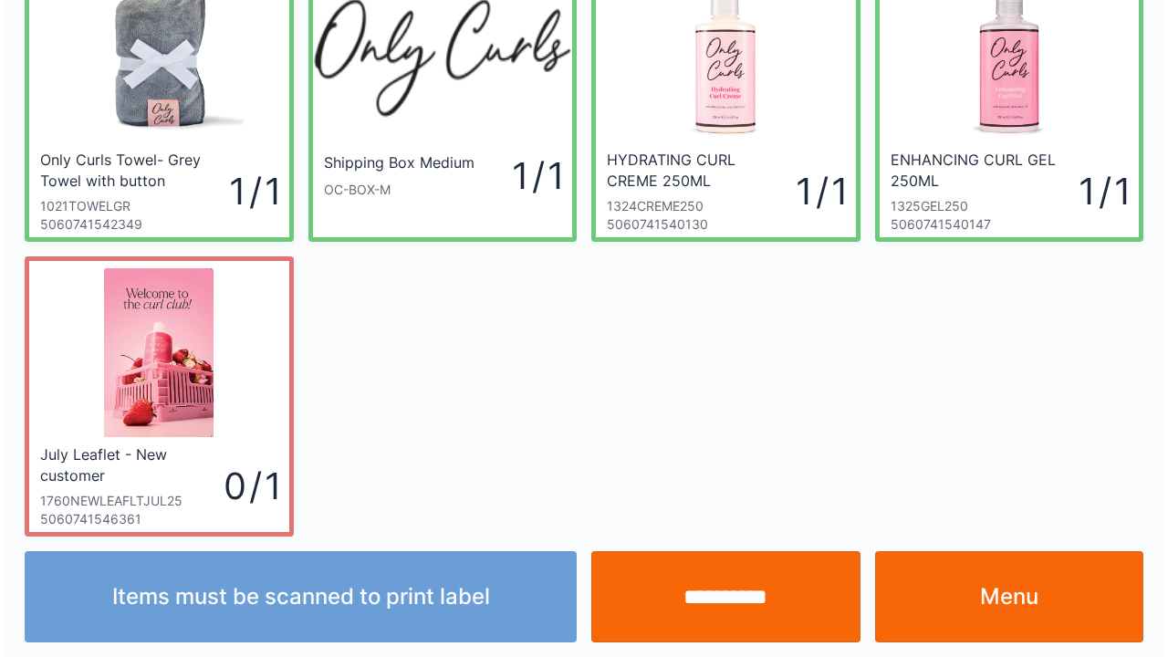
scroll to position [106, 0]
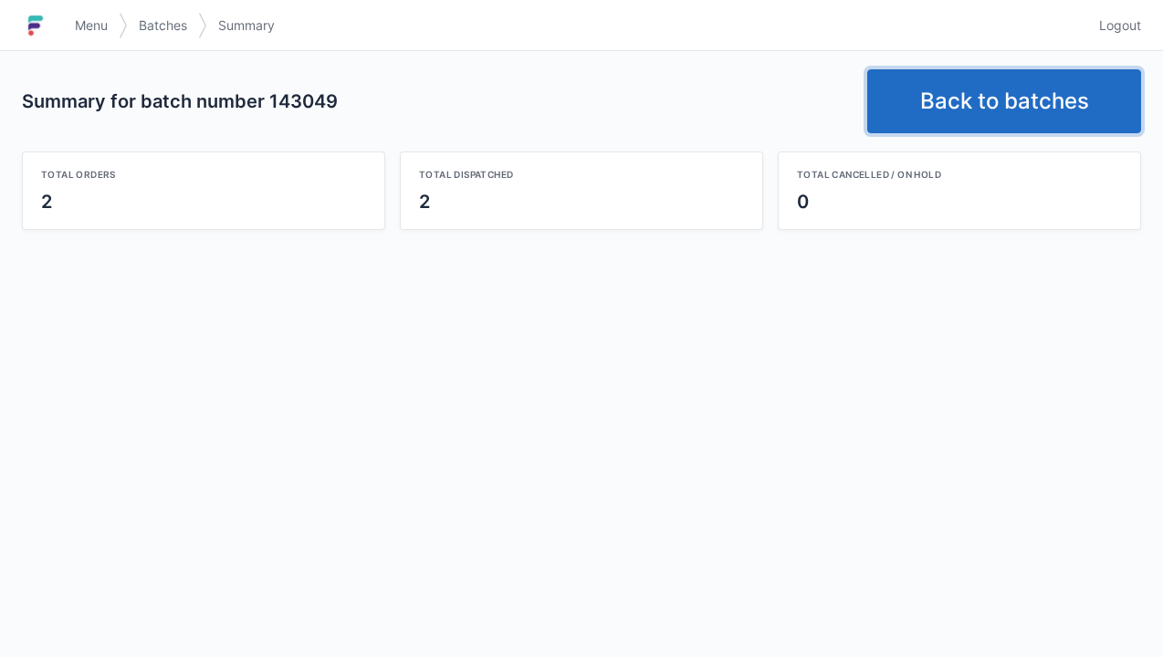
click at [973, 99] on link "Back to batches" at bounding box center [1004, 101] width 274 height 64
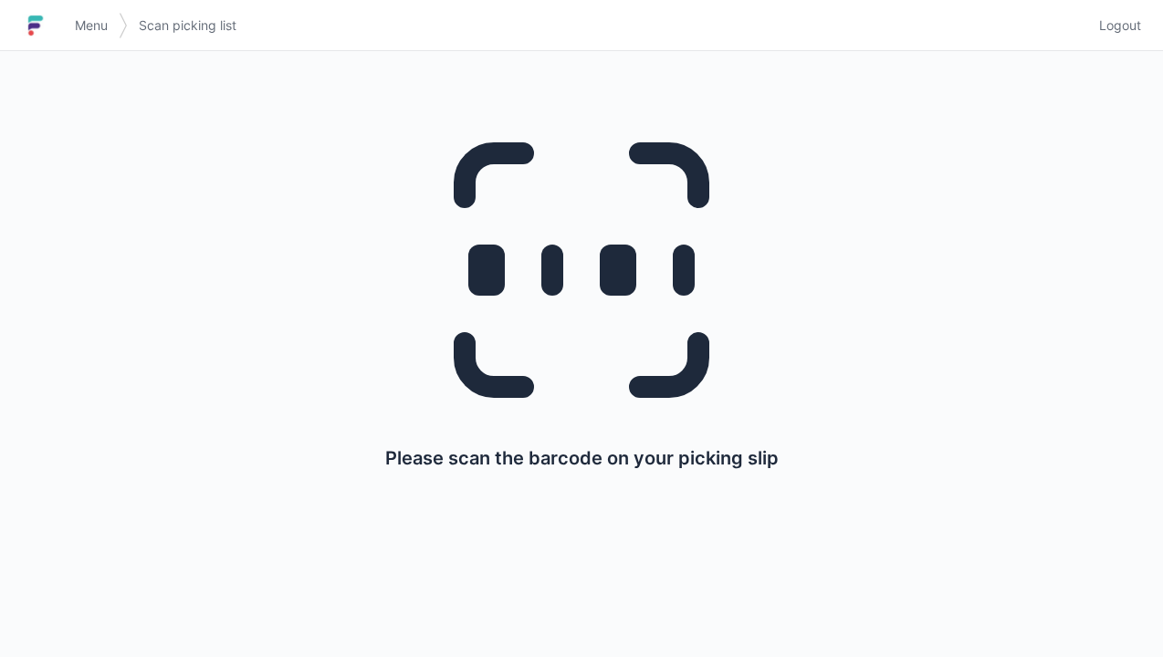
click at [45, 37] on img at bounding box center [35, 25] width 27 height 29
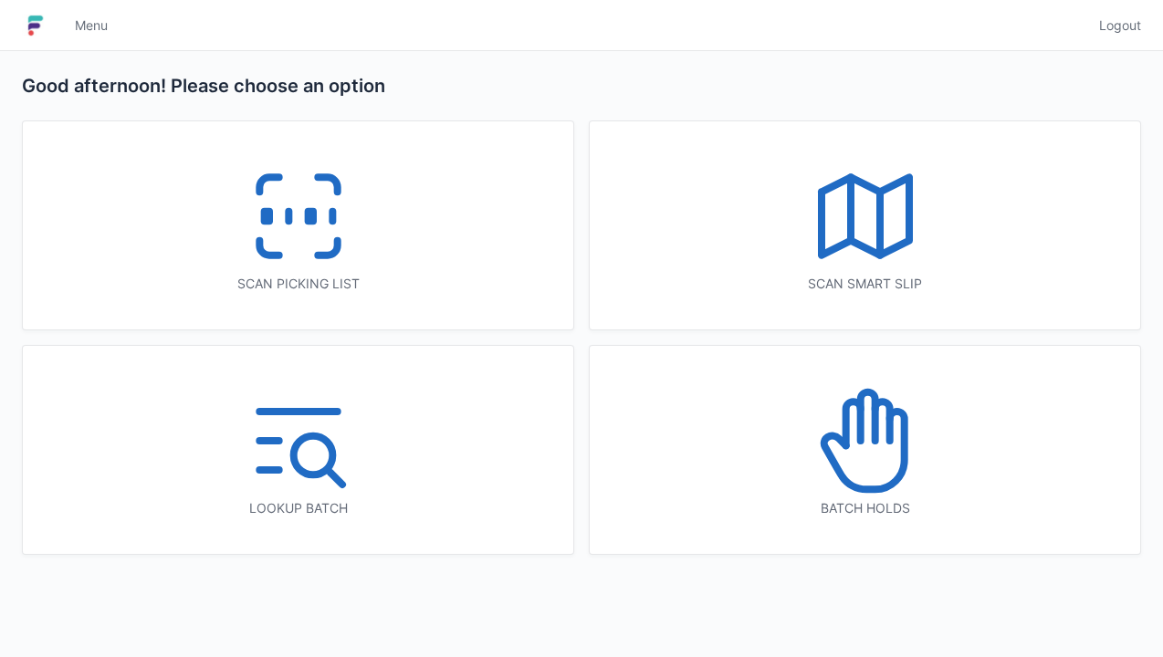
click at [330, 204] on icon at bounding box center [298, 216] width 117 height 117
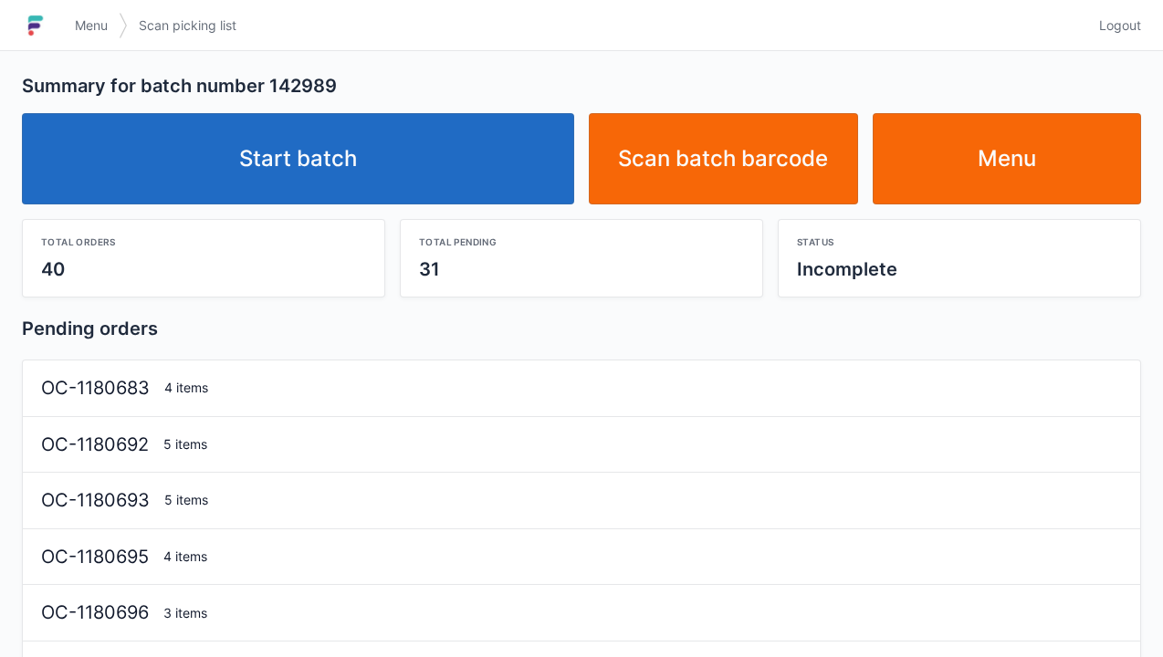
click at [336, 157] on link "Start batch" at bounding box center [298, 158] width 552 height 91
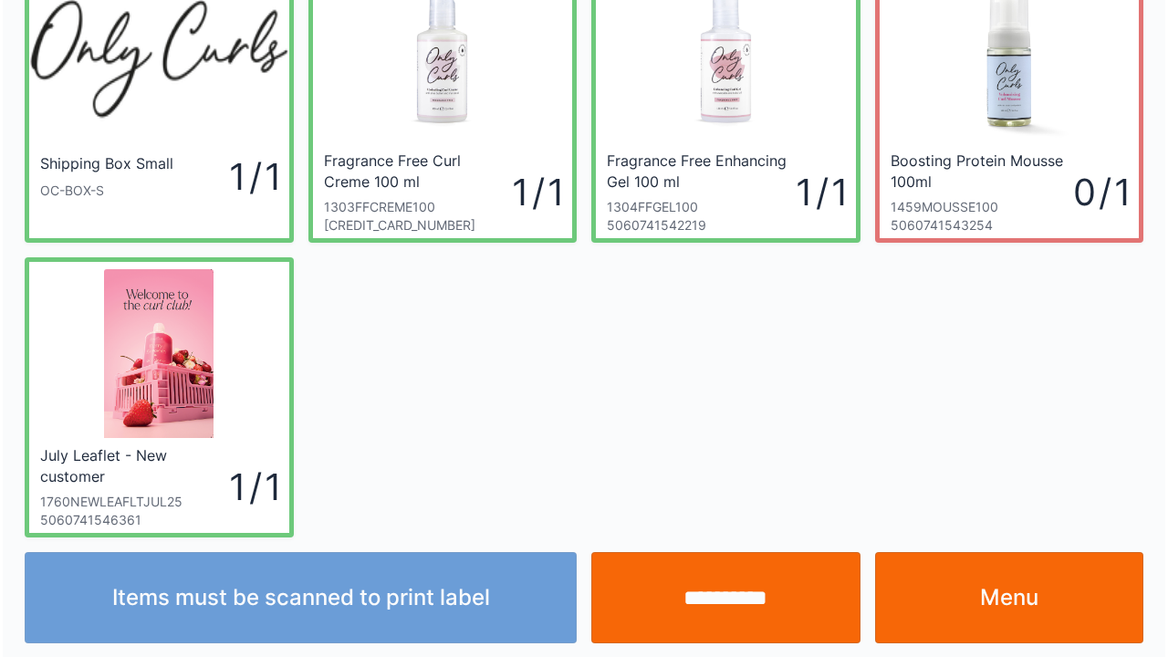
scroll to position [106, 0]
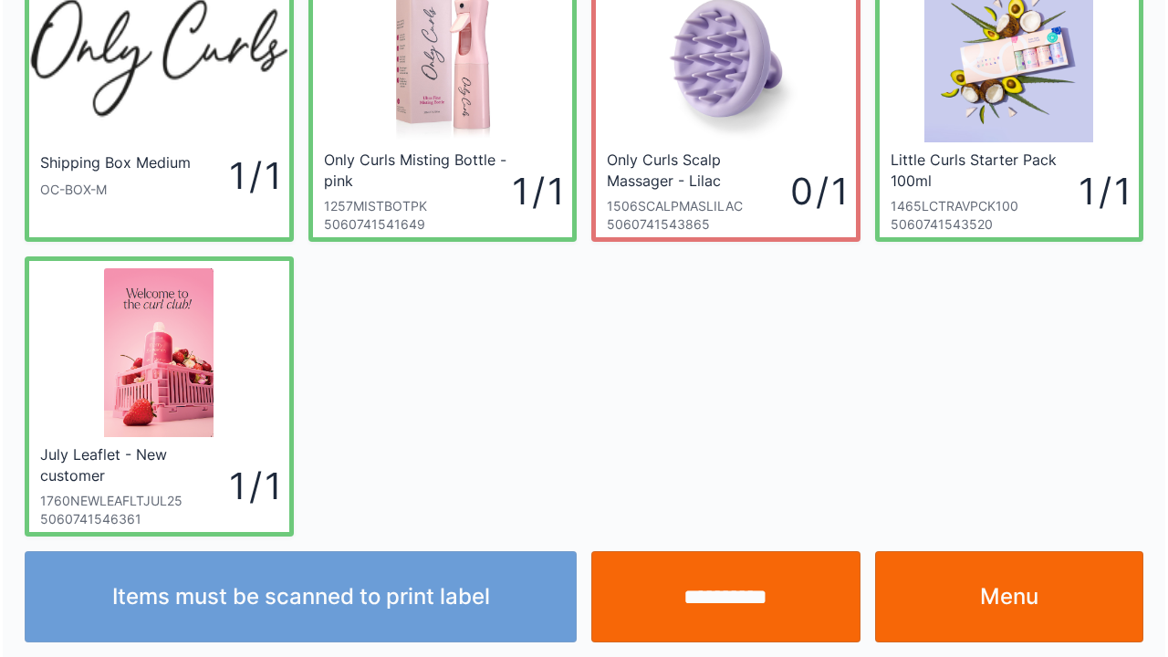
scroll to position [106, 0]
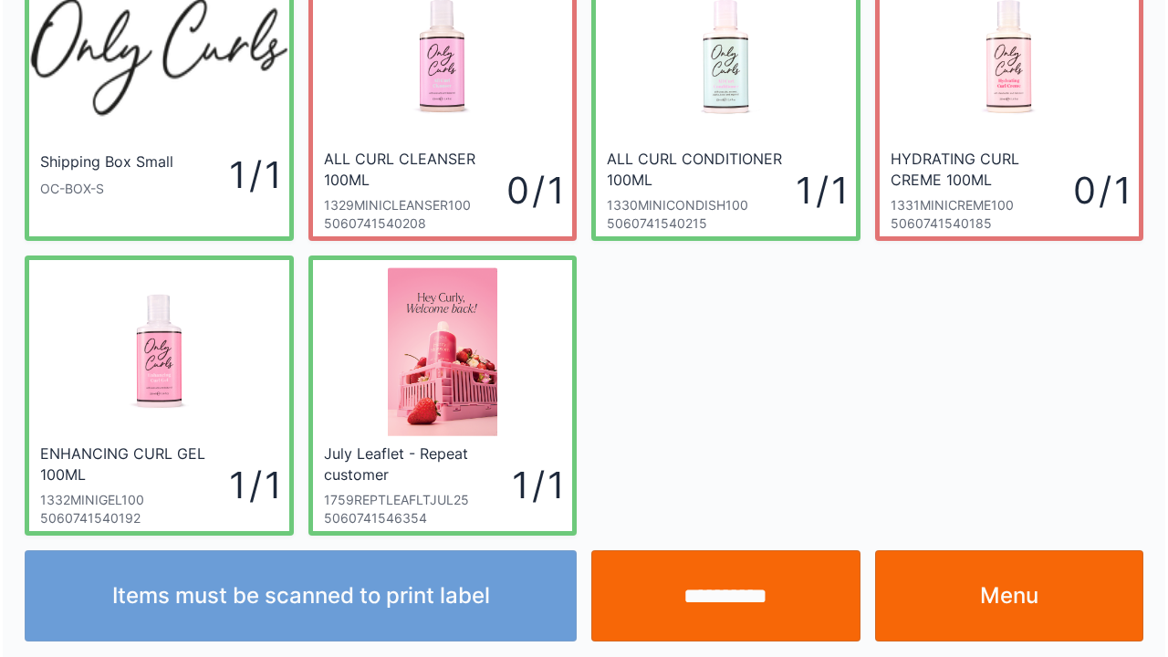
scroll to position [106, 0]
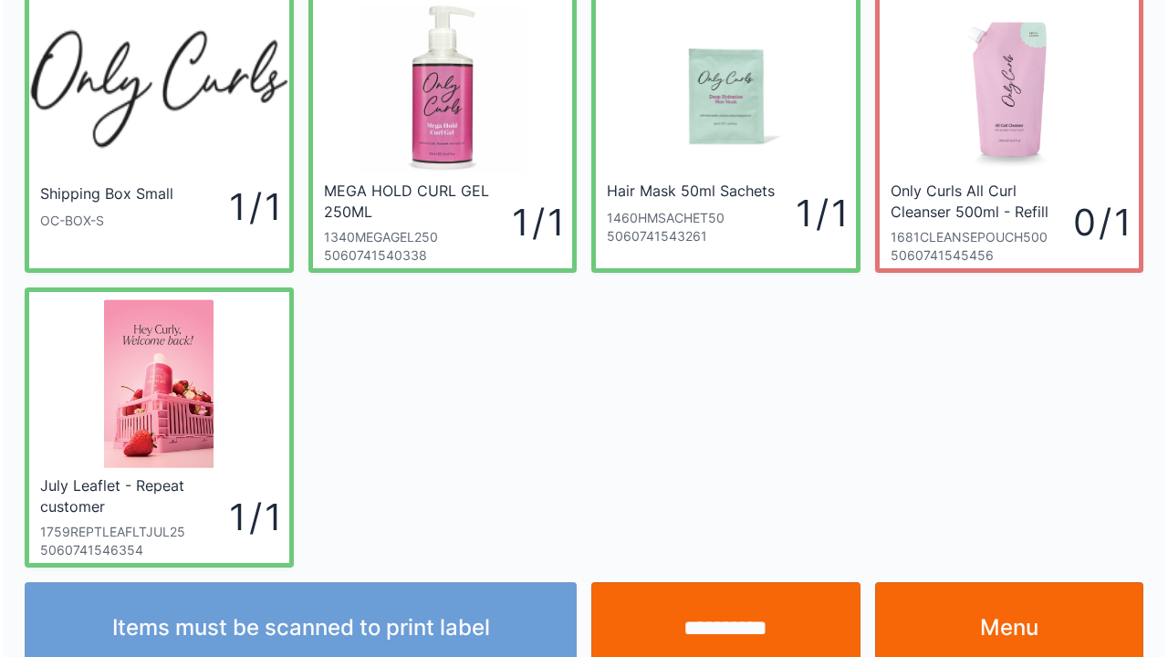
scroll to position [106, 0]
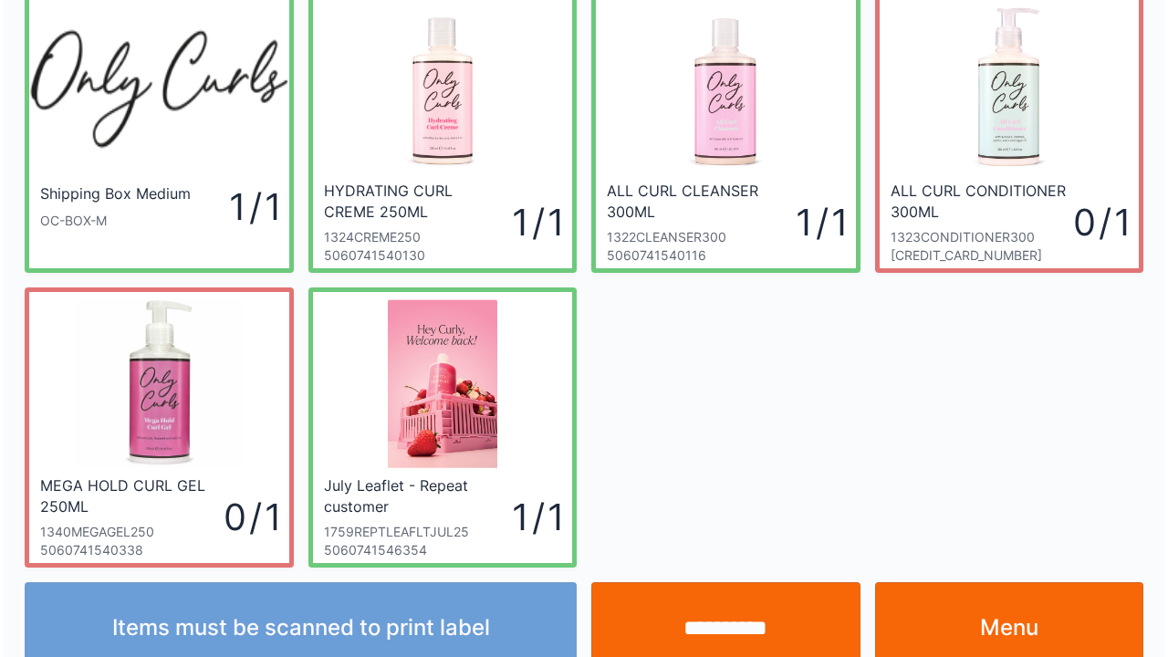
scroll to position [106, 0]
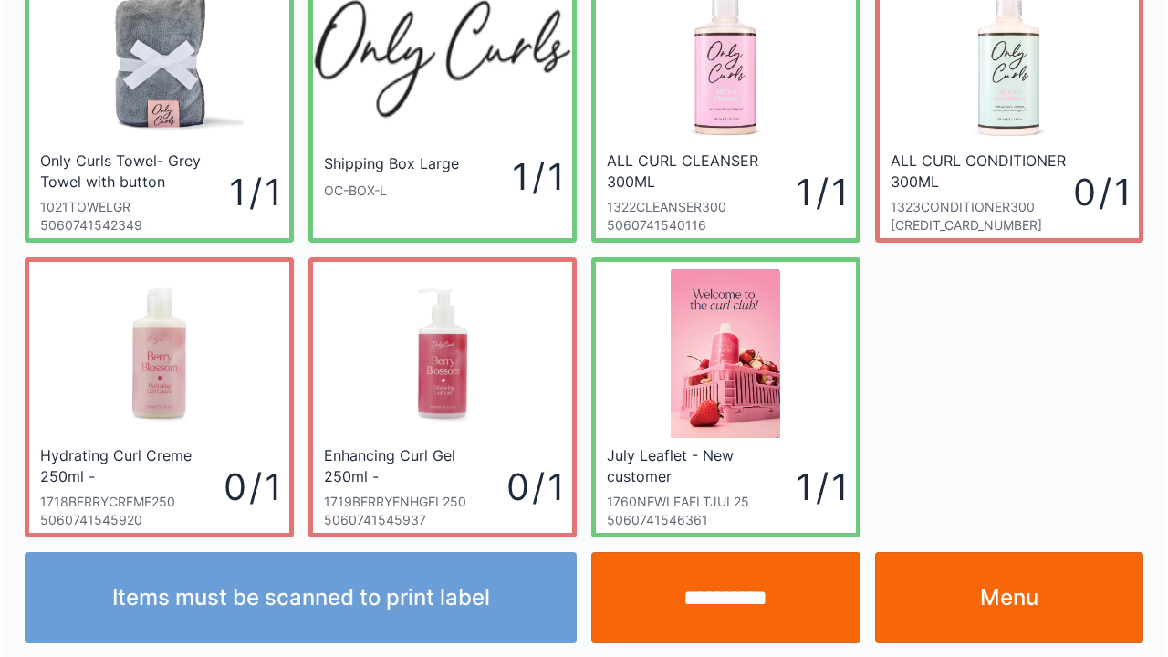
scroll to position [106, 0]
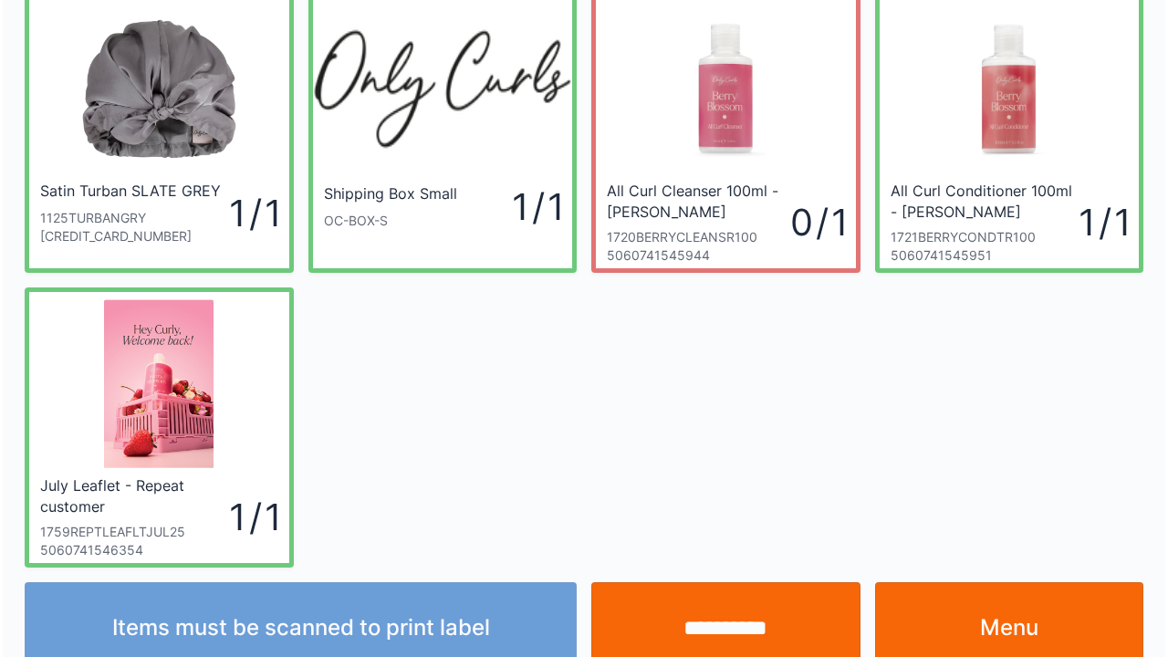
scroll to position [106, 0]
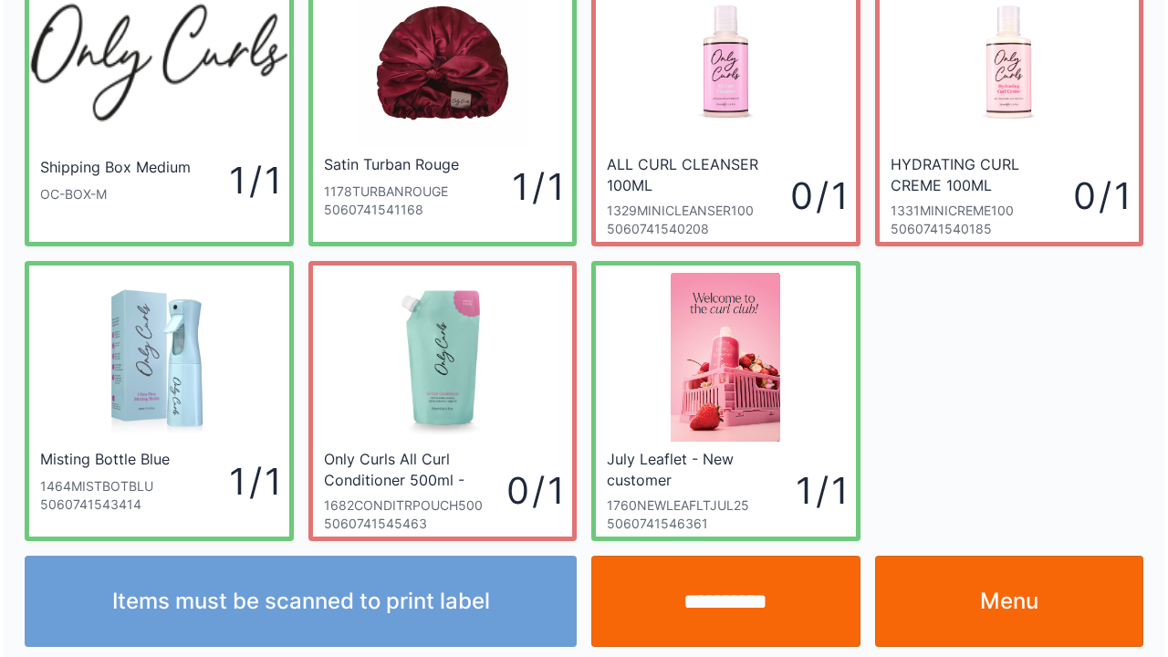
scroll to position [106, 0]
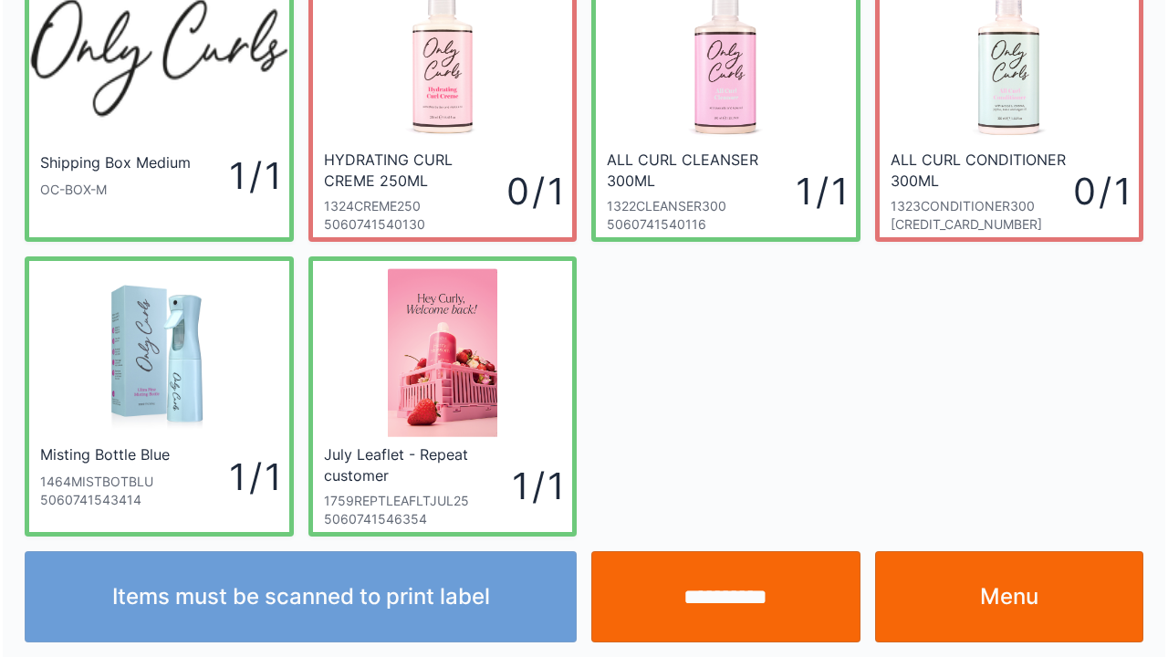
scroll to position [106, 0]
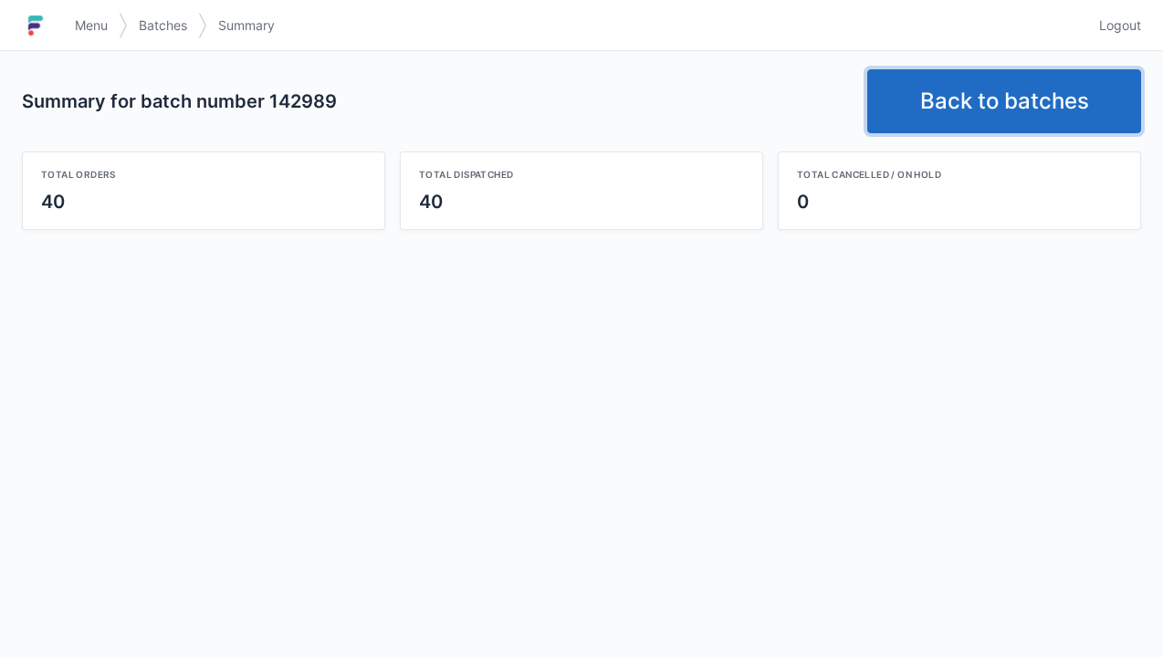
click at [993, 99] on link "Back to batches" at bounding box center [1004, 101] width 274 height 64
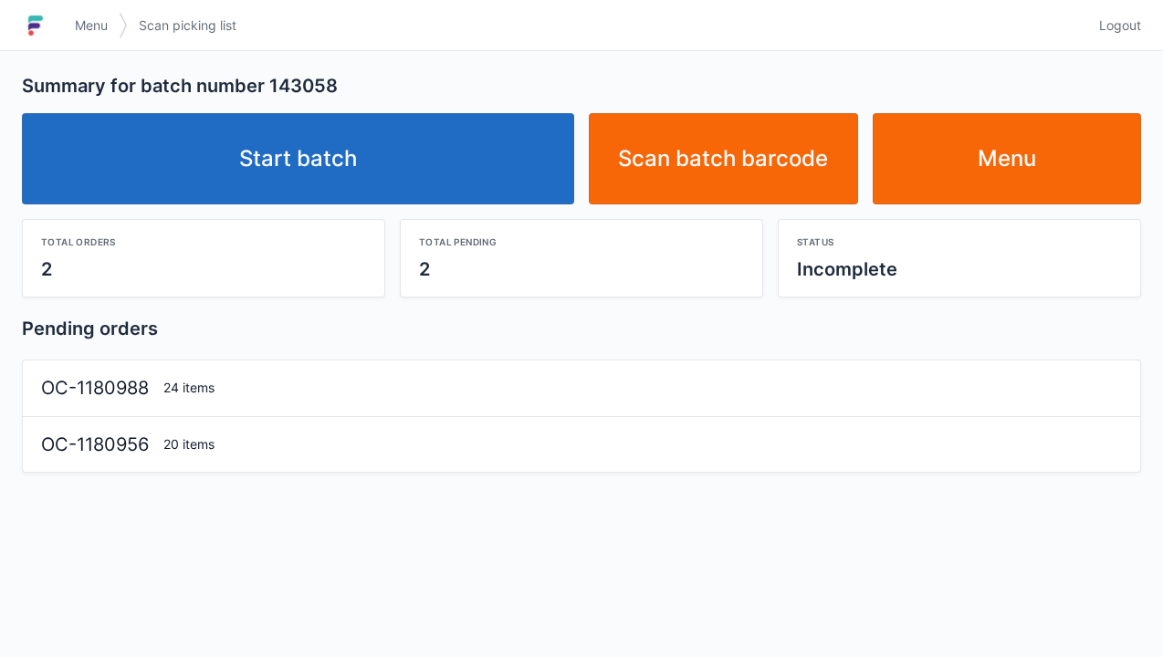
click at [371, 180] on link "Start batch" at bounding box center [298, 158] width 552 height 91
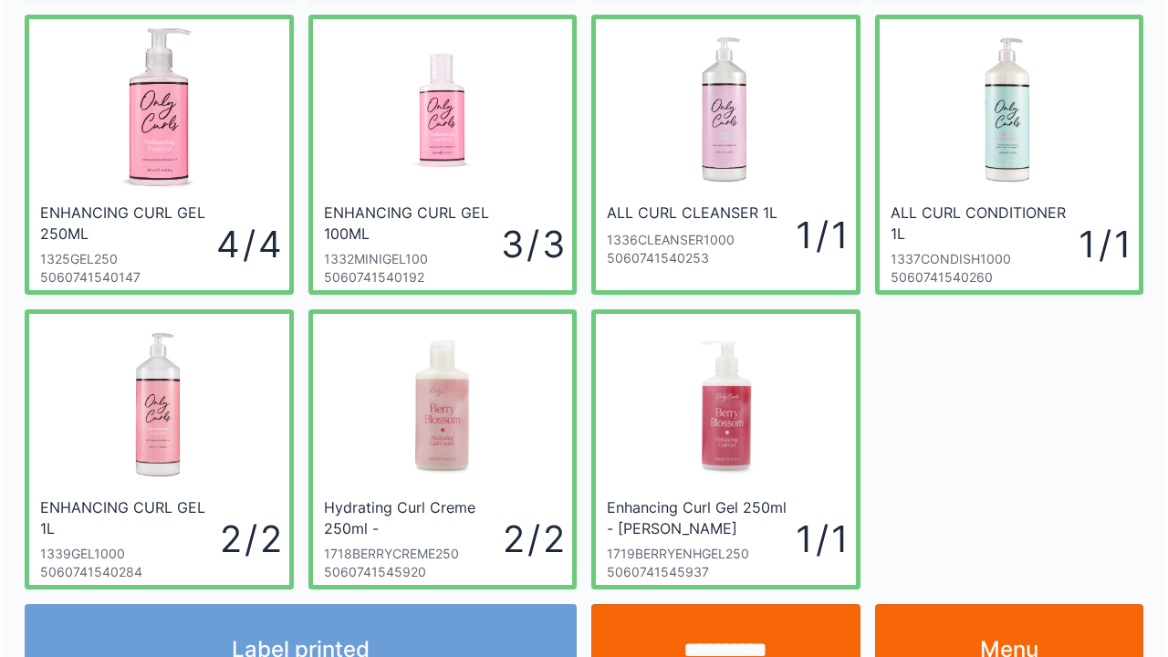
scroll to position [349, 0]
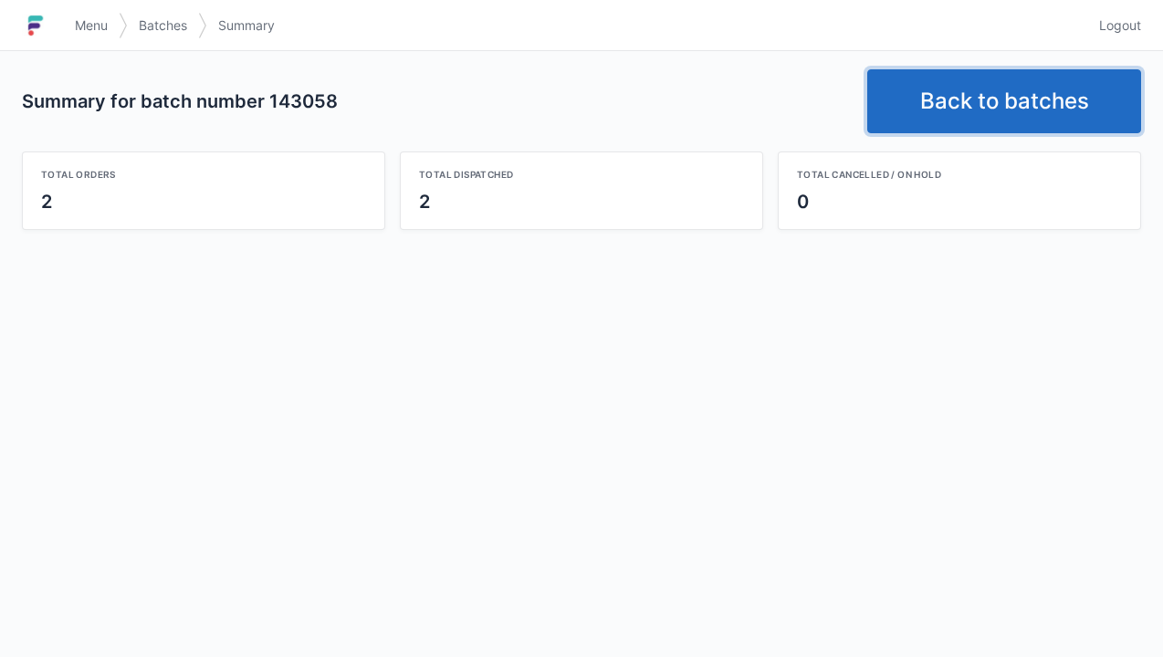
click at [960, 110] on link "Back to batches" at bounding box center [1004, 101] width 274 height 64
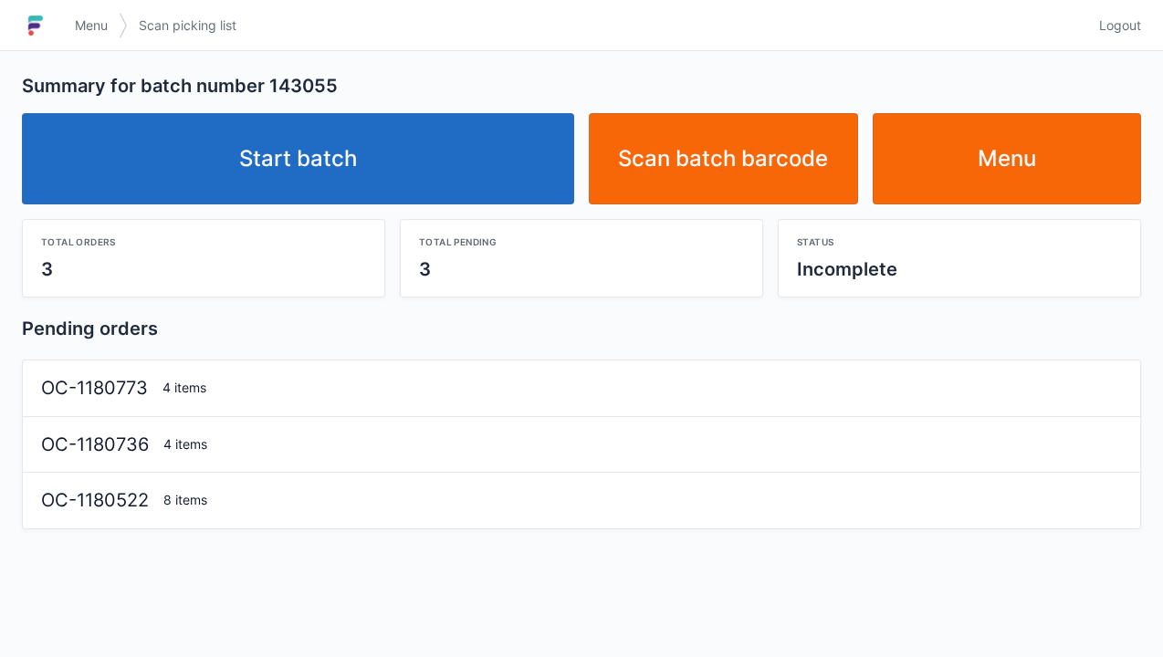
click at [352, 141] on link "Start batch" at bounding box center [298, 158] width 552 height 91
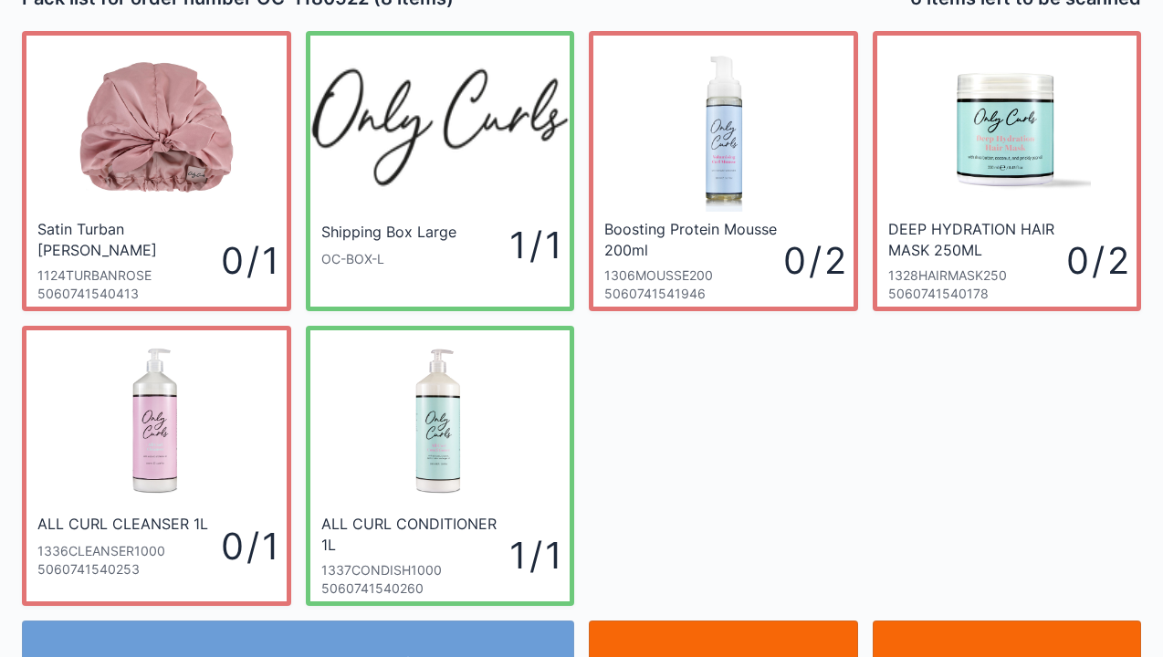
scroll to position [37, 0]
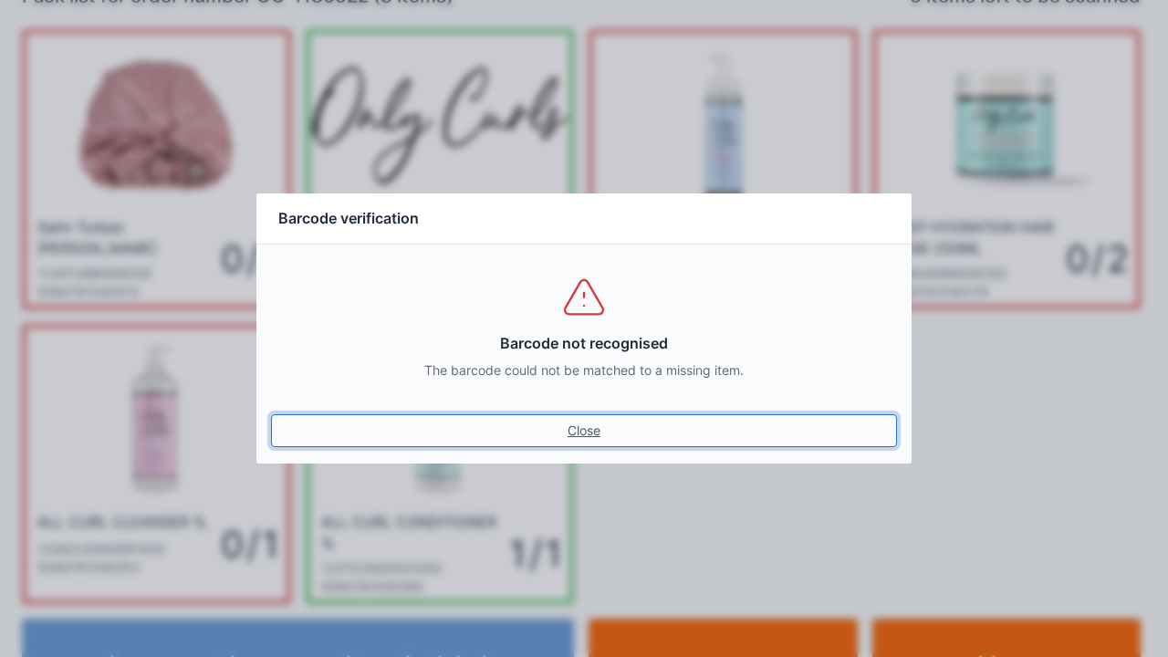
click at [602, 438] on link "Close" at bounding box center [584, 430] width 626 height 33
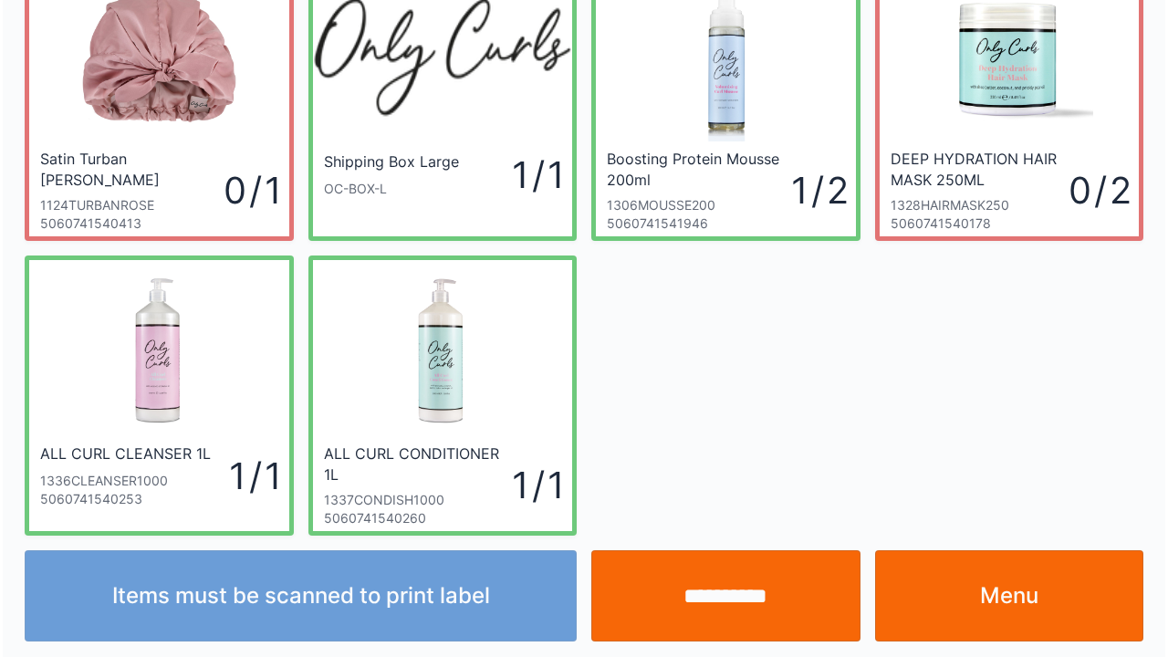
scroll to position [106, 0]
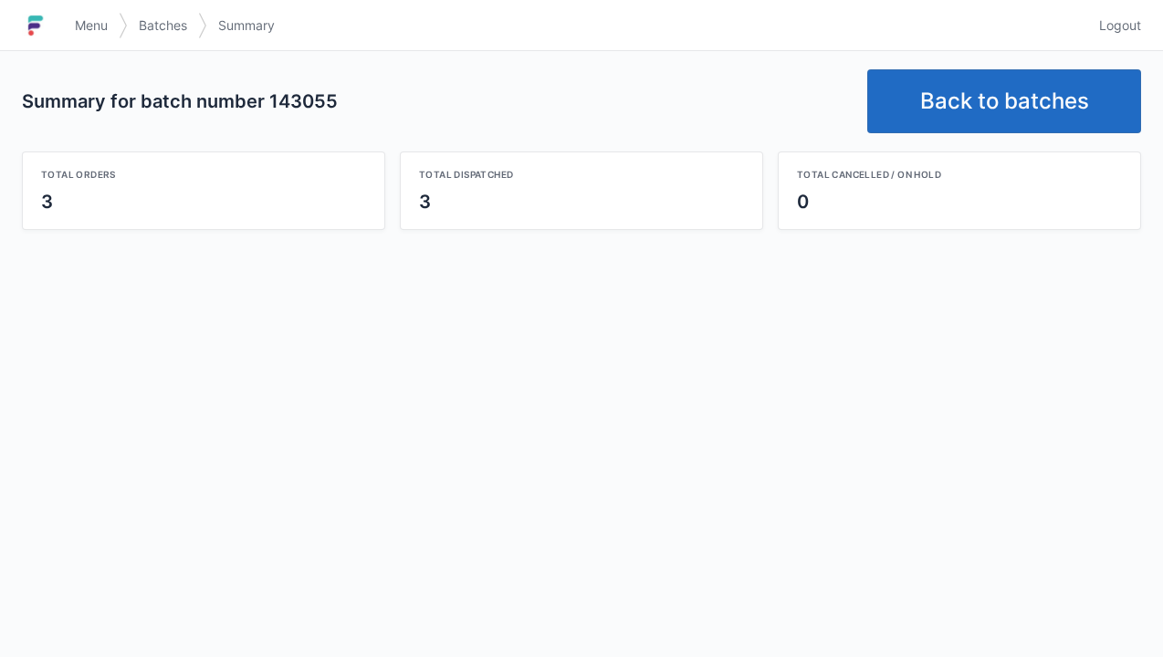
click at [1029, 77] on link "Back to batches" at bounding box center [1004, 101] width 274 height 64
